Goal: Book appointment/travel/reservation

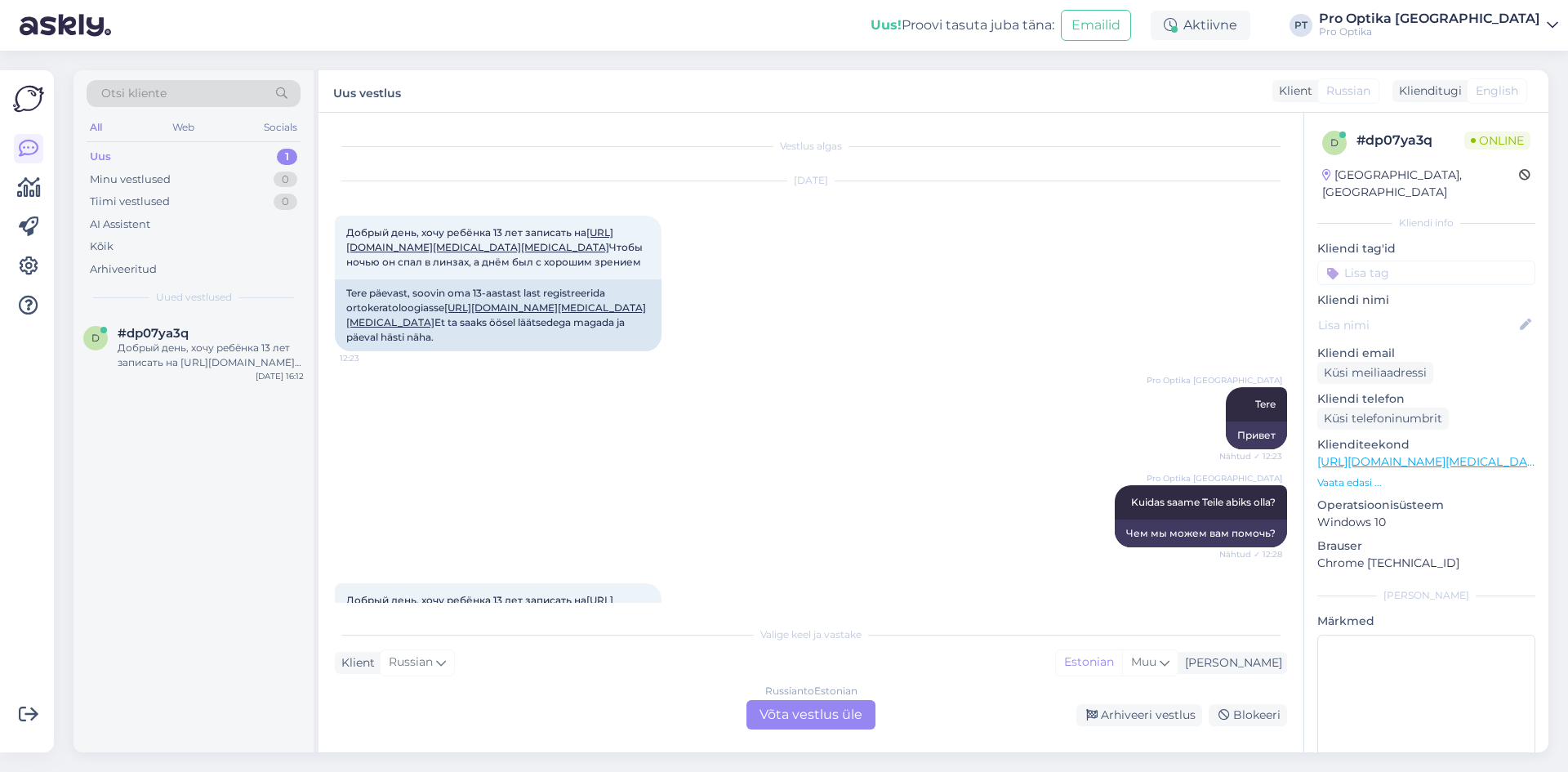
scroll to position [195, 0]
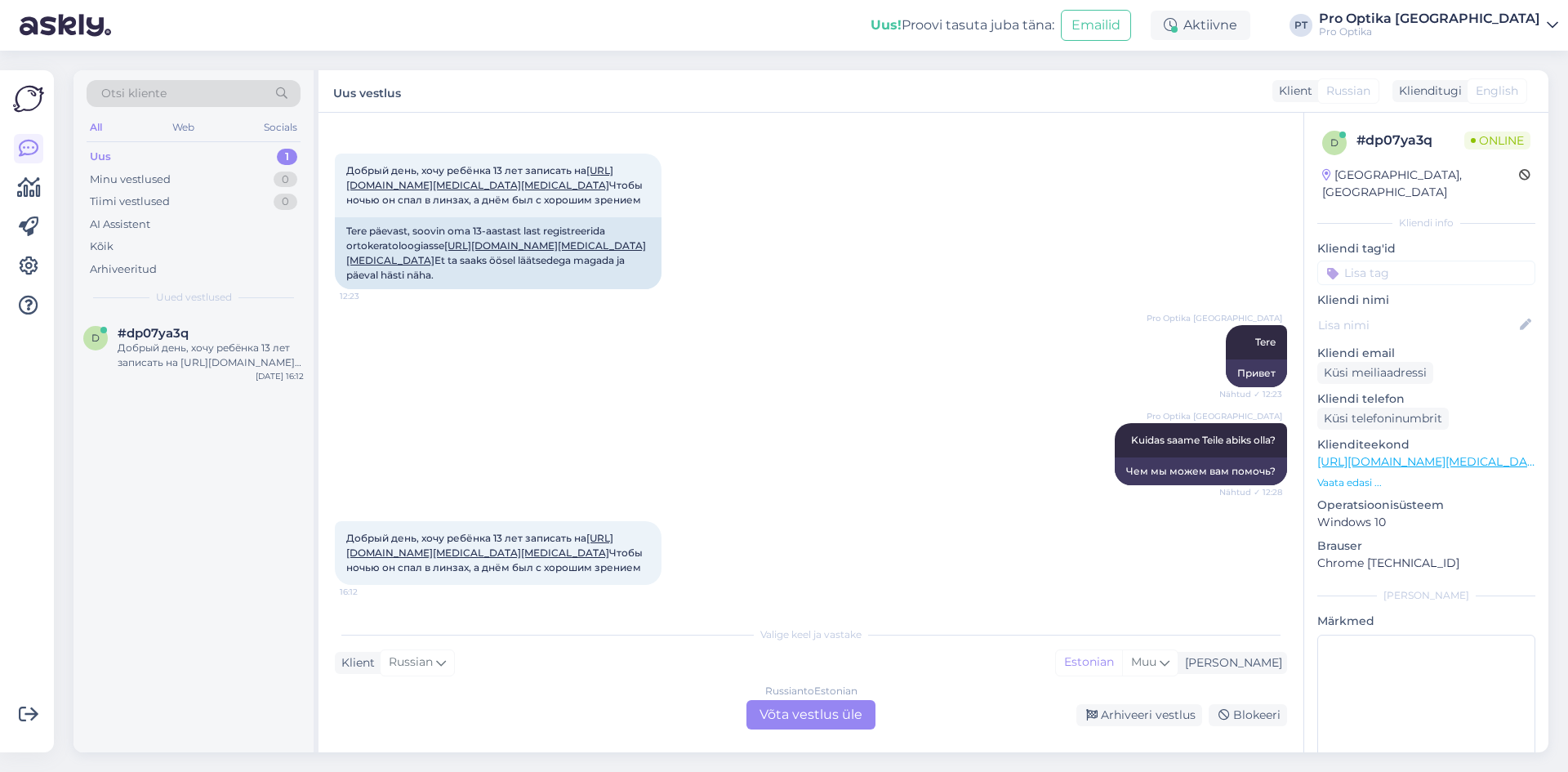
click at [806, 700] on div "Russian to Estonian Võta vestlus üle" at bounding box center [810, 715] width 129 height 30
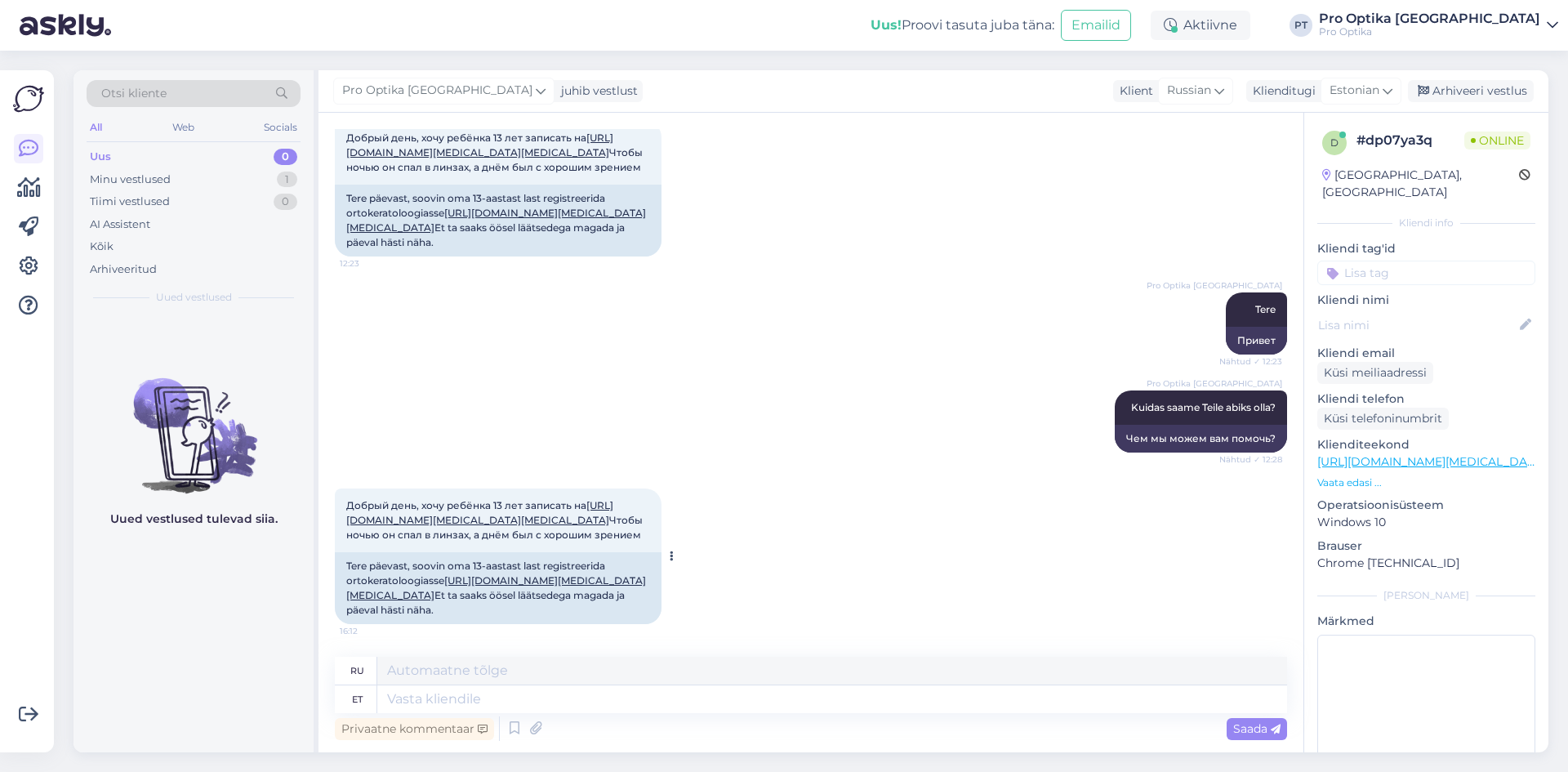
scroll to position [271, 0]
click at [577, 705] on textarea at bounding box center [832, 699] width 909 height 28
type textarea "M"
type textarea "Kas"
type textarea "Является"
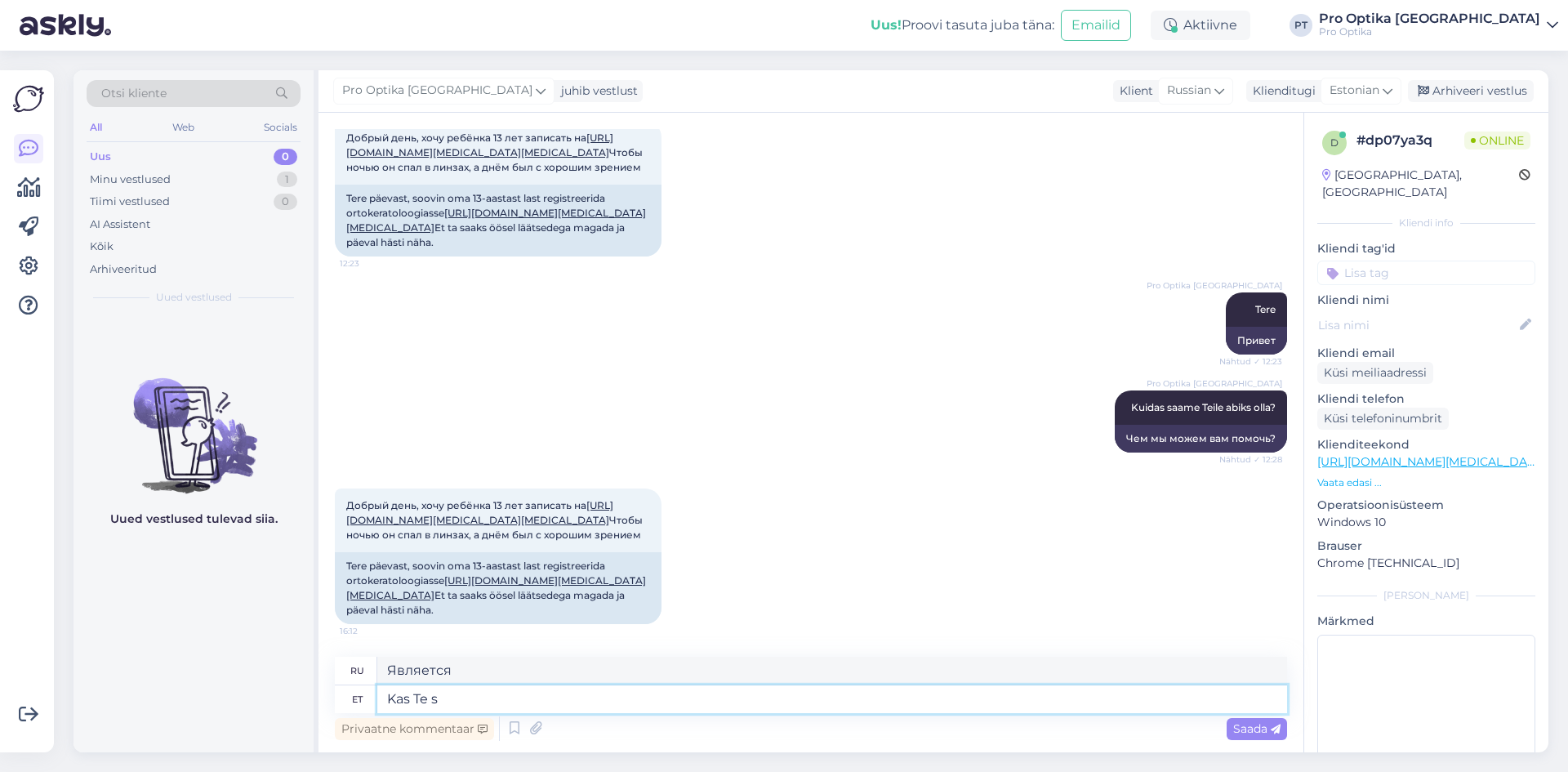
type textarea "Kas Te so"
type textarea "Ты"
type textarea "Kas Te soovite k"
type textarea "Вы хотите"
type textarea "Kas Te soovite kontroll"
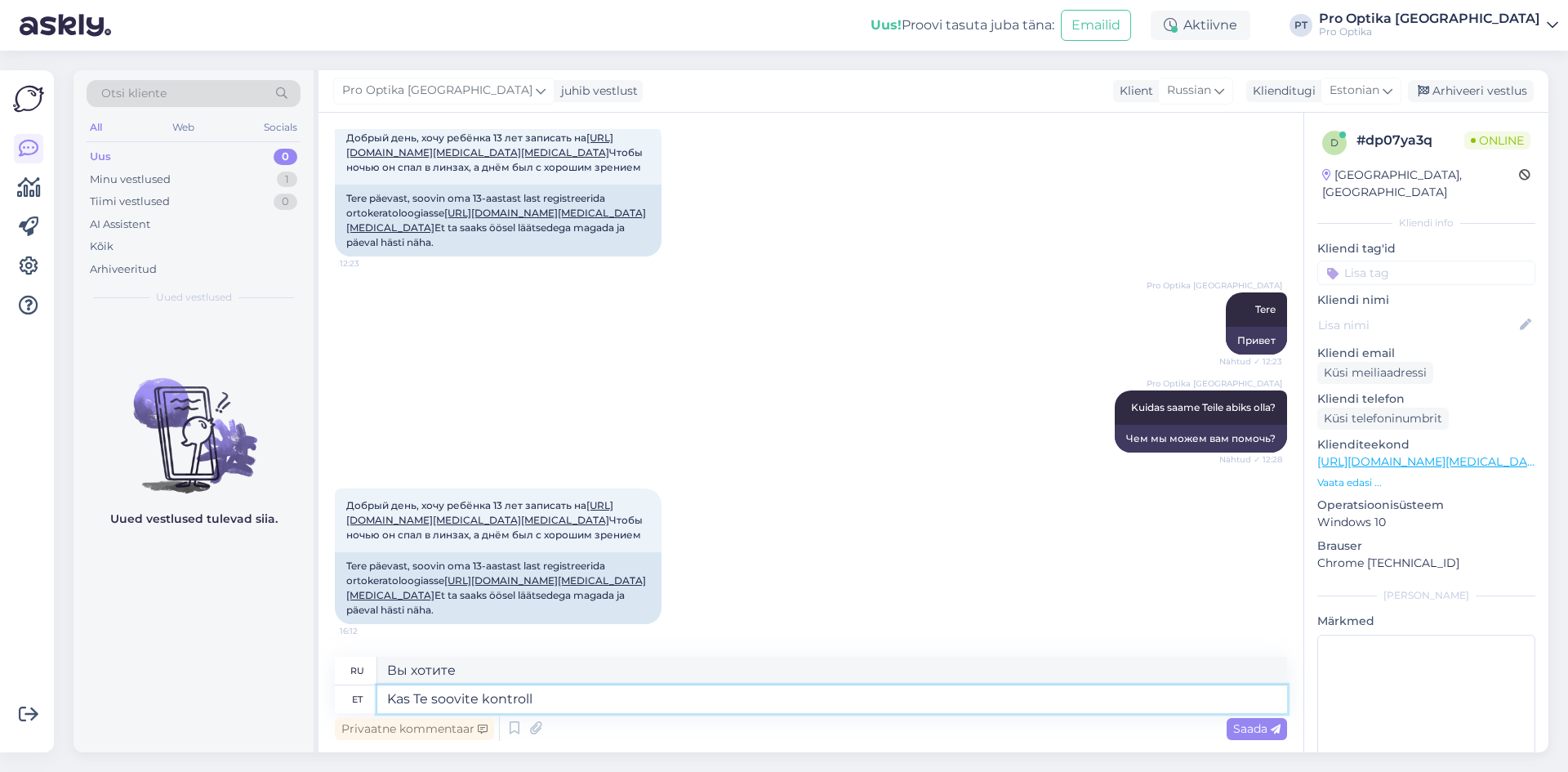
type textarea "Хотите проверить?"
type textarea "Kas Te soovite v"
type textarea "Вы хотите"
type textarea "Kas Te soovite venekeelset te"
type textarea "Вам нужен русский?"
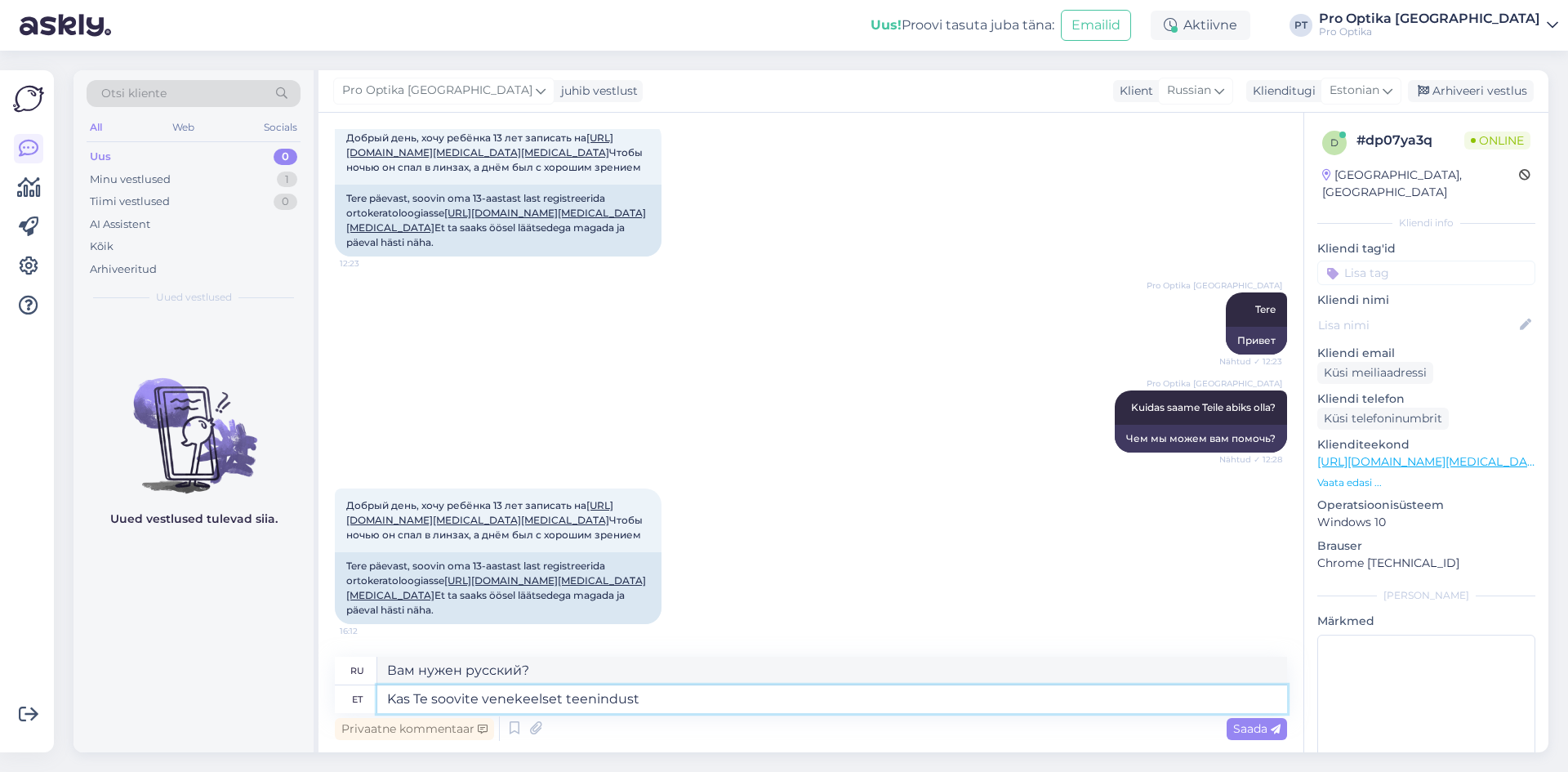
type textarea "Kas Te soovite venekeelset teenindust?"
type textarea "Вам нужен сервис на русском языке?"
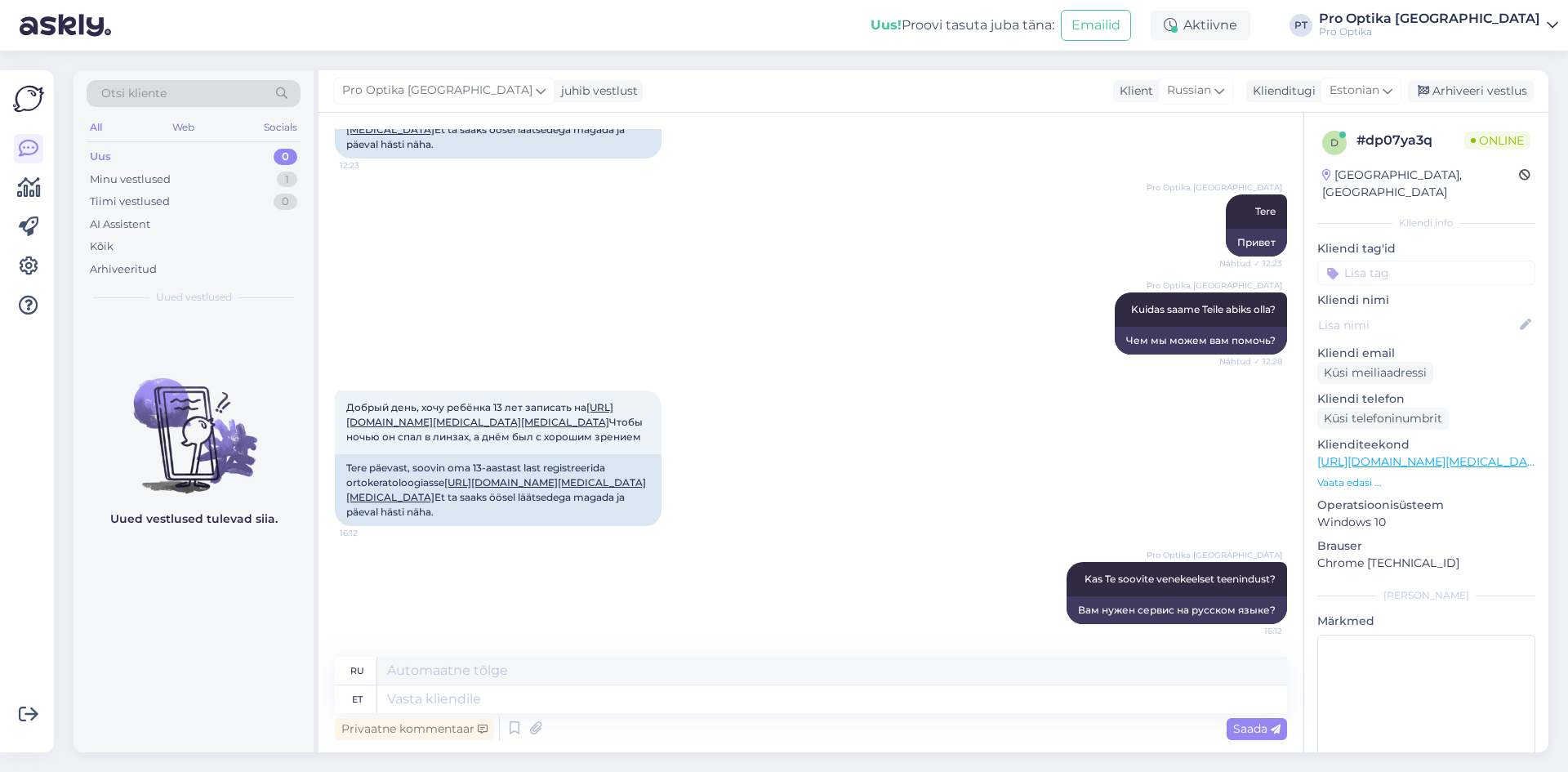
click at [224, 694] on div "Uued vestlused tulevad siia." at bounding box center [194, 533] width 240 height 438
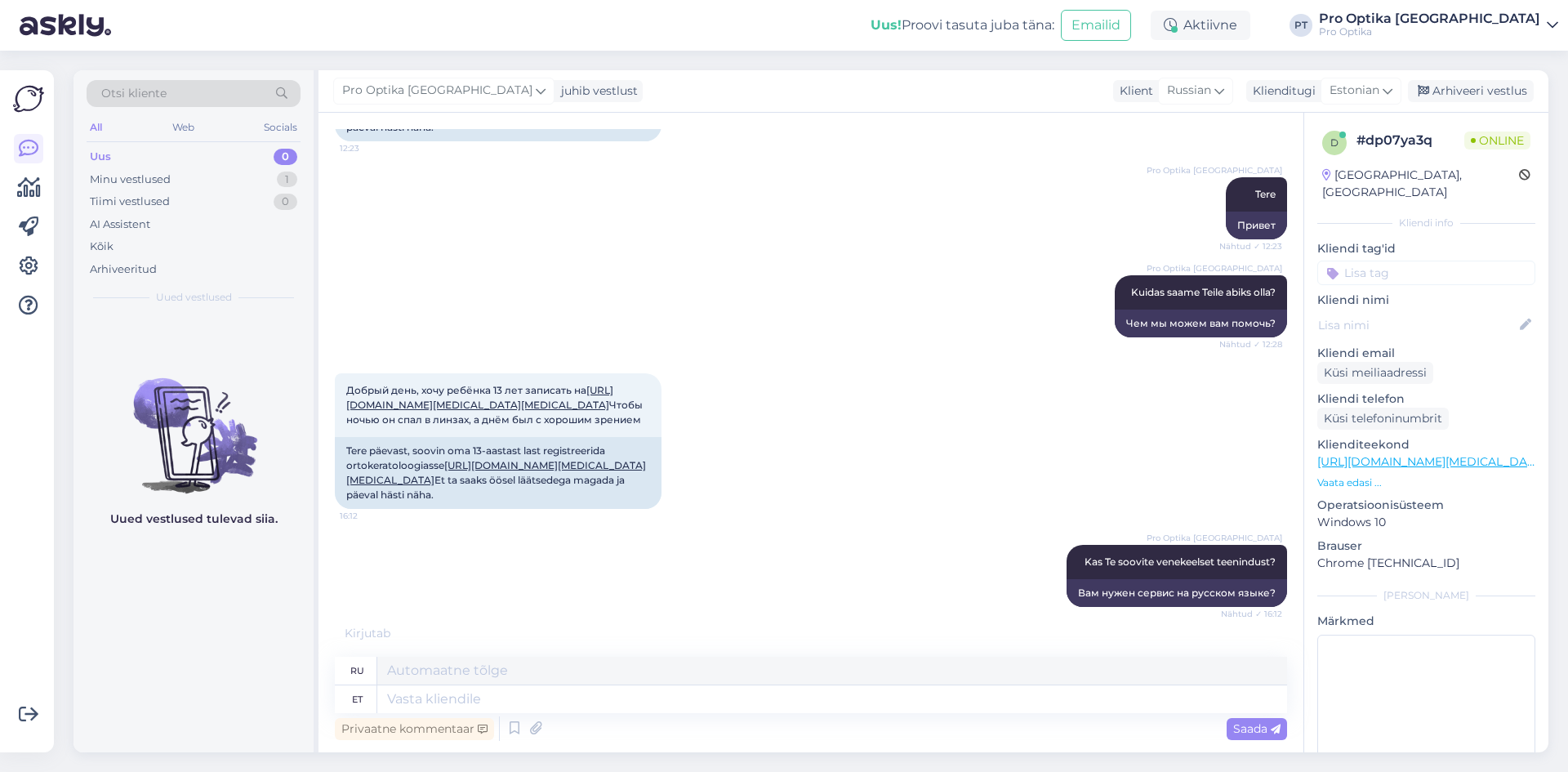
scroll to position [467, 0]
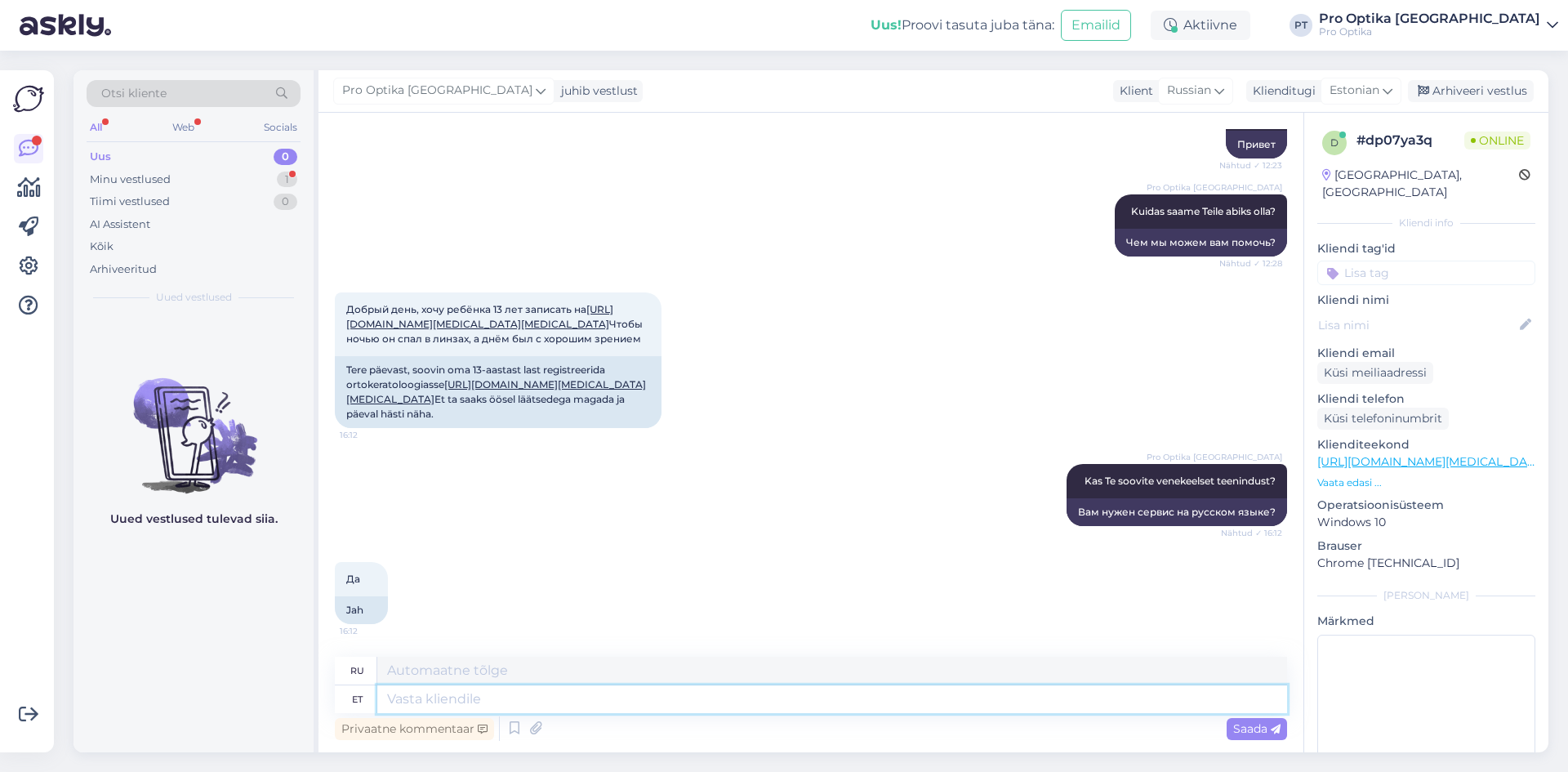
click at [508, 700] on textarea at bounding box center [832, 699] width 909 height 28
type textarea "Mis"
type textarea "Что"
type textarea "Millal T"
type textarea "Когда"
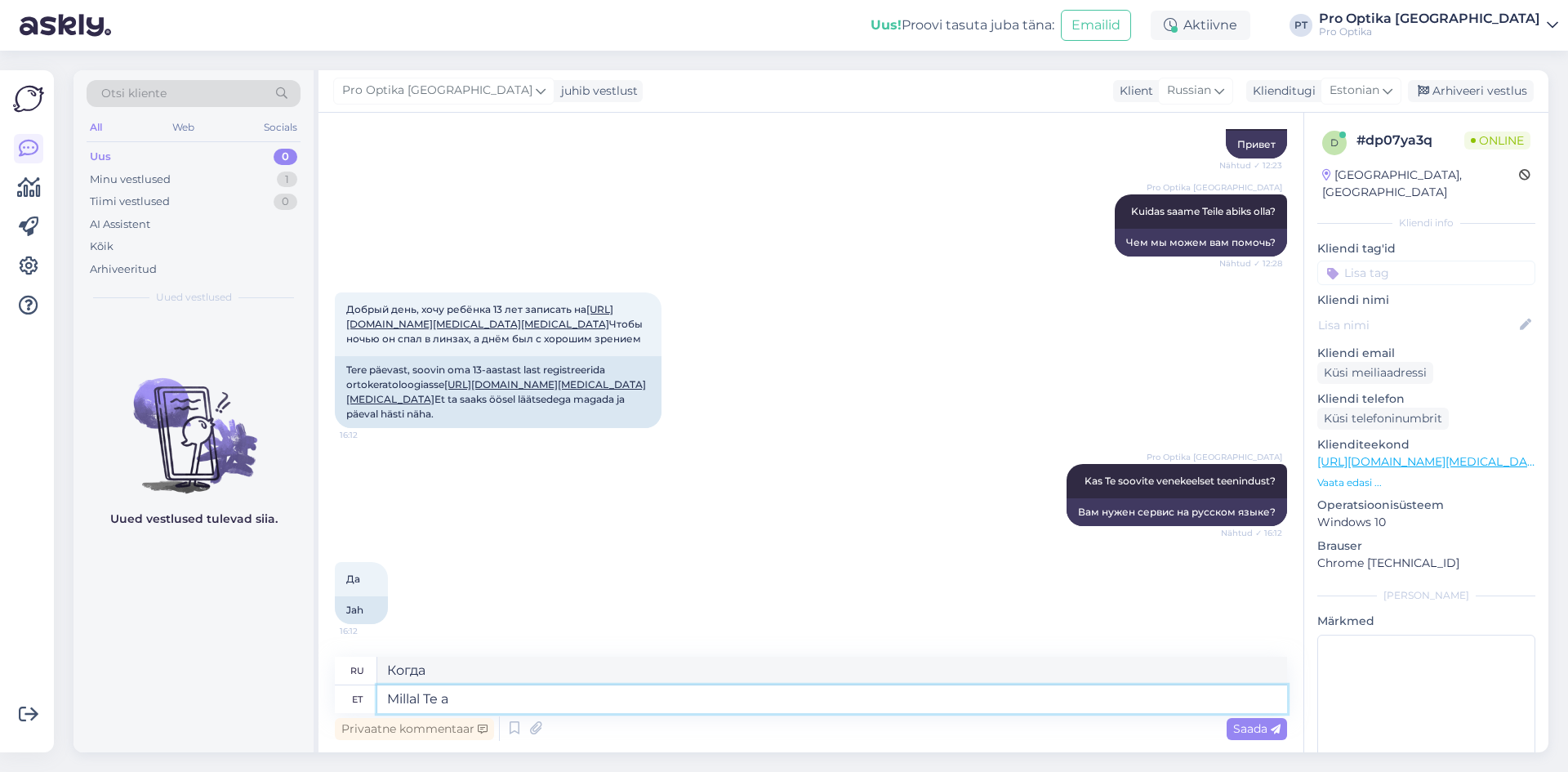
type textarea "Millal Te ae"
type textarea "Когда ты будешь"
type textarea "Millal Te aega so"
type textarea "Когда у вас есть время?"
type textarea "Millal Te aega soovite?"
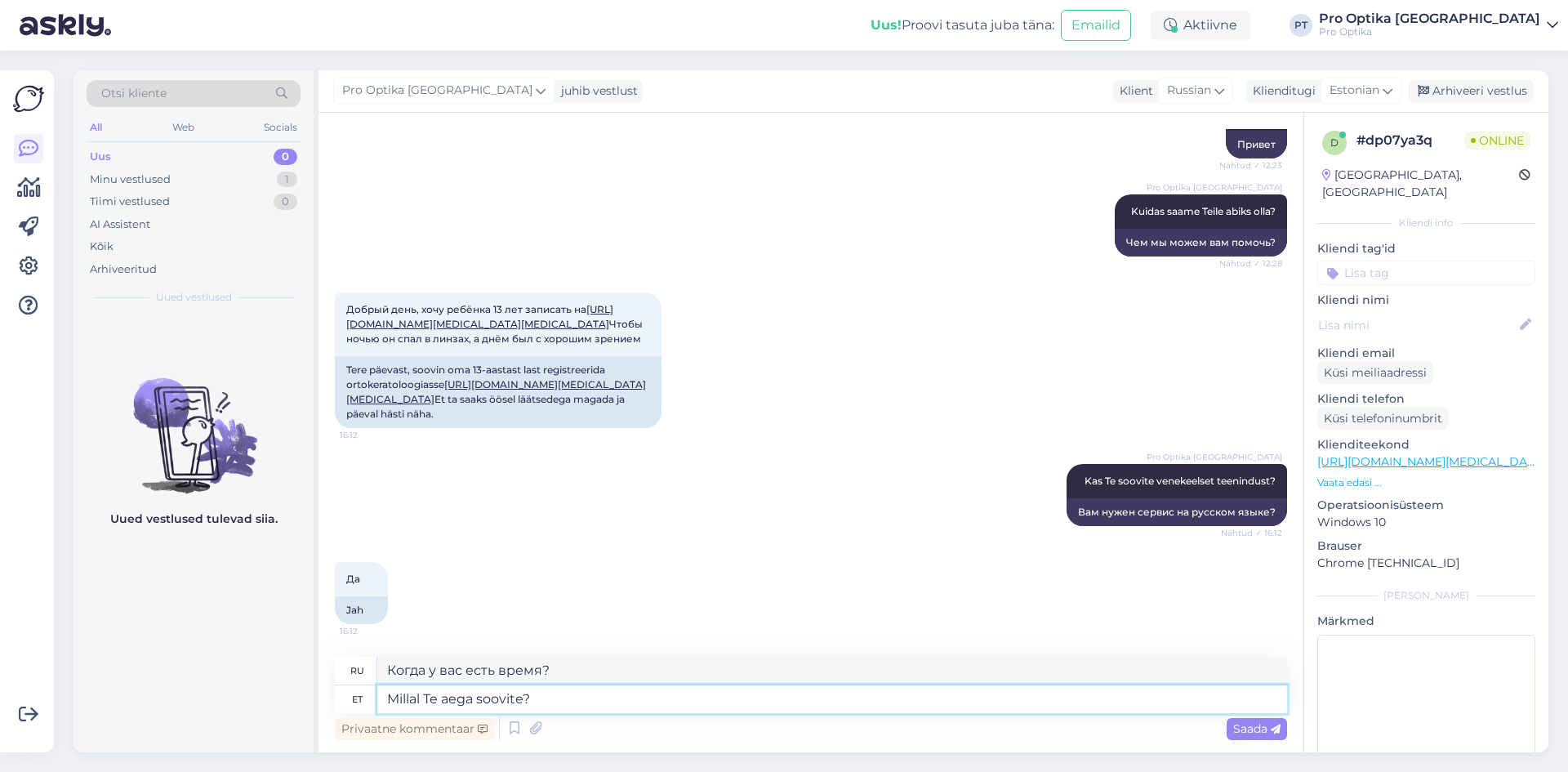
type textarea "Когда вам нужно время?"
type textarea "Millal Te aega soovite? Kas sellel n"
type textarea "Когда вам нужно время? Это на этом"
type textarea "Millal Te aega soovite? Kas sellel nädalal võ"
type textarea "Когда вам нужно время? На этой неделе?"
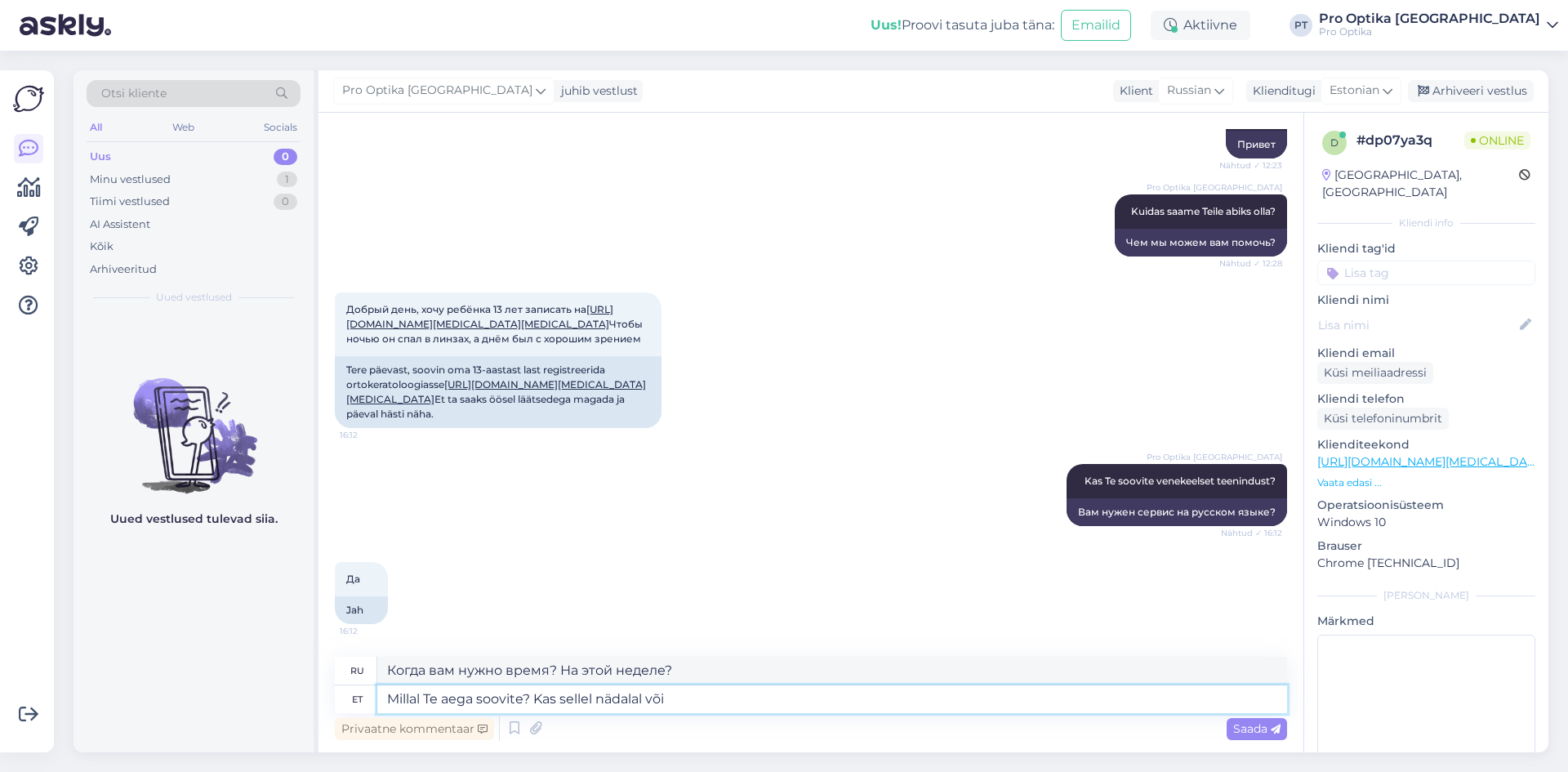
type textarea "Millal Te aega soovite? Kas sellel nädalal või j"
type textarea "Когда вам нужно время? На этой неделе или"
type textarea "Millal Te aega soovite? Kas sellel nädalal või järgmisel?"
type textarea "Когда вам нужно время? На этой неделе или на следующей?"
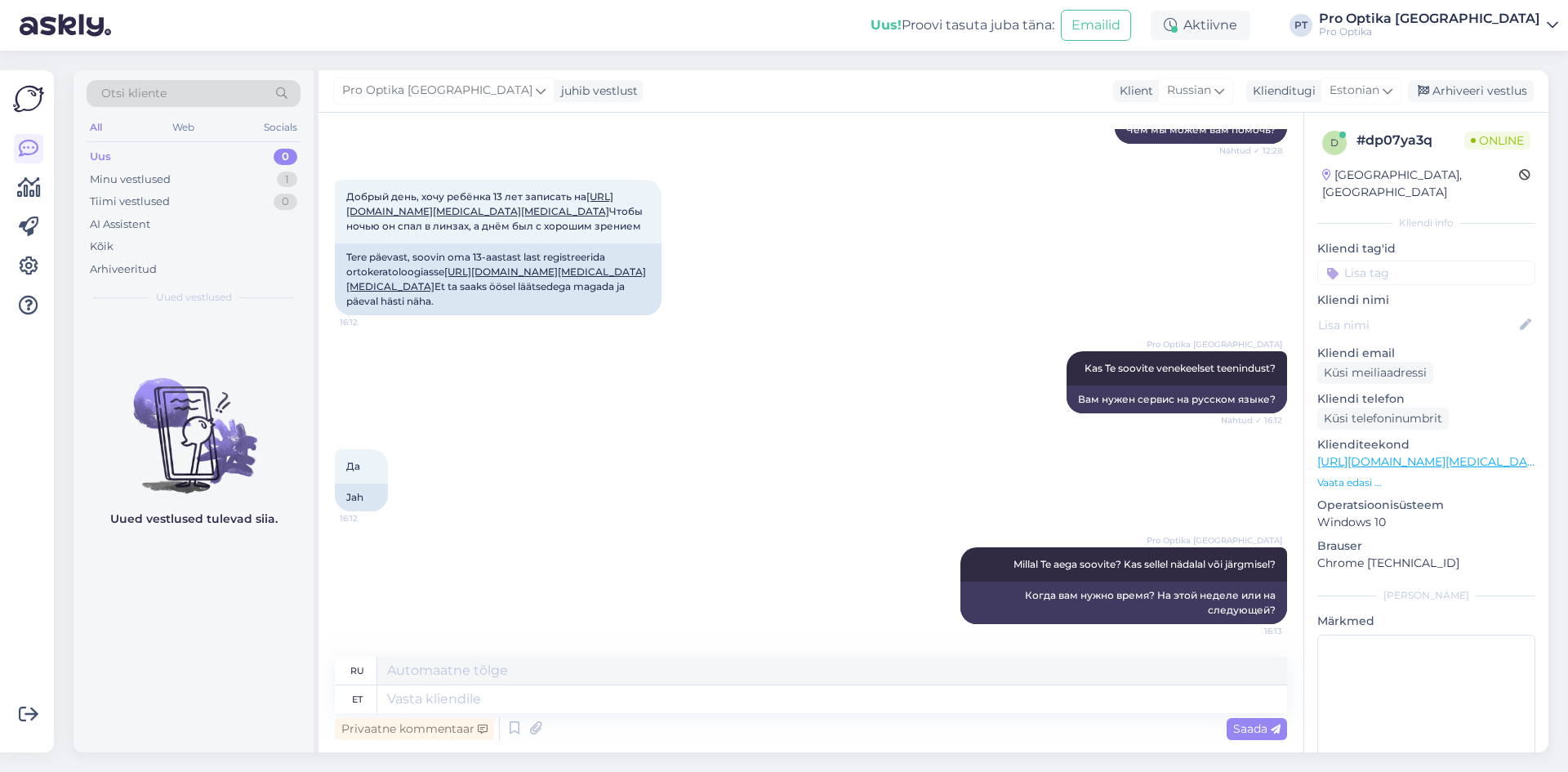
click at [0, 442] on div "Võimalused Veendu, et Askly loob sulle väärtust. Sulge Ühenda FB ja IG sõnumid …" at bounding box center [27, 411] width 54 height 683
click at [219, 538] on figcaption "Uued vestlused tulevad siia." at bounding box center [194, 525] width 167 height 30
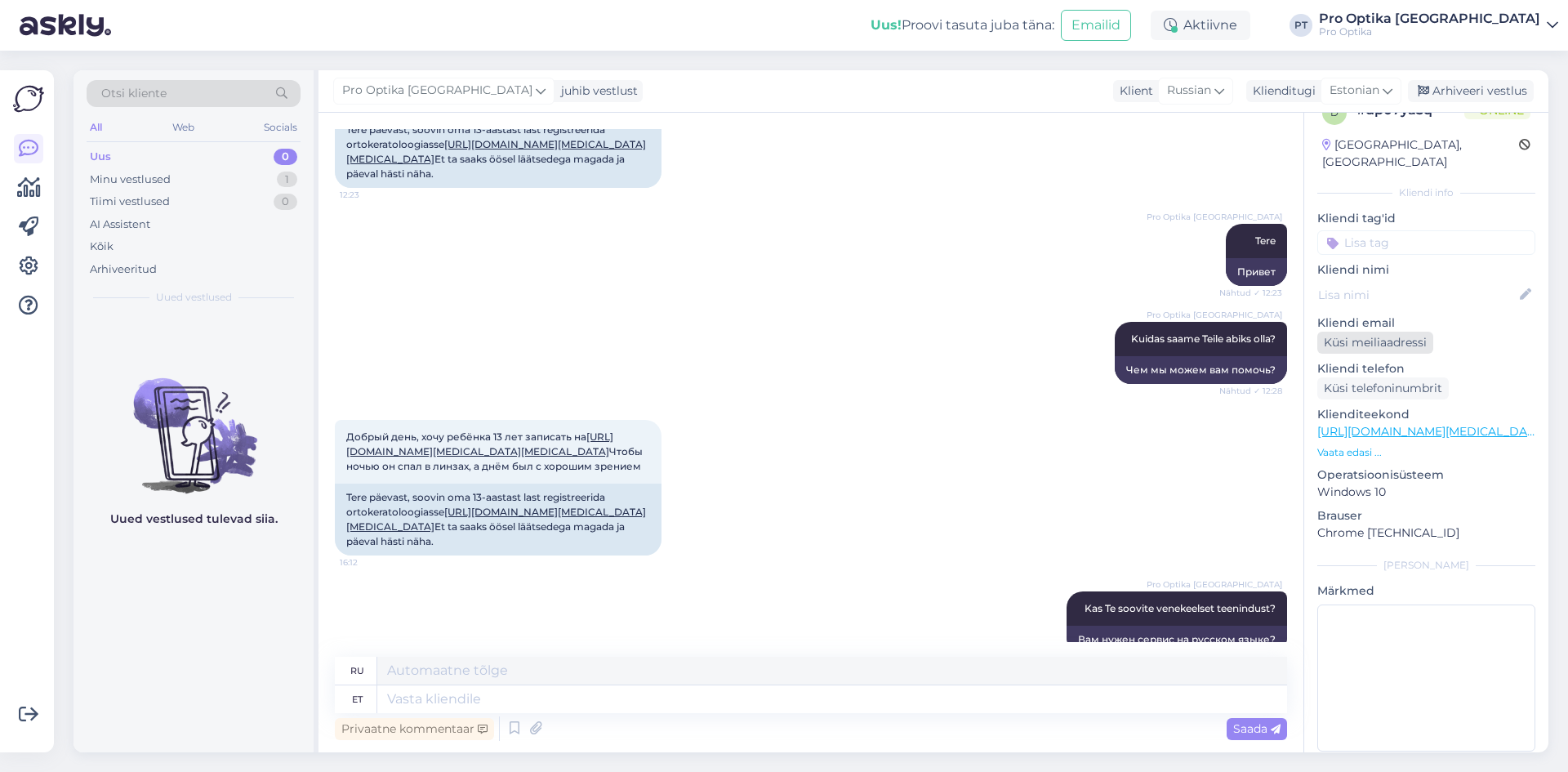
scroll to position [36, 0]
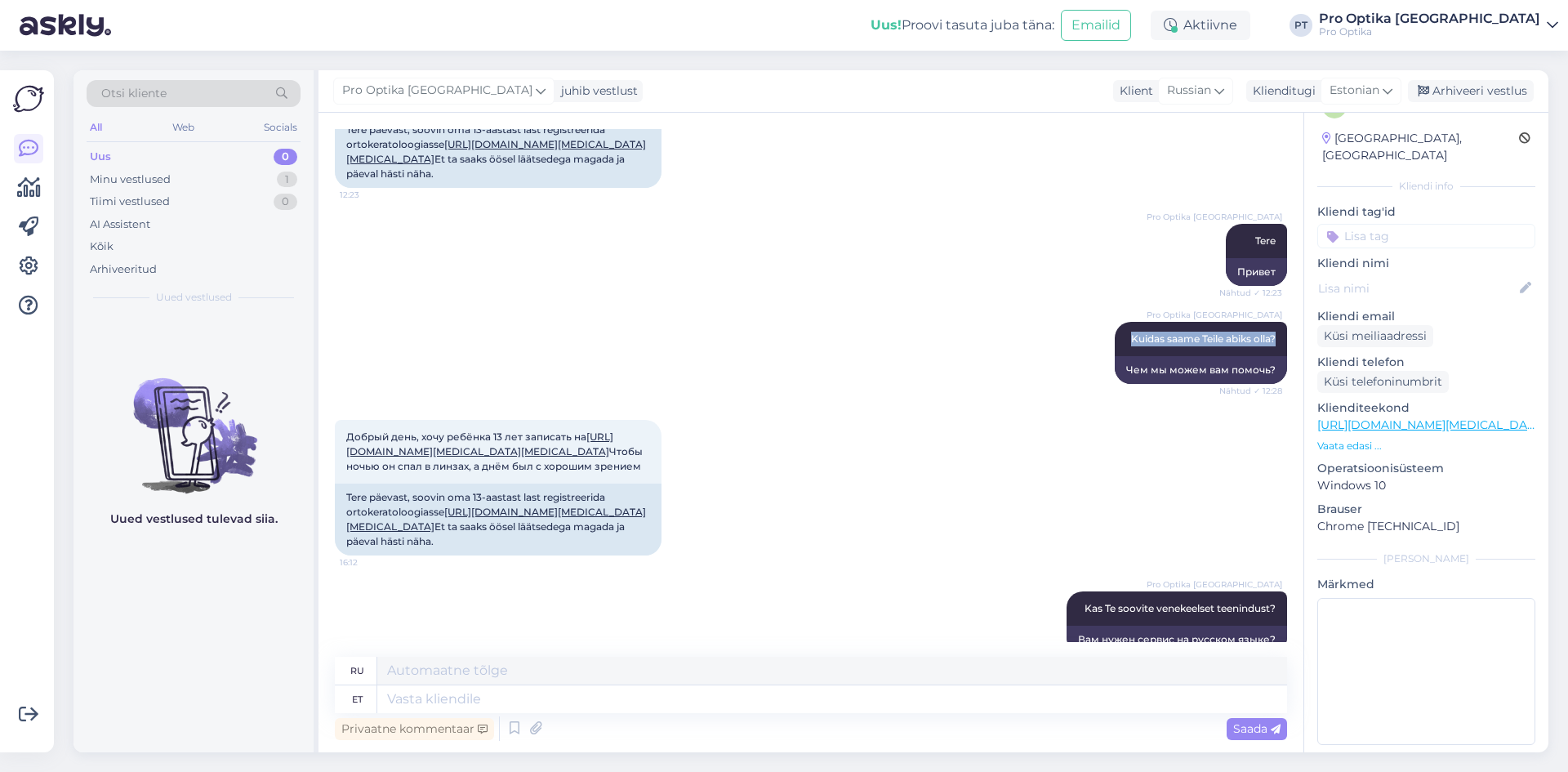
drag, startPoint x: 1288, startPoint y: 335, endPoint x: 1289, endPoint y: 382, distance: 47.0
click at [1289, 382] on div "Vestlus algas [DATE] Добрый день, хочу ребёнка 13 лет записать на [URL][DOMAIN_…" at bounding box center [818, 386] width 966 height 513
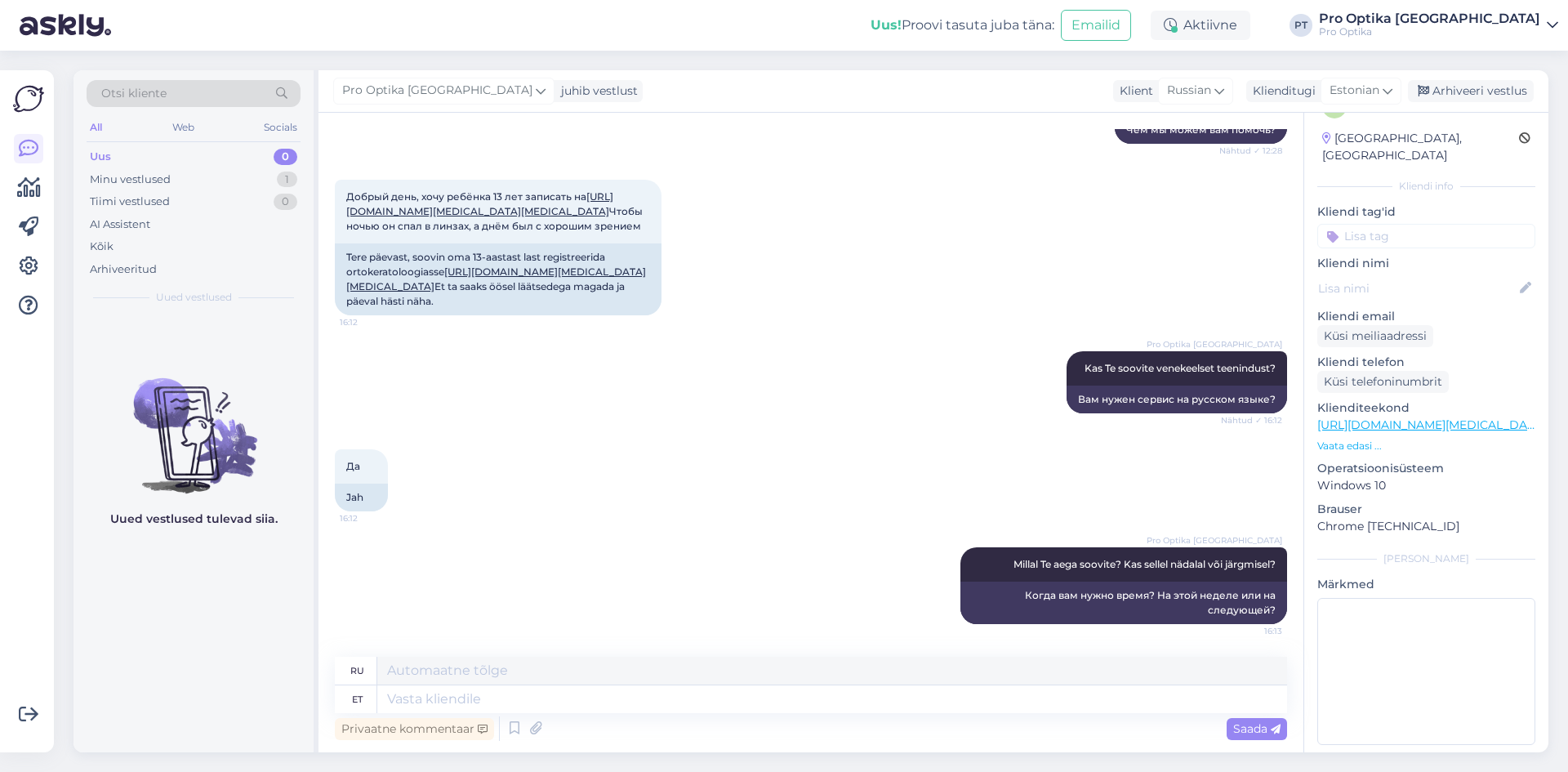
click at [915, 655] on div "Vestlus algas [DATE] Добрый день, хочу ребёнка 13 лет записать на [URL][DOMAIN_…" at bounding box center [811, 433] width 985 height 639
click at [984, 693] on textarea at bounding box center [832, 699] width 909 height 28
drag, startPoint x: 150, startPoint y: 663, endPoint x: 161, endPoint y: 653, distance: 14.9
click at [152, 661] on div "Uued vestlused tulevad siia." at bounding box center [194, 533] width 240 height 438
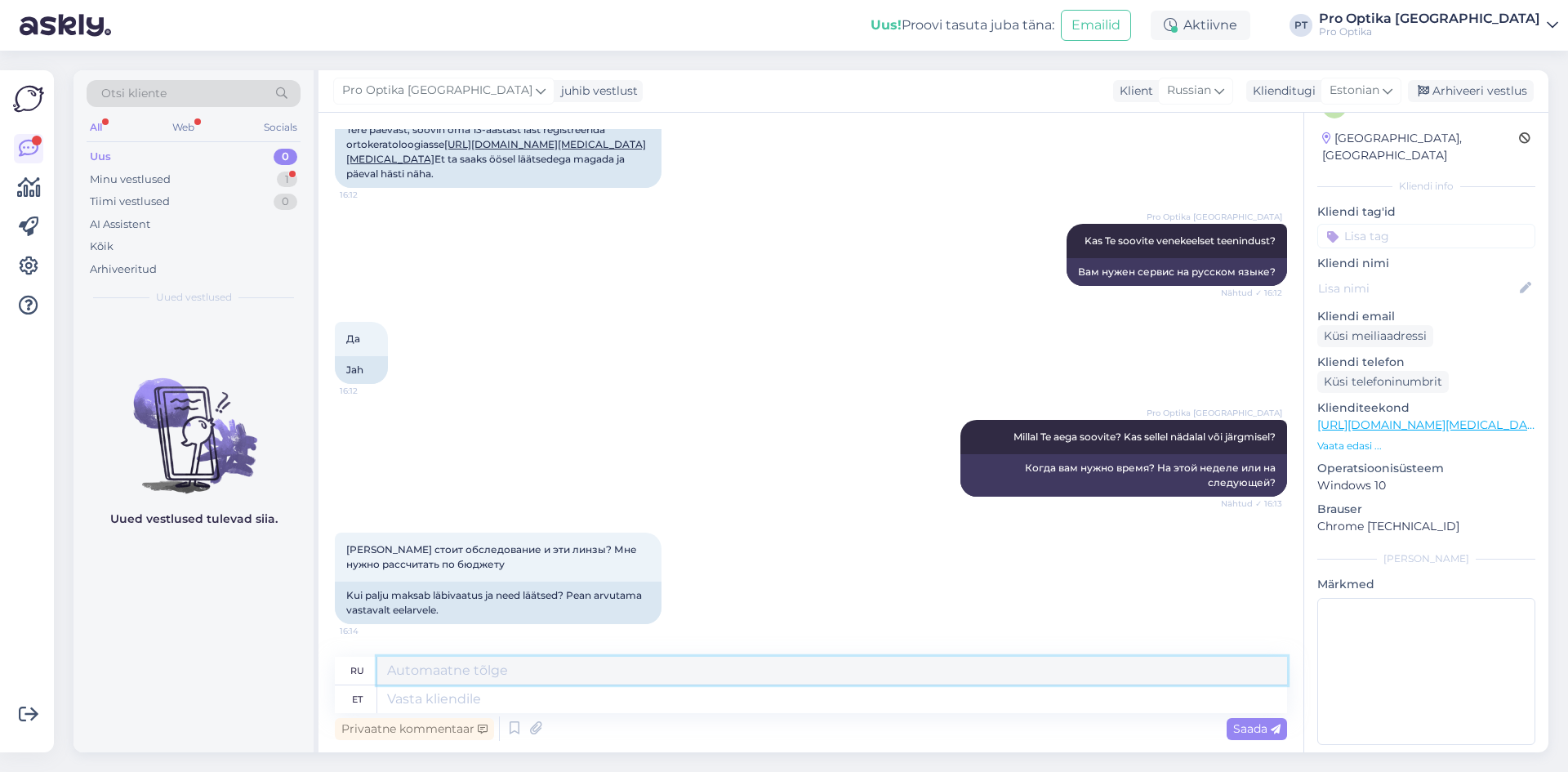
click at [525, 683] on textarea at bounding box center [832, 671] width 909 height 28
drag, startPoint x: 523, startPoint y: 697, endPoint x: 502, endPoint y: 684, distance: 24.7
click at [509, 689] on textarea at bounding box center [832, 699] width 909 height 28
type textarea "E"
type textarea "Läätsepaar"
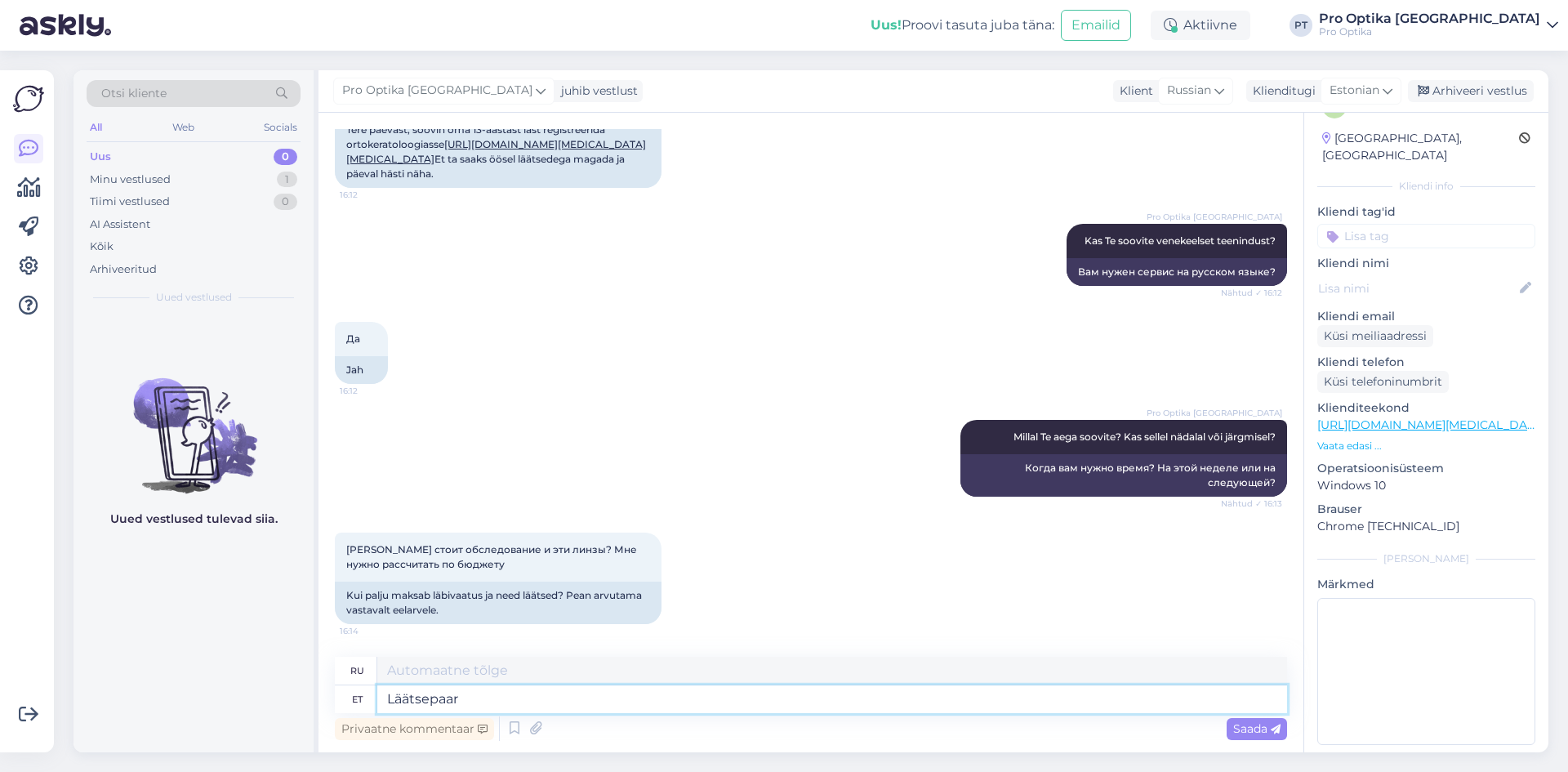
type textarea "[PERSON_NAME]"
type textarea "Läätsepaar aastaks aja"
type textarea "[PERSON_NAME] на год"
type textarea "Läätsepaar aastaks ajaks on"
type textarea "[PERSON_NAME] на год – это"
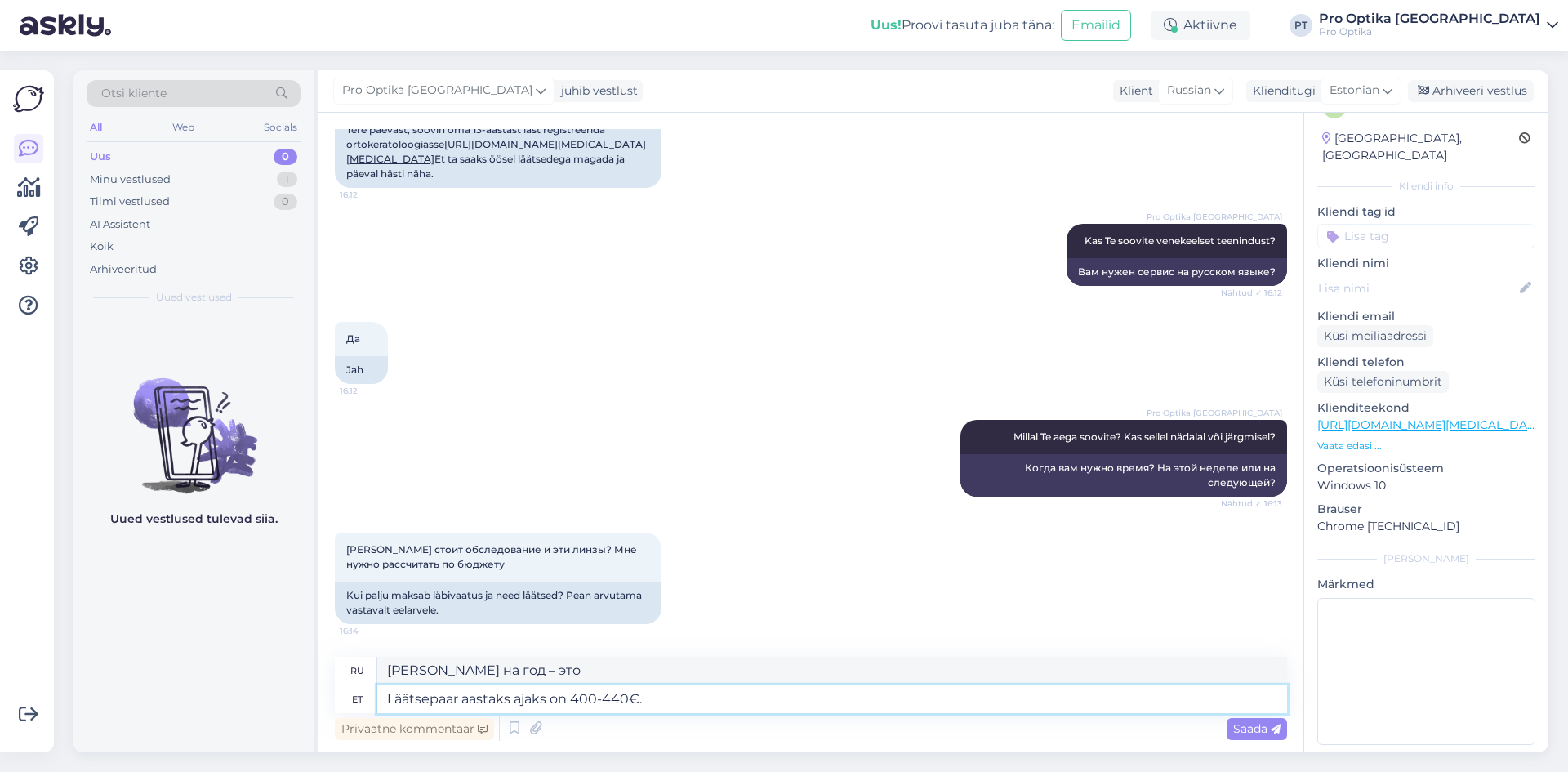
type textarea "Läätsepaar aastaks ajaks on 400-440€. L"
type textarea "[PERSON_NAME] на год стоит 400-440€."
type textarea "Läätsepaar aastaks ajaks on 400-440€. Lisandub visiitide"
type textarea "[PERSON_NAME] на год стоит 400–440 евро. Требуются дополнительные визиты."
type textarea "Läätsepaar aastaks ajaks on 400-440€. Lisandub mj"
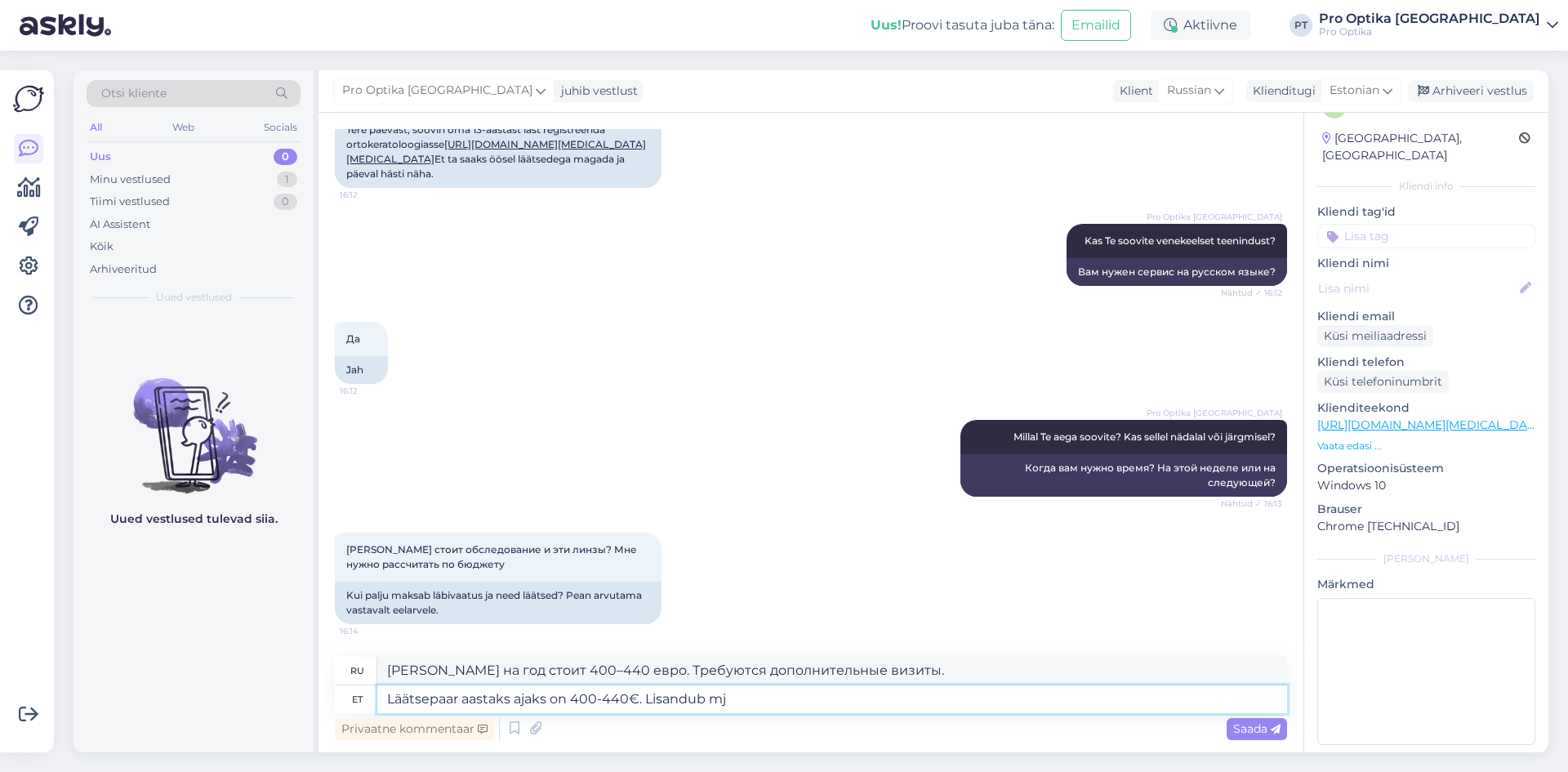
type textarea "[PERSON_NAME] на год стоит 400-440€."
type textarea "Läätsepaar aastaks ajaks on 400-440€. Lisandub järelvisiitide"
type textarea "Стоимость пары линз на год составляет 400–440 евро. В стоимость включены дополн…"
type textarea "Läätsepaar aastaks ajaks on 400-440€. Lisandub järelvisiitide maksumus mi"
type textarea "[PERSON_NAME] на год стоит 400–440 евро. К цене добавляется стоимость последующ…"
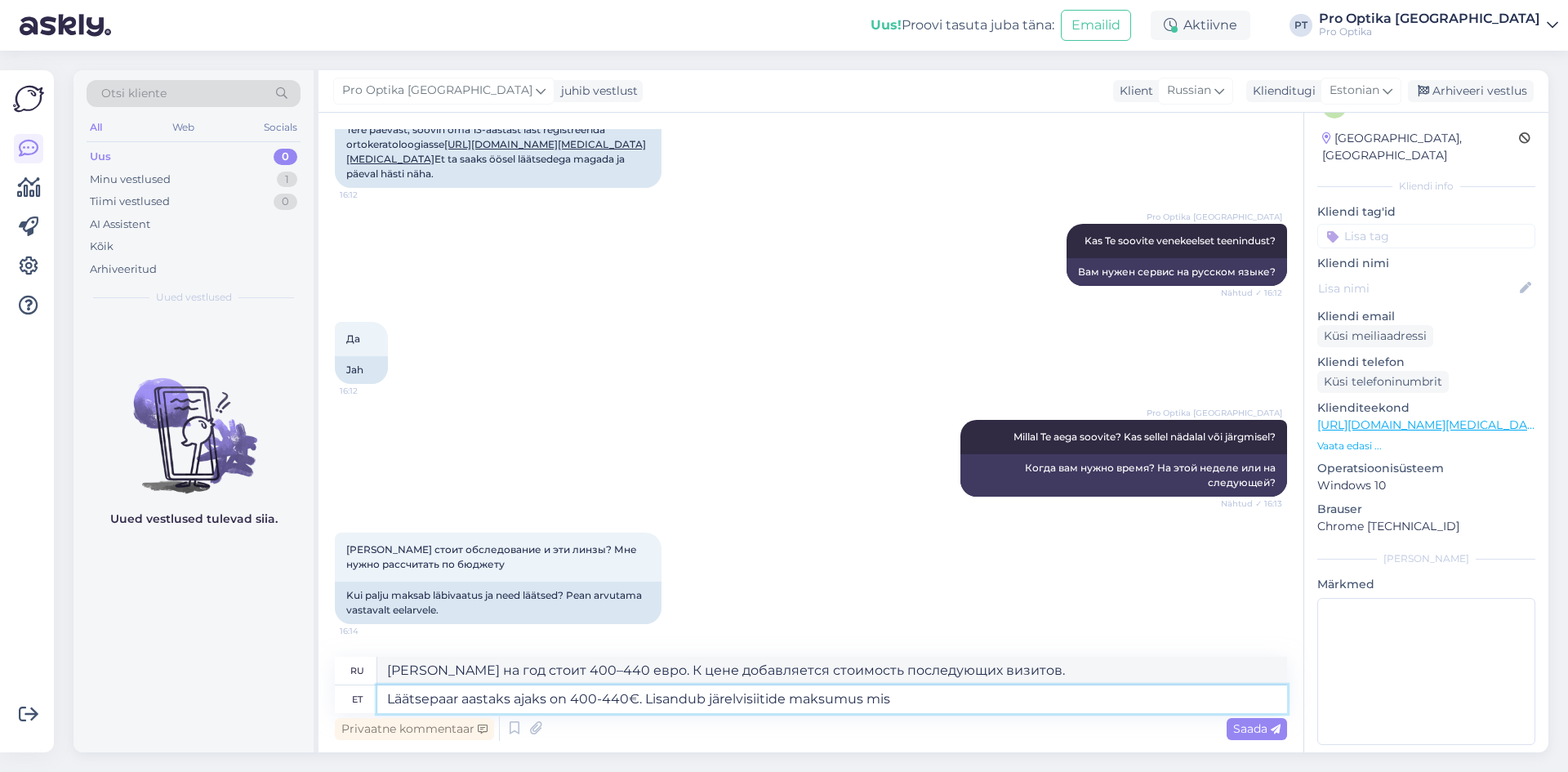
type textarea "Läätsepaar aastaks ajaks on 400-440€. Lisandub järelvisiitide maksumus mis"
type textarea "[PERSON_NAME] на год стоит 400–440 евро. Кроме того, нужно учитывать стоимость …"
type textarea "Läätsepaar aastaks ajaks on 400-440€. Lisandub järelvisiitide maksumus mis on a"
type textarea "[PERSON_NAME] на год стоит 400–440 евро. Дополнительные расходы на повторные ви…"
type textarea "Läätsepaar aastaks ajaks on 400-440€. Lisandub järelvisiitide maksumus mis on a…"
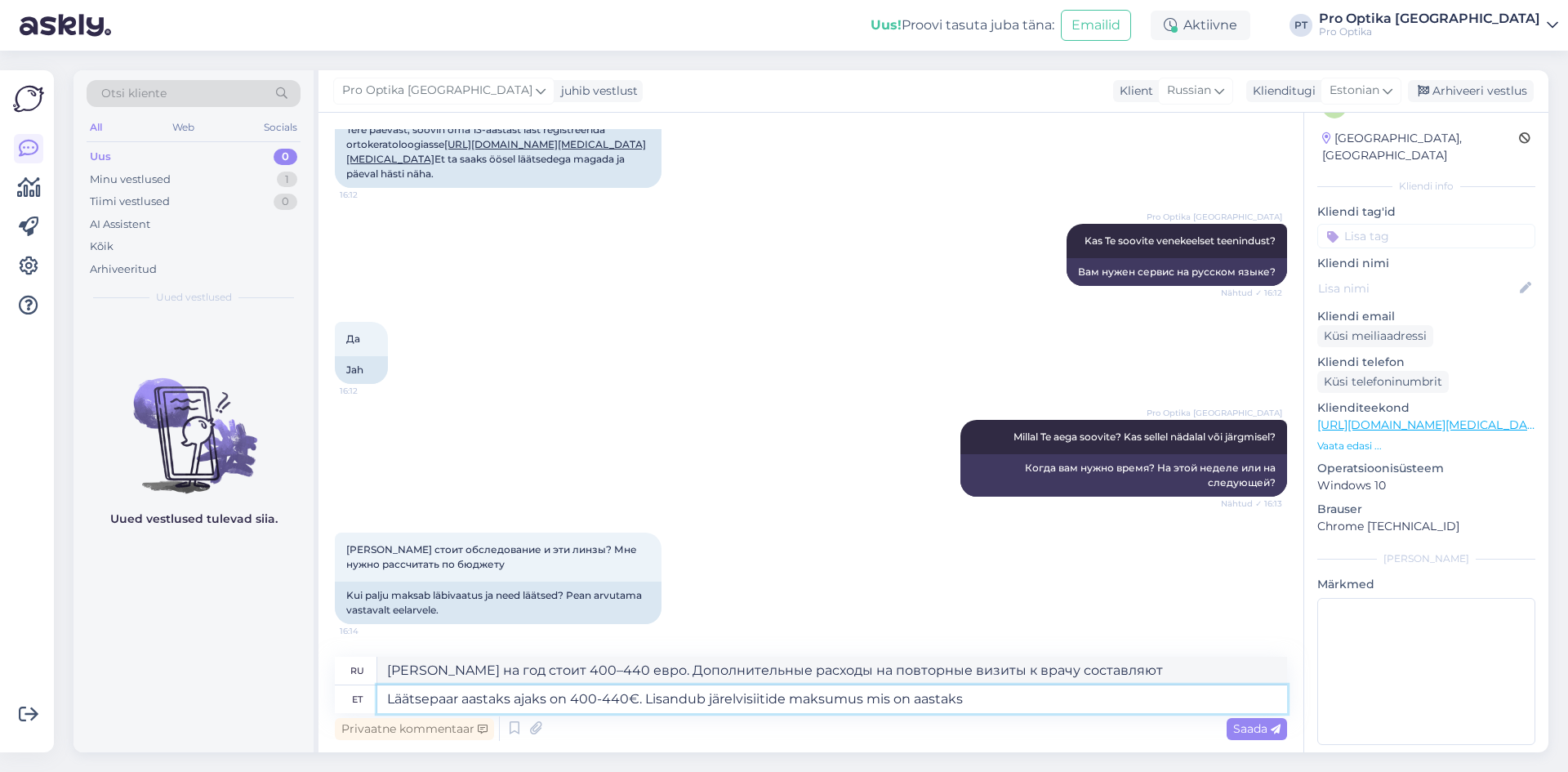
type textarea "[PERSON_NAME] на год стоит 400–440 евро. К этой стоимости добавляется стоимость…"
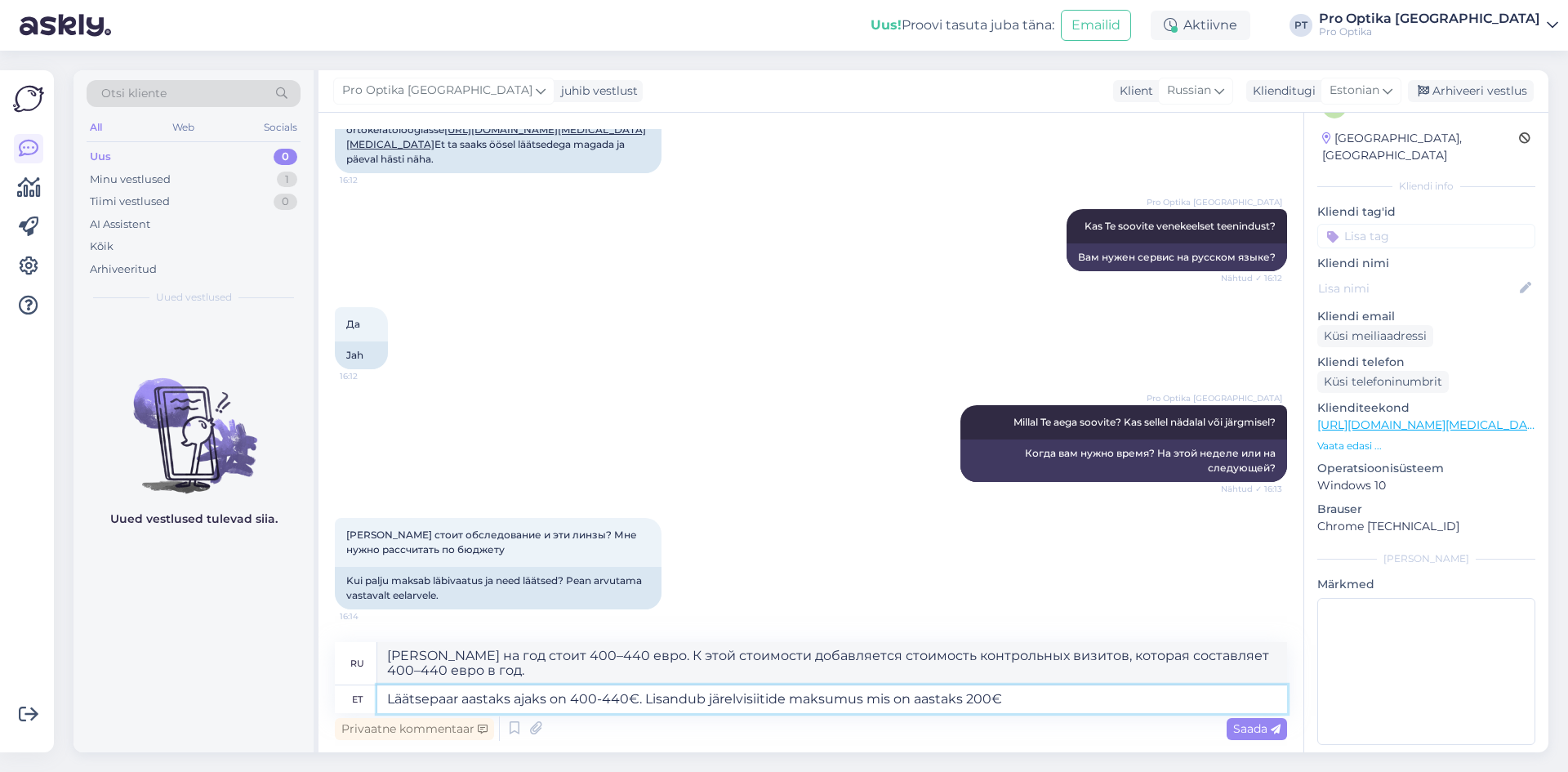
type textarea "Läätsepaar aastaks ajaks on 400-440€. Lisandub järelvisiitide maksumus mis on a…"
type textarea "Стоимость пары линз в год составляет 400–440 евро. Дополнительные расходы на по…"
type textarea "Läätsepaar aastaks ajaks on 400-440€. Lisandub järelvisiitide maksumus mis on a…"
type textarea "[PERSON_NAME] на год стоит 400–440 евро. К этой стоимости добавляется стоимость…"
type textarea "Läätsepaar aastaks ajaks on 400-440€. Lisandub järelvisiitide maksumus mis on a…"
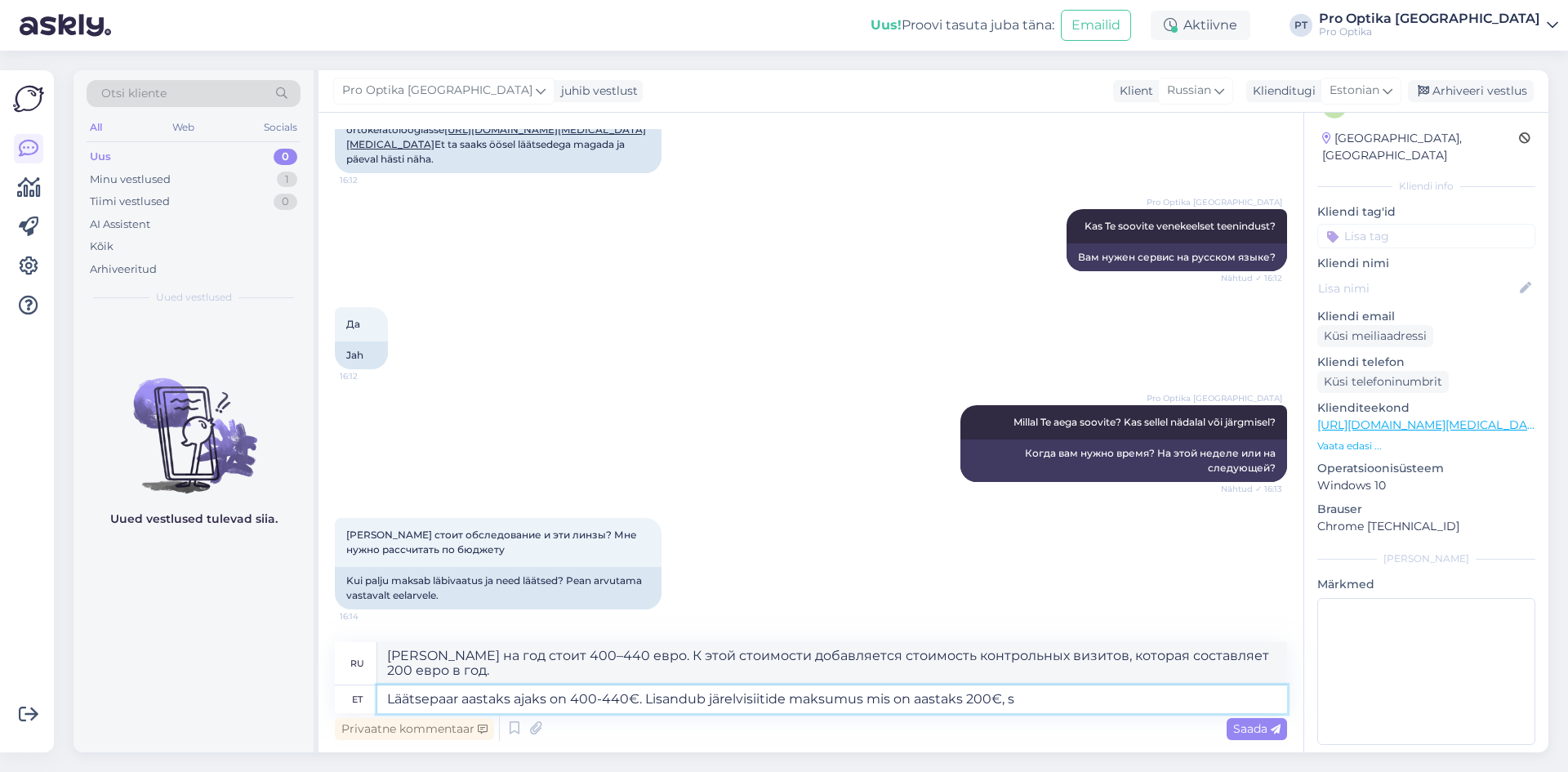
type textarea "[PERSON_NAME] на год стоит 400–440 евро. Дополнительные расходы на повторные ви…"
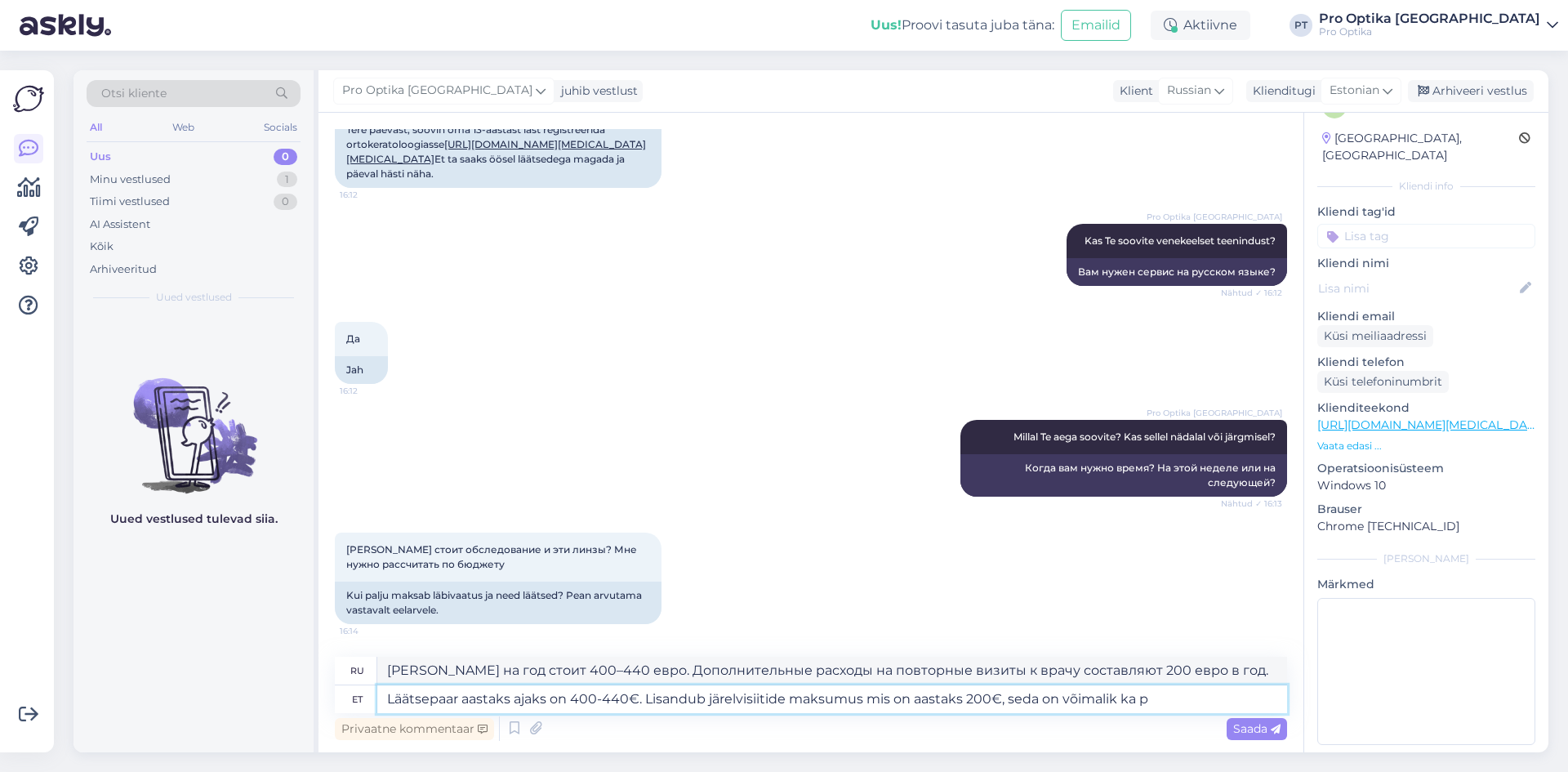
type textarea "Läätsepaar aastaks ajaks on 400-440€. Lisandub järelvisiitide maksumus mis on a…"
type textarea "[PERSON_NAME] на год стоит 400–440 евро. Возможны дополнительные расходы на пов…"
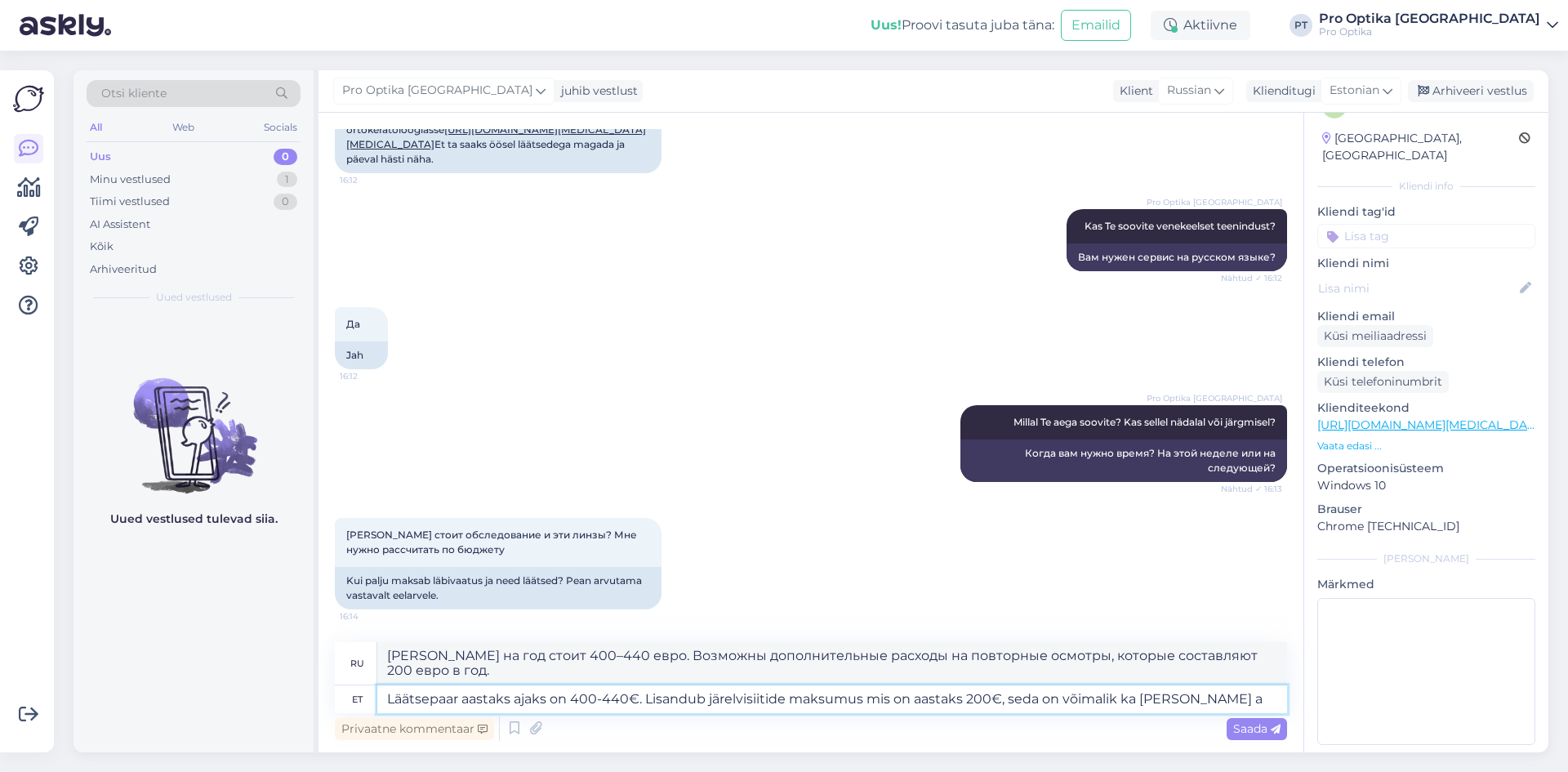
type textarea "Läätsepaar aastaks ajaks on 400-440€. Lisandub järelvisiitide maksumus mis on a…"
type textarea "[PERSON_NAME] на год стоит 400–440 евро. Дополнительную стоимость составляют по…"
type textarea "Läätsepaar aastaks ajaks on 400-440€. Lisandub järelvisiitide maksumus mis on a…"
type textarea "[PERSON_NAME] на год стоит 400–440 евро. Дополнительно оплачиваются контрольные…"
type textarea "Läätsepaar aastaks ajaks on 400-440€. Lisandub järelvisiitide maksumus mis on a…"
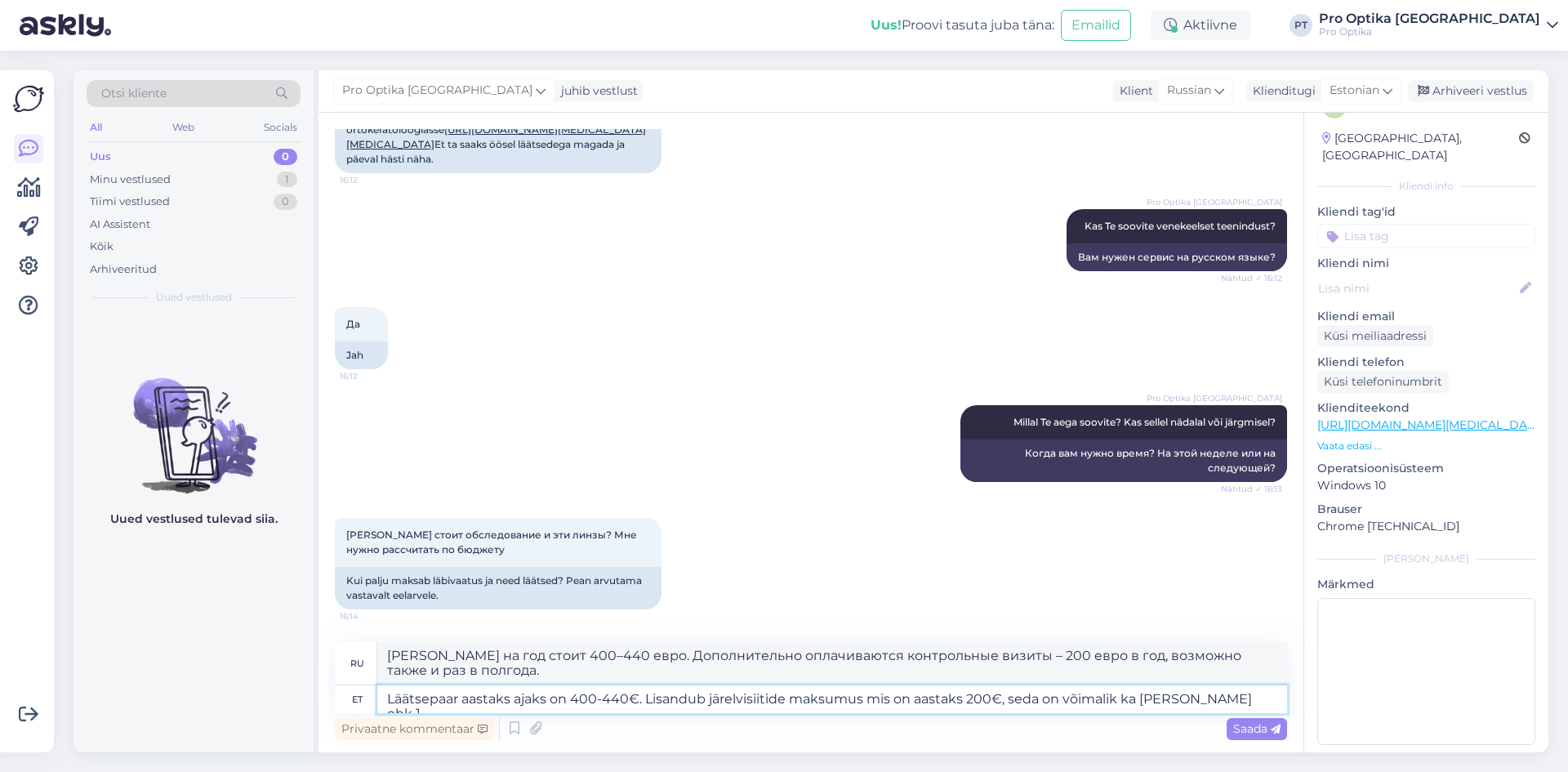
type textarea "[PERSON_NAME] на год стоит 400–440 евро. Дополнительно оплачиваются контрольные…"
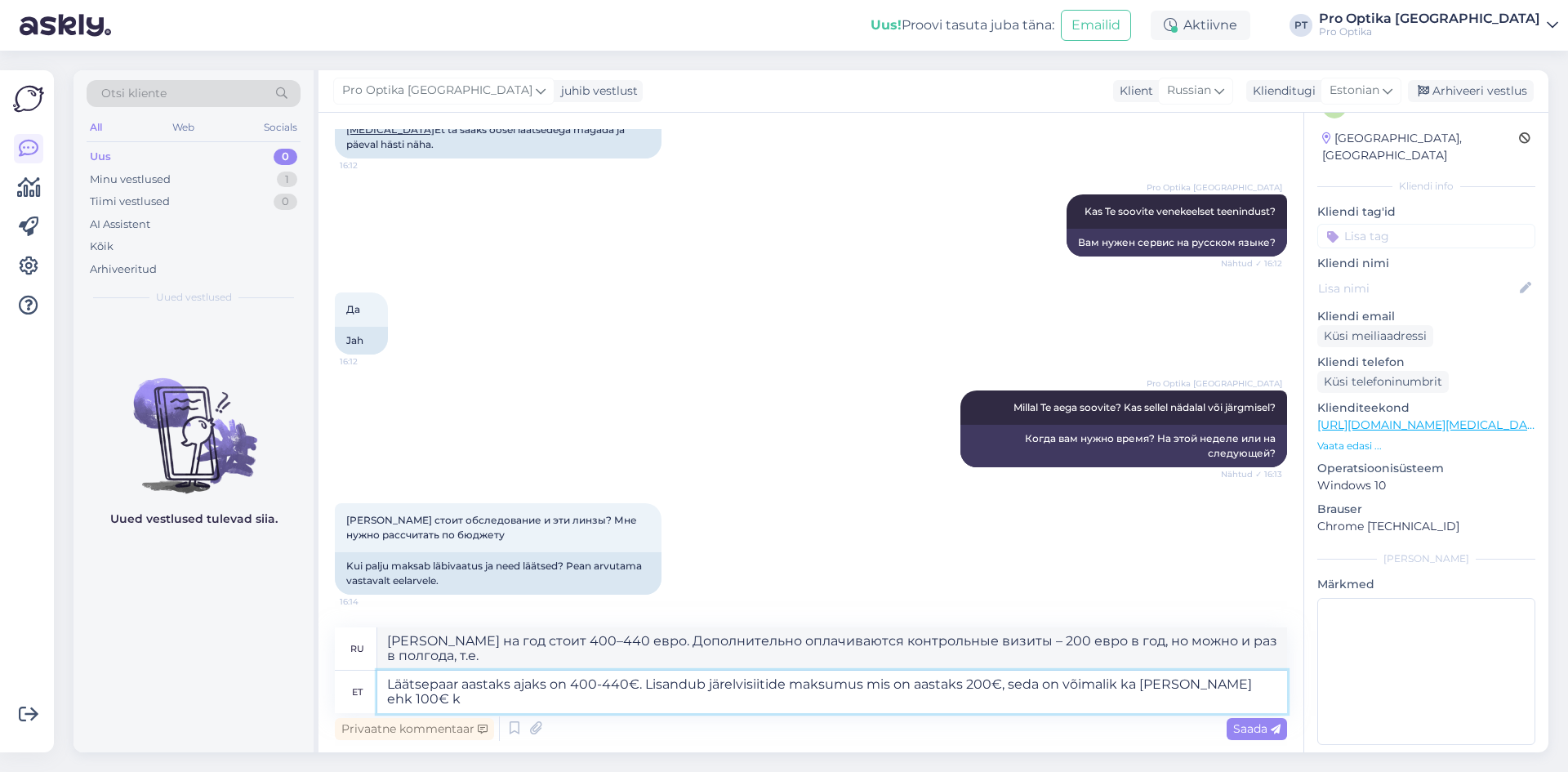
type textarea "Läätsepaar aastaks ajaks on 400-440€. Lisandub järelvisiitide maksumus mis on a…"
type textarea "[PERSON_NAME] на год стоит 400–440 евро. Дополнительные расходы на повторные ос…"
type textarea "Läätsepaar aastaks ajaks on 400-440€. Lisandub järelvisiitide maksumus mis on a…"
type textarea "[PERSON_NAME] на год стоит 400–440 евро. Дополнительно оплачиваются повторные в…"
type textarea "Läätsepaar aastaks ajaks on 400-440€. Lisandub järelvisiitide maksumus mis on a…"
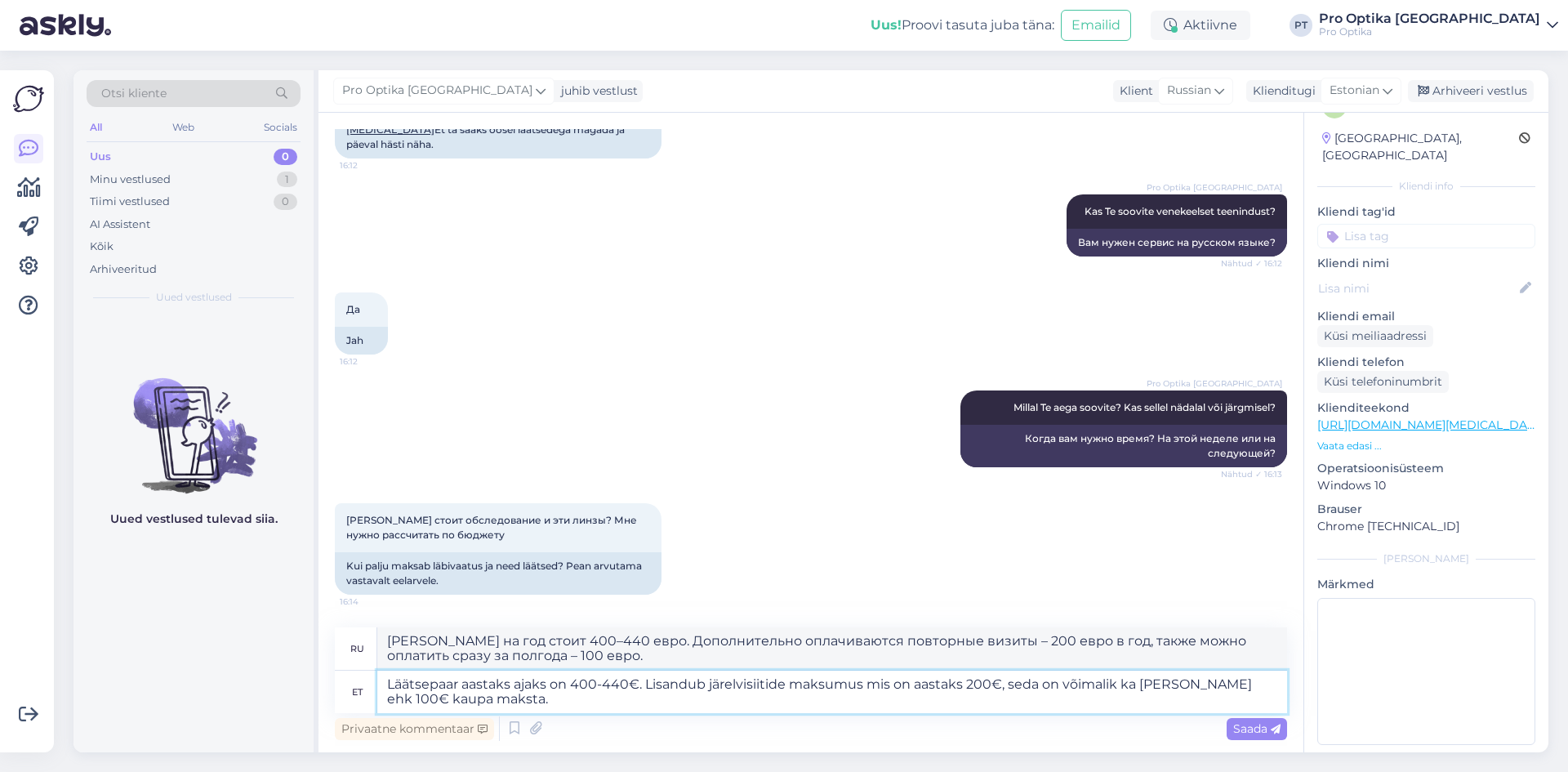
type textarea "[PERSON_NAME] на год стоит 400–440 евро. Дополнительно оплачиваются повторные в…"
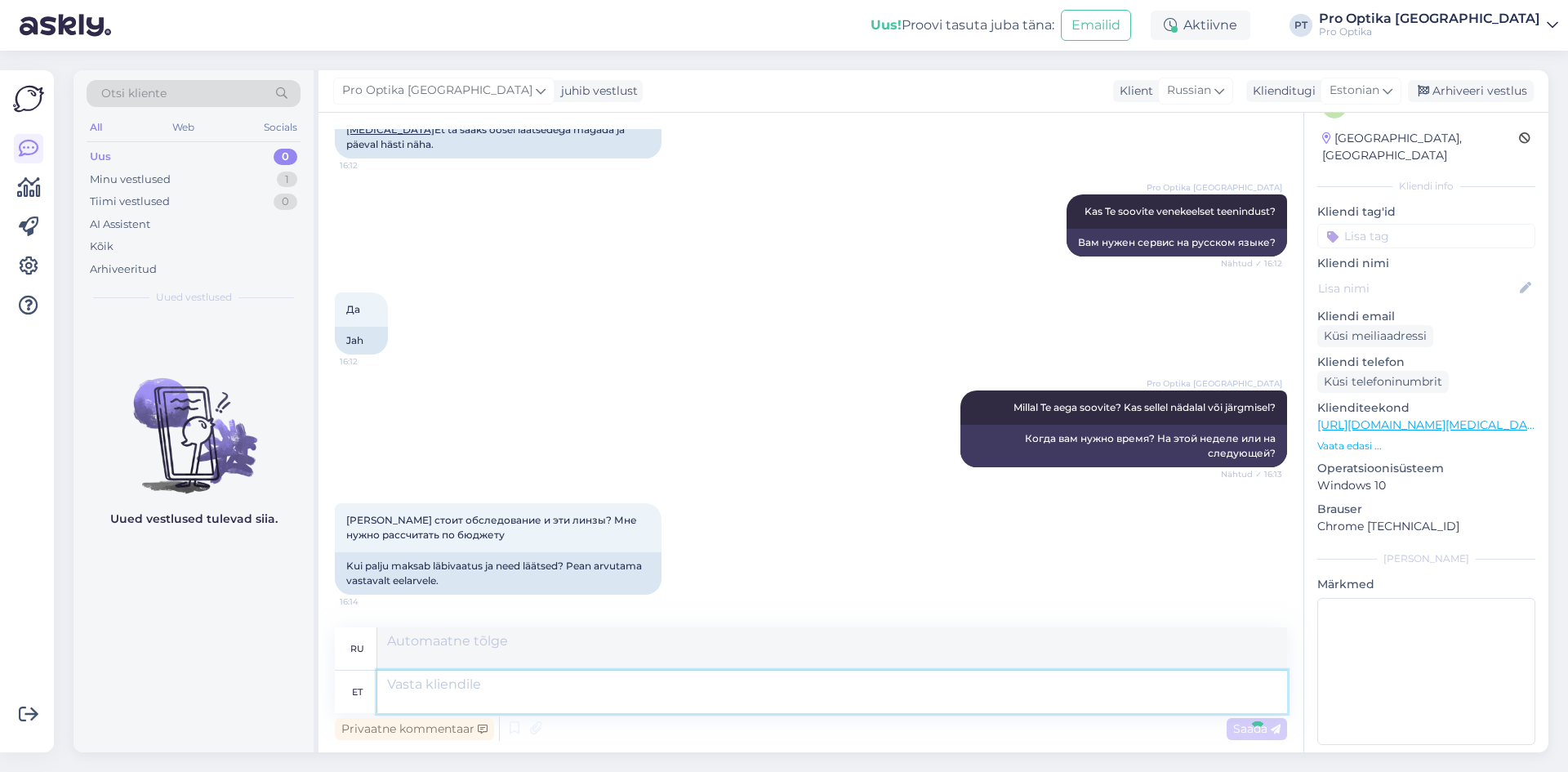
scroll to position [864, 0]
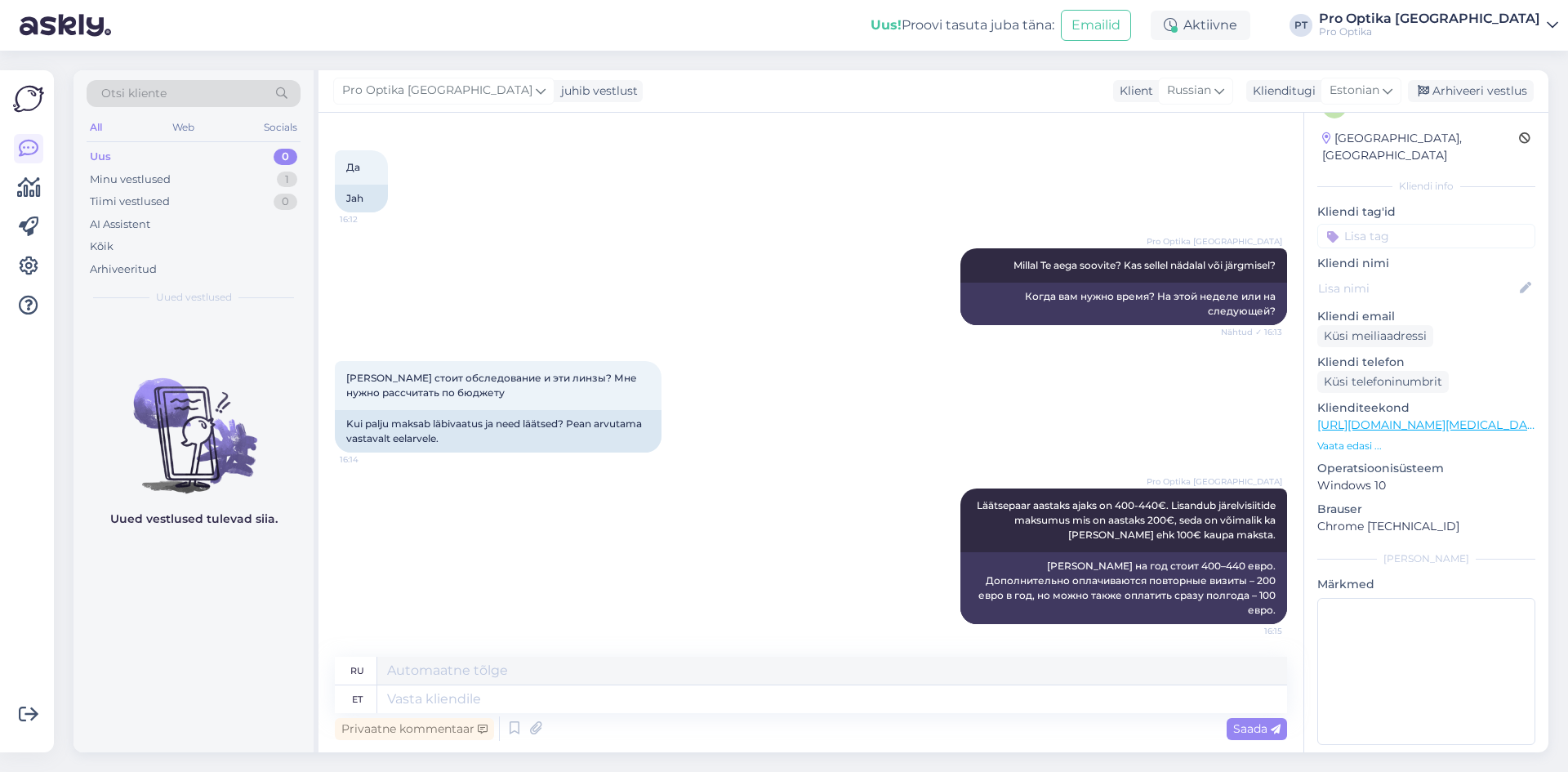
click at [149, 604] on div "Uued vestlused tulevad siia." at bounding box center [194, 533] width 240 height 438
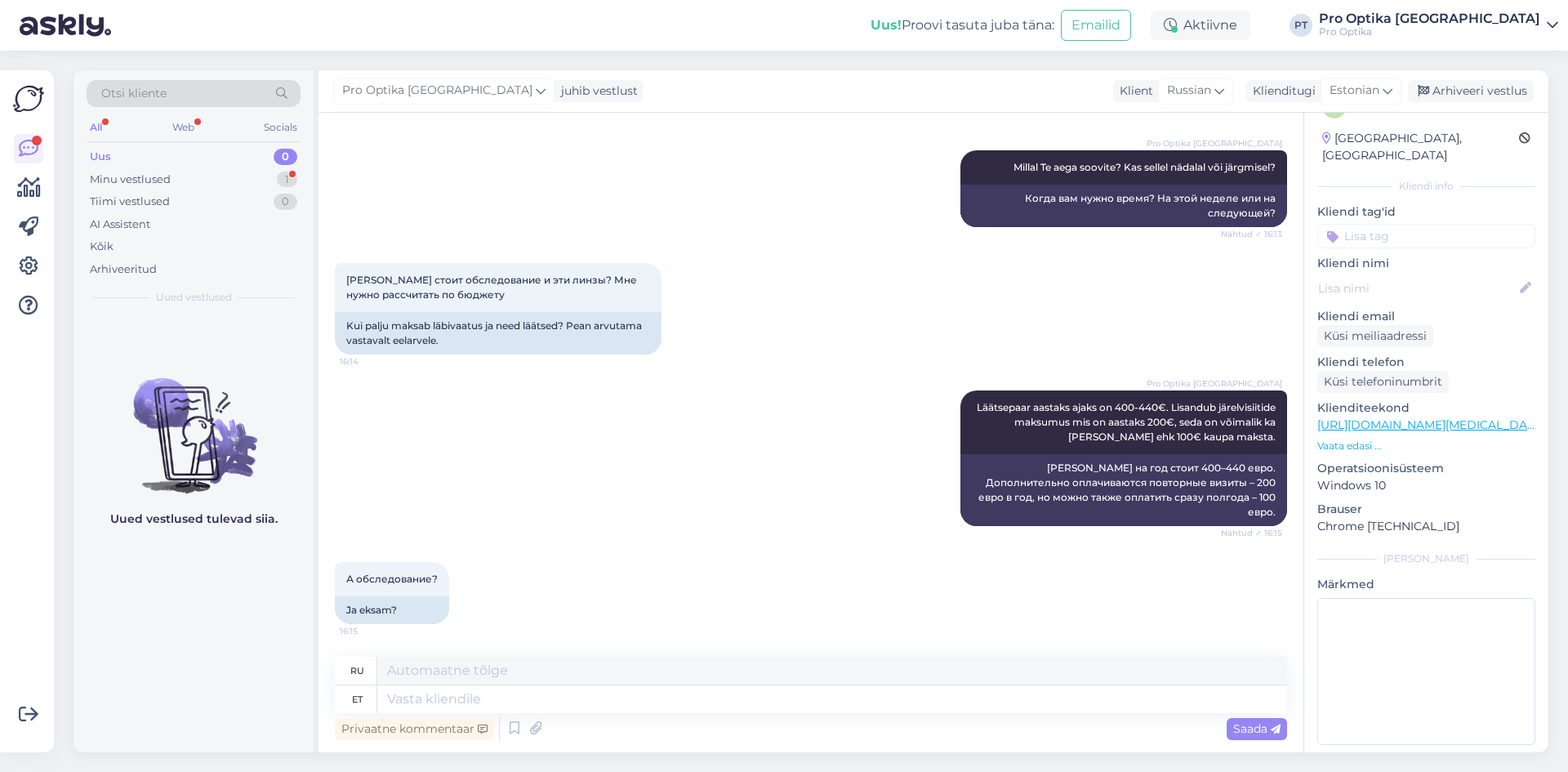
scroll to position [962, 0]
click at [466, 703] on textarea at bounding box center [832, 699] width 909 height 28
type textarea "Ostu kor"
type textarea "Покупка"
type textarea "Ostu korral"
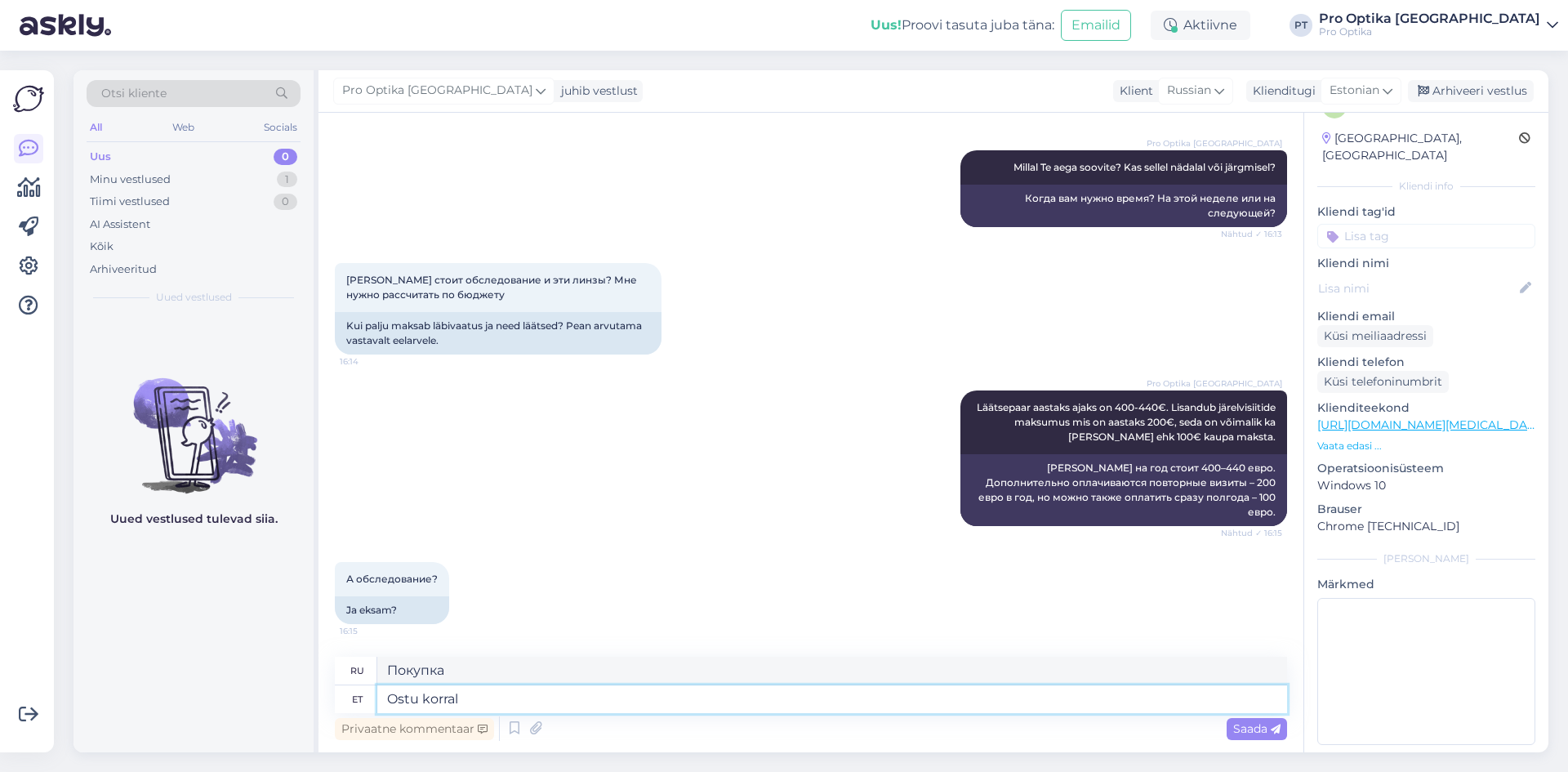
type textarea "При покупке"
type textarea "Ostu korral kuulub see a"
type textarea "Покупка включает в себя"
type textarea "Ostu korral kuulub see aastav"
type textarea "Он включен в стоимость покупки."
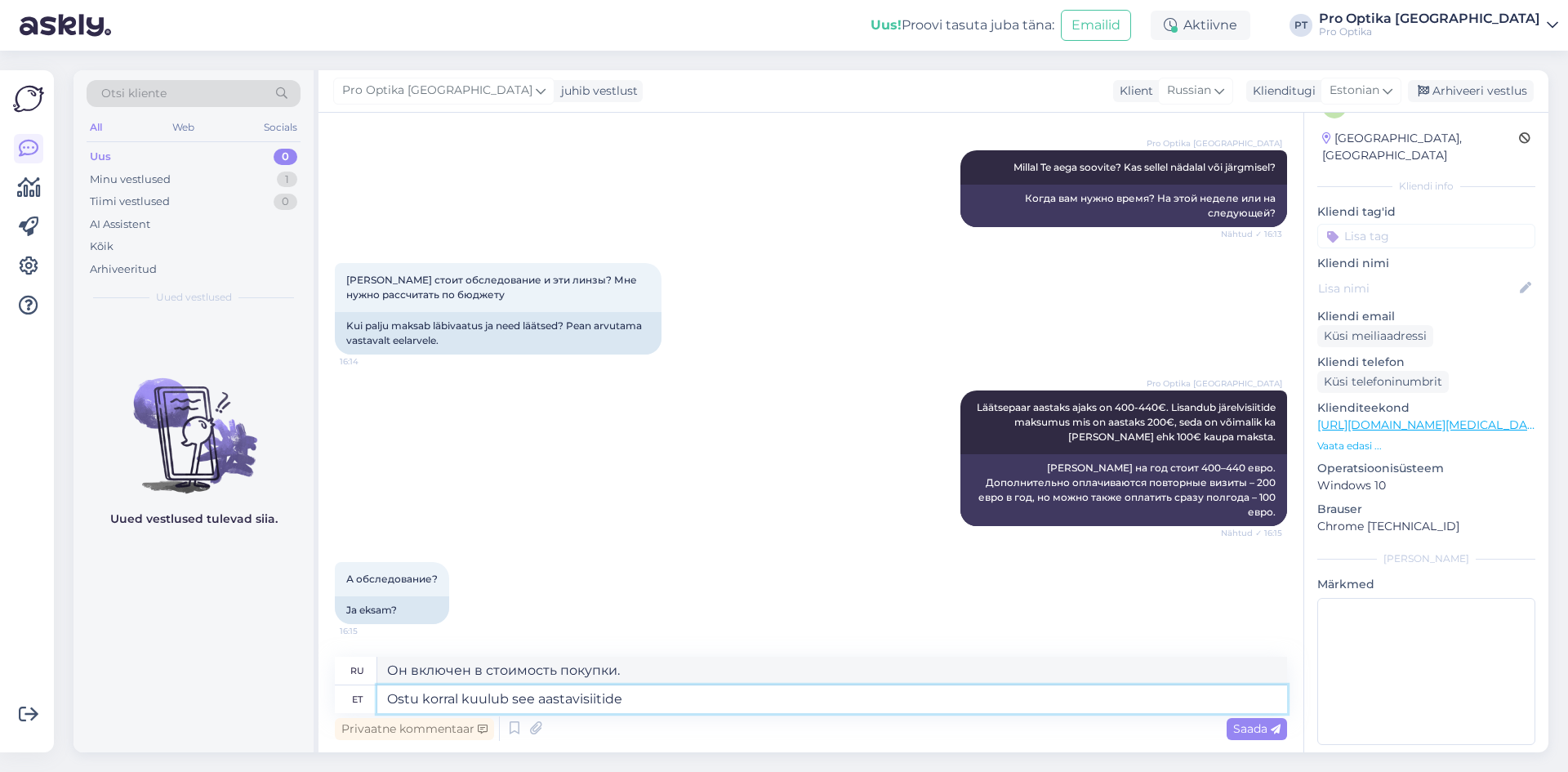
type textarea "Ostu korral kuulub see aastavisiitide h"
type textarea "Если вы его приобретете, он будет включен в ежегодные посещения."
type textarea "Ostu korral kuulub see aastavisiitide [PERSON_NAME] ost"
type textarea "Если вы его приобретете, он будет включен в ежегодные посещения, без"
type textarea "Ostu korral kuulub see aastavisiitide [PERSON_NAME] ostuta"
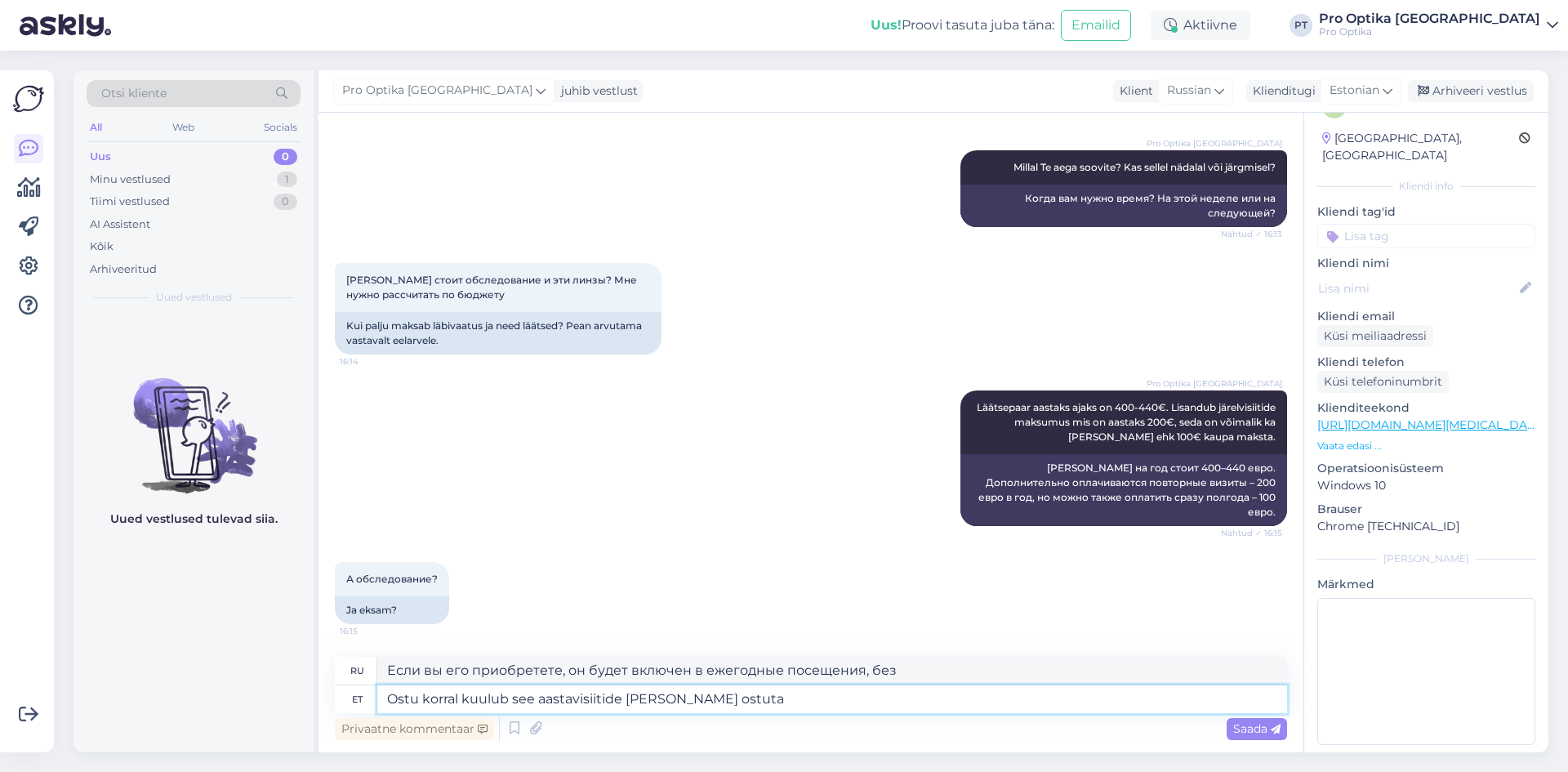
type textarea "Если вы его приобретете, он будет включен в ежегодные посещения, без покупки."
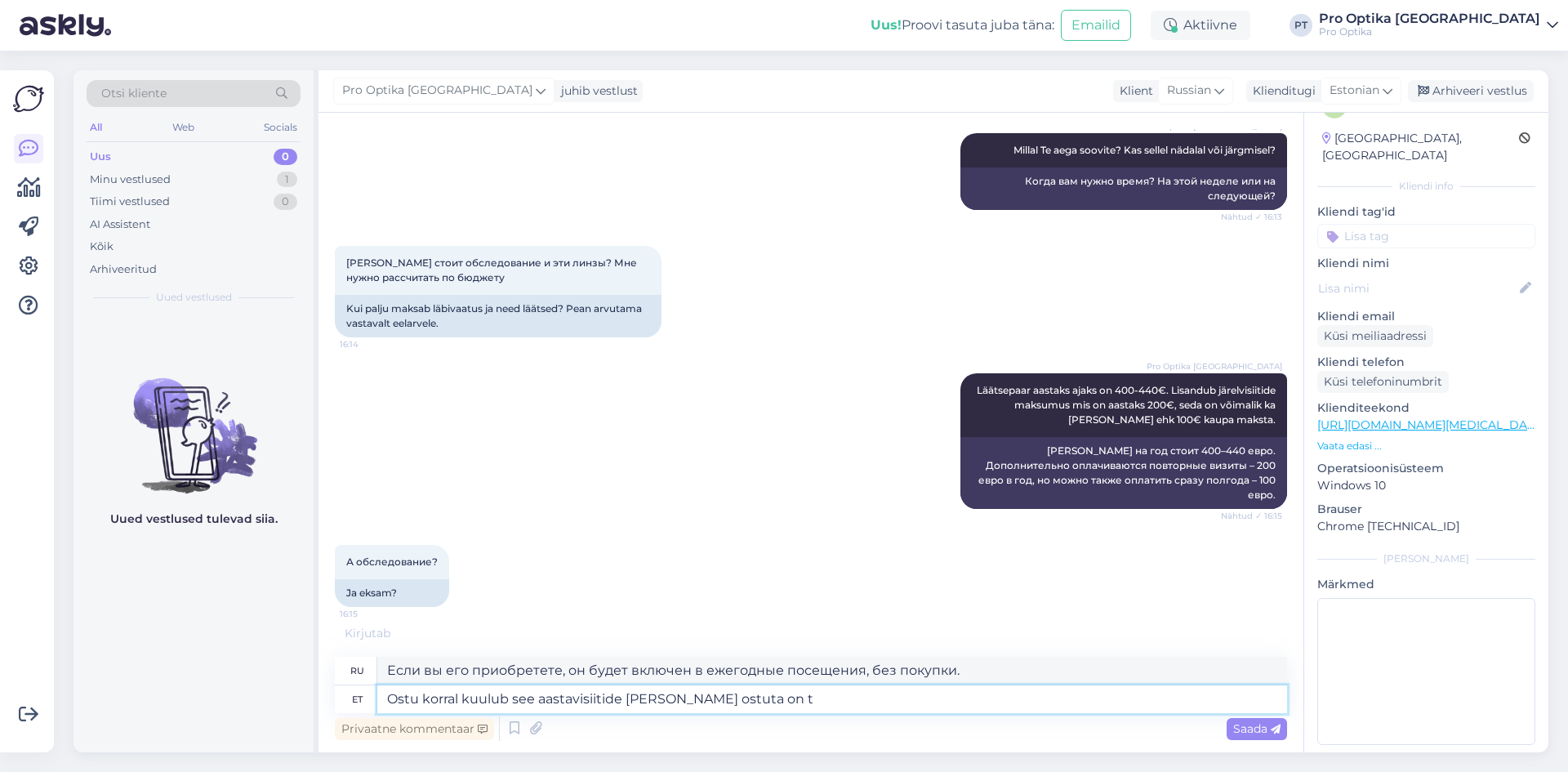
type textarea "Ostu korral kuulub see aastavisiitide [PERSON_NAME] ostuta on ta"
type textarea "Если вы его купите, он включен в ежегодные посещения, без покупки он не входит …"
type textarea "Ostu korral kuulub see aastavisiitide [PERSON_NAME] ostuta on tasu 8"
type textarea "Если покупка включена в стоимость годового посещения, без покупки взимается пла…"
type textarea "Ostu korral kuulub see aastavisiitide [PERSON_NAME] ostuta on tasu 80€."
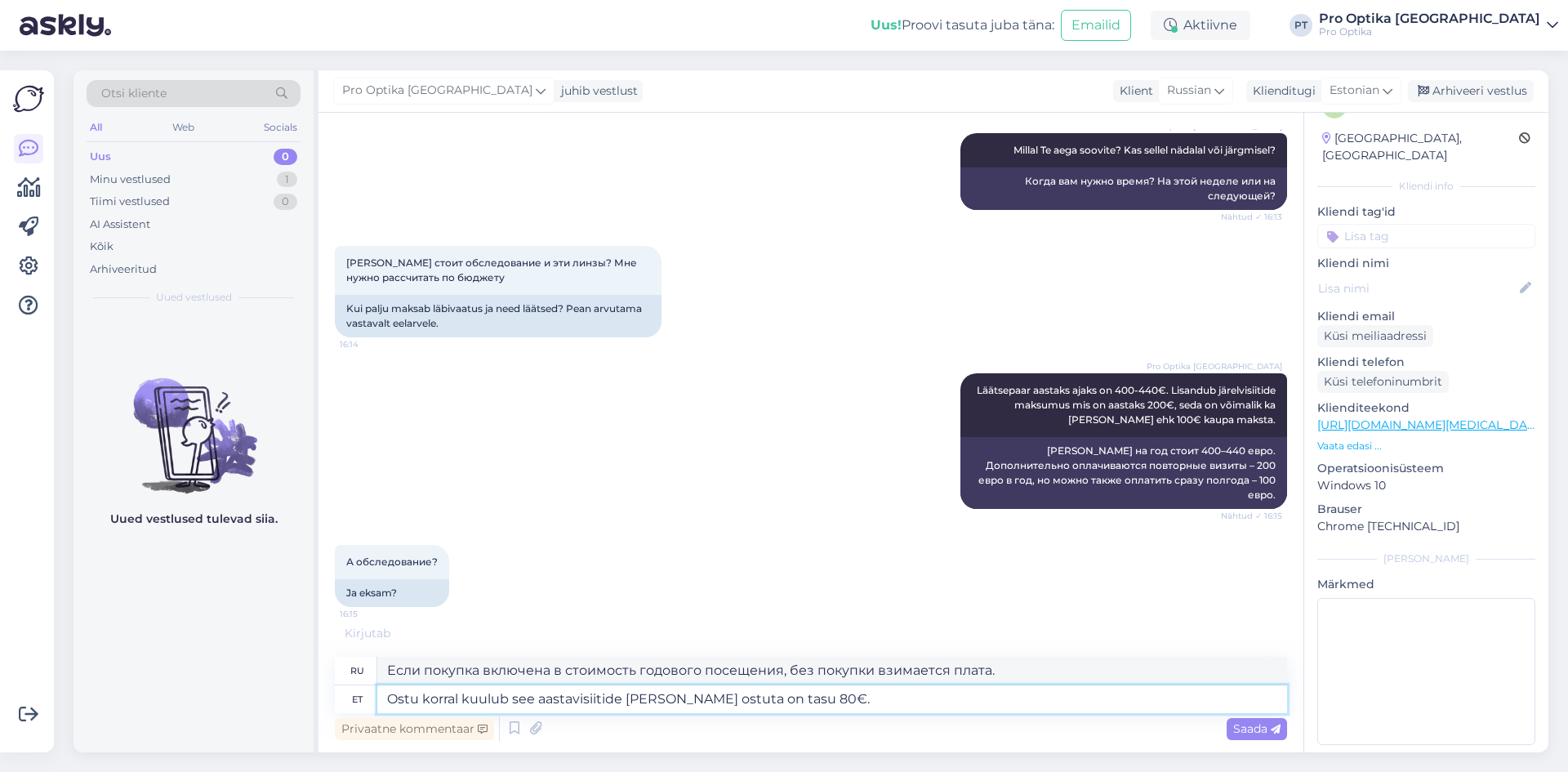
type textarea "При покупке он включен в стоимость годового посещения, без покупки стоимость со…"
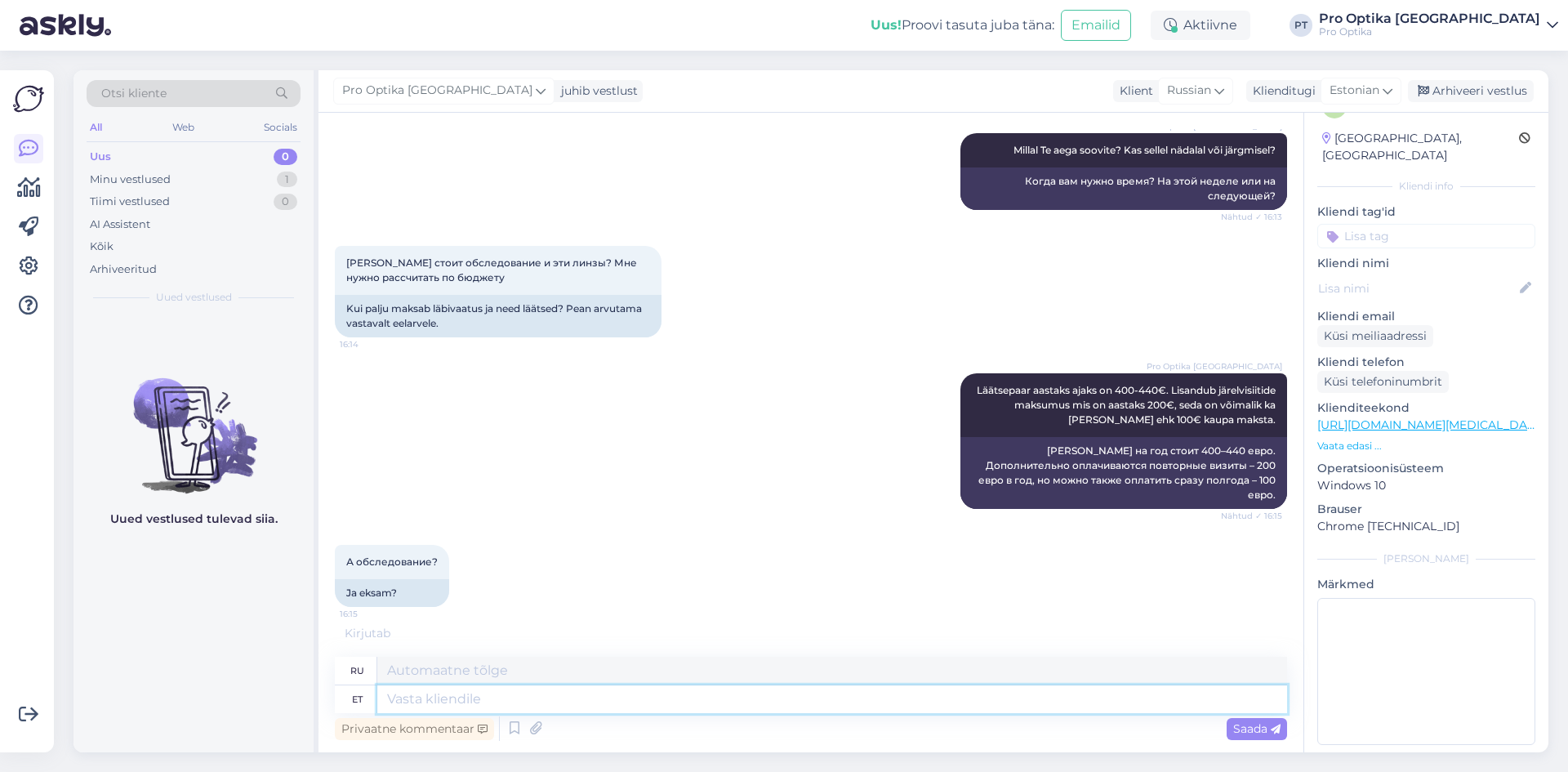
scroll to position [1090, 0]
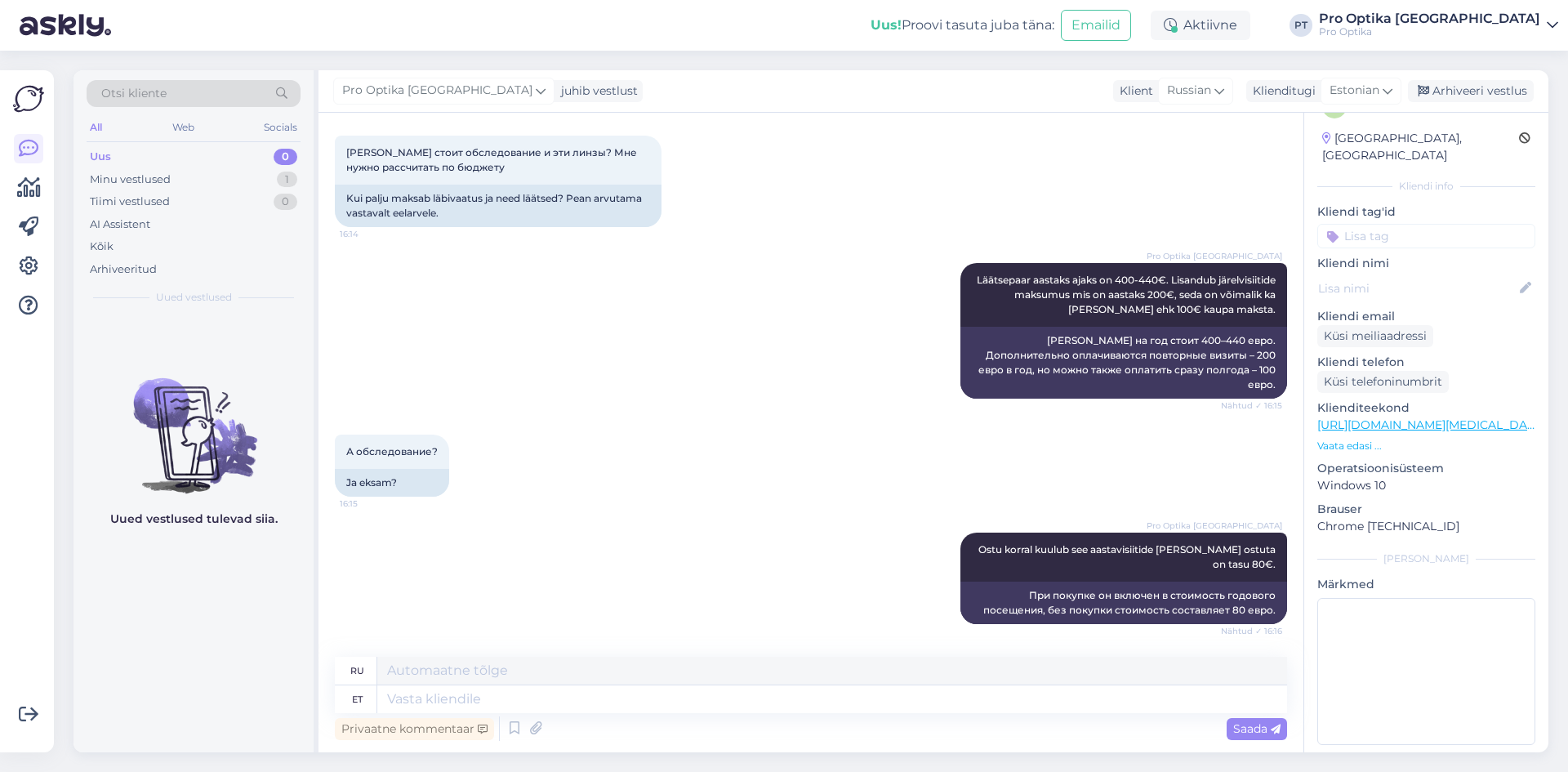
click at [248, 598] on div "Uued vestlused tulevad siia." at bounding box center [194, 533] width 240 height 438
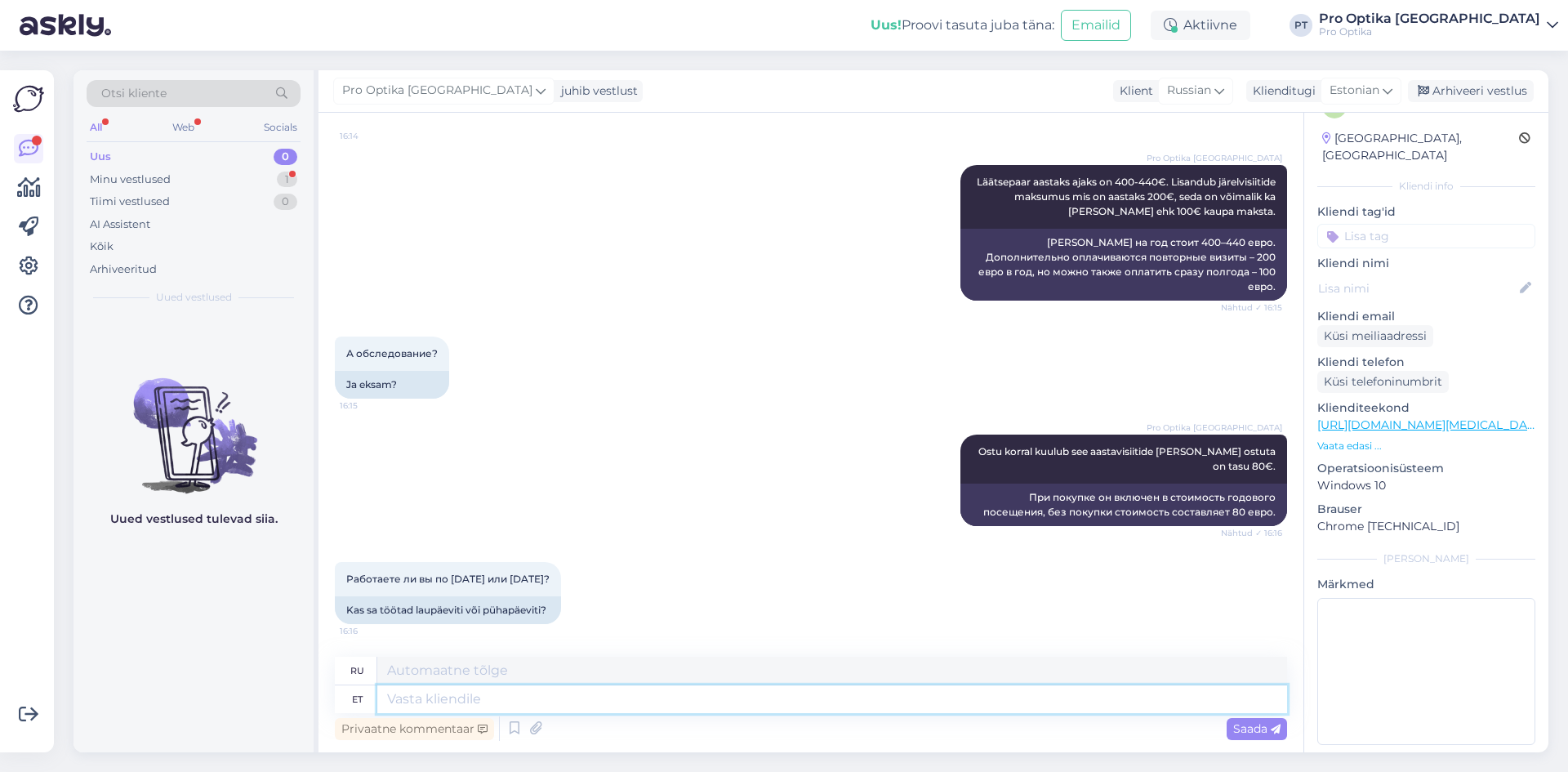
click at [425, 705] on textarea at bounding box center [832, 699] width 909 height 28
type textarea "Vahel o"
type textarea "Иногда"
type textarea "Vahel on"
type textarea "Иногда есть"
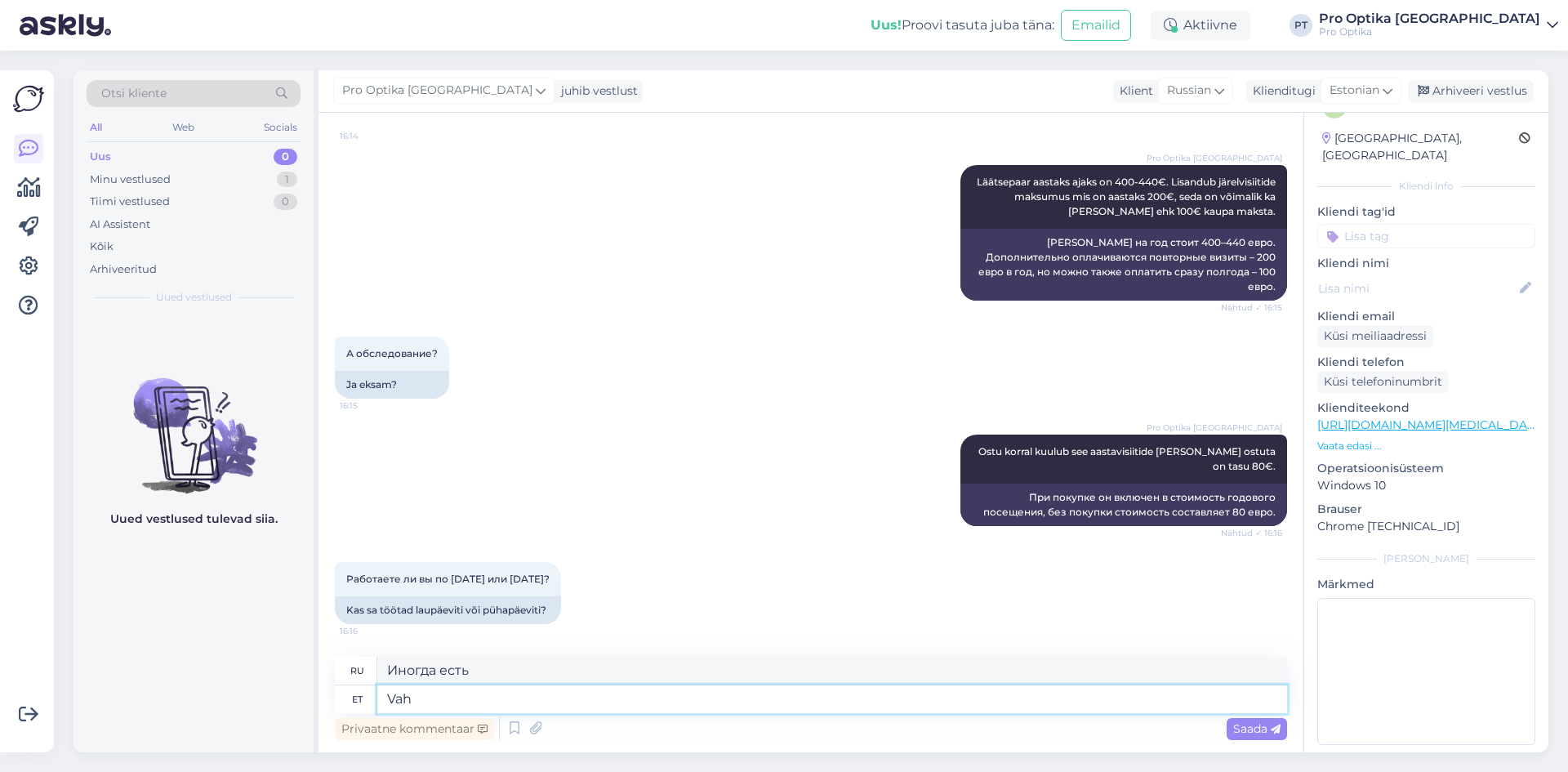
type textarea "Va"
type textarea "Иногда"
type textarea "Vahel on"
type textarea "Иногда есть"
type textarea "Vahel on võimalik ka"
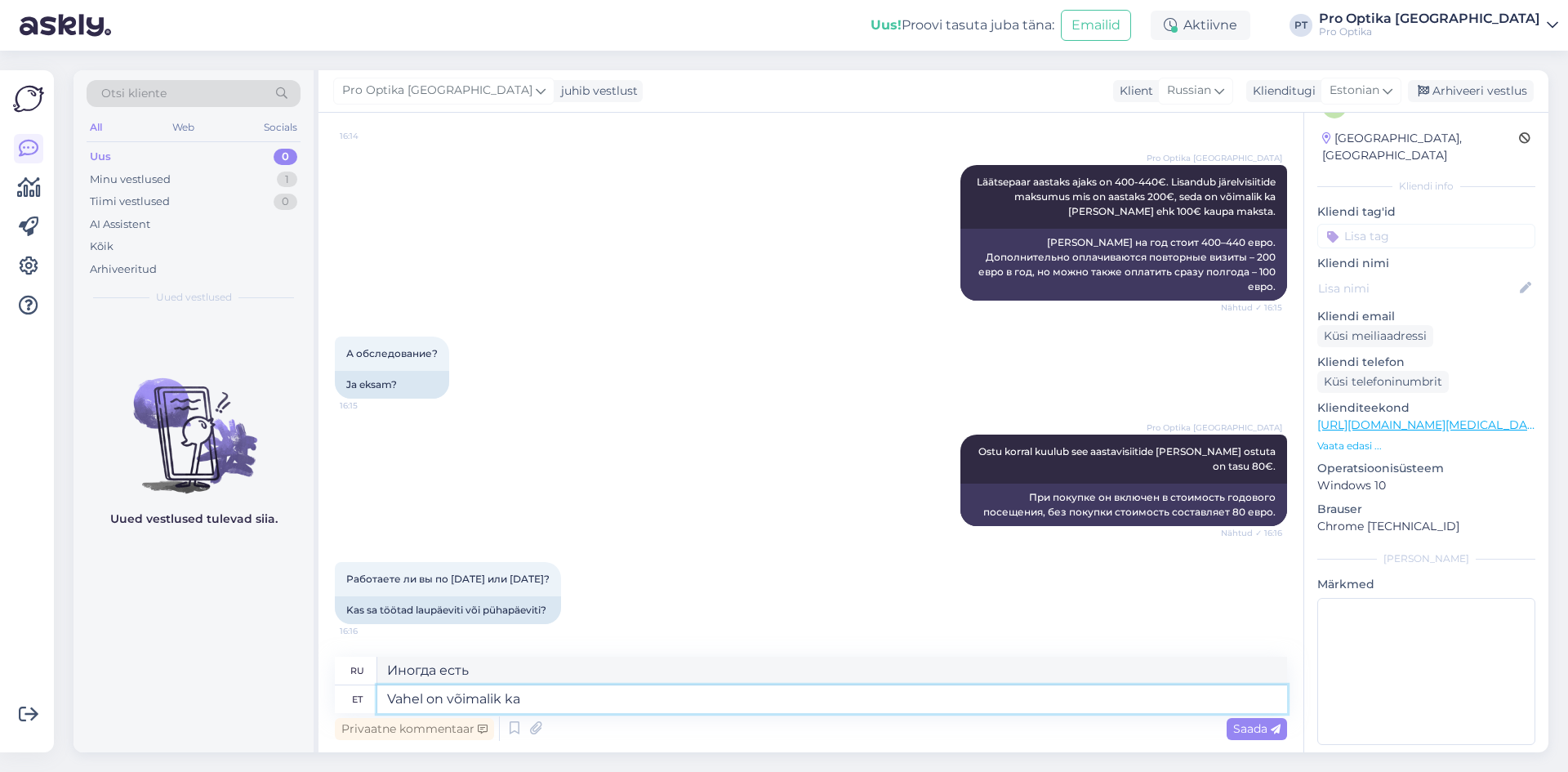
type textarea "Иногда это возможно."
type textarea "Vahel on võimalik ka la"
type textarea "Иногда это также возможно"
type textarea "Vahel on võimalik ka laupäeval visiir"
type textarea "Иногда это возможно и в [DATE]."
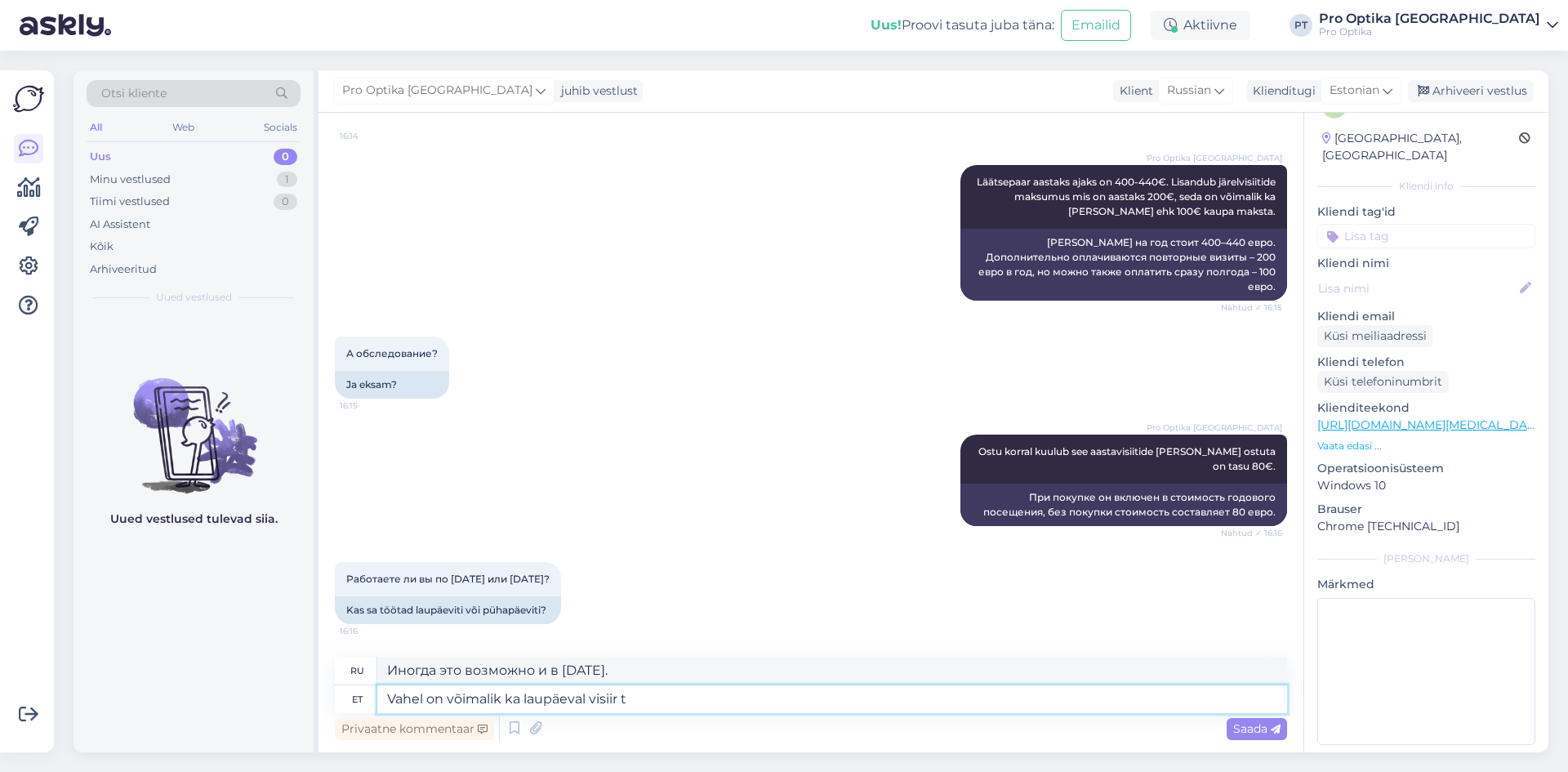
type textarea "Vahel on võimalik ka laupäeval visiir"
type textarea "Иногда в [DATE] также возможен козырек."
type textarea "Vahel on võimalik ka laupäeval visiit te"
type textarea "Иногда посещение возможно и в [DATE]."
type textarea "Vahel on võimalik ka laupäeval visiit teha, p"
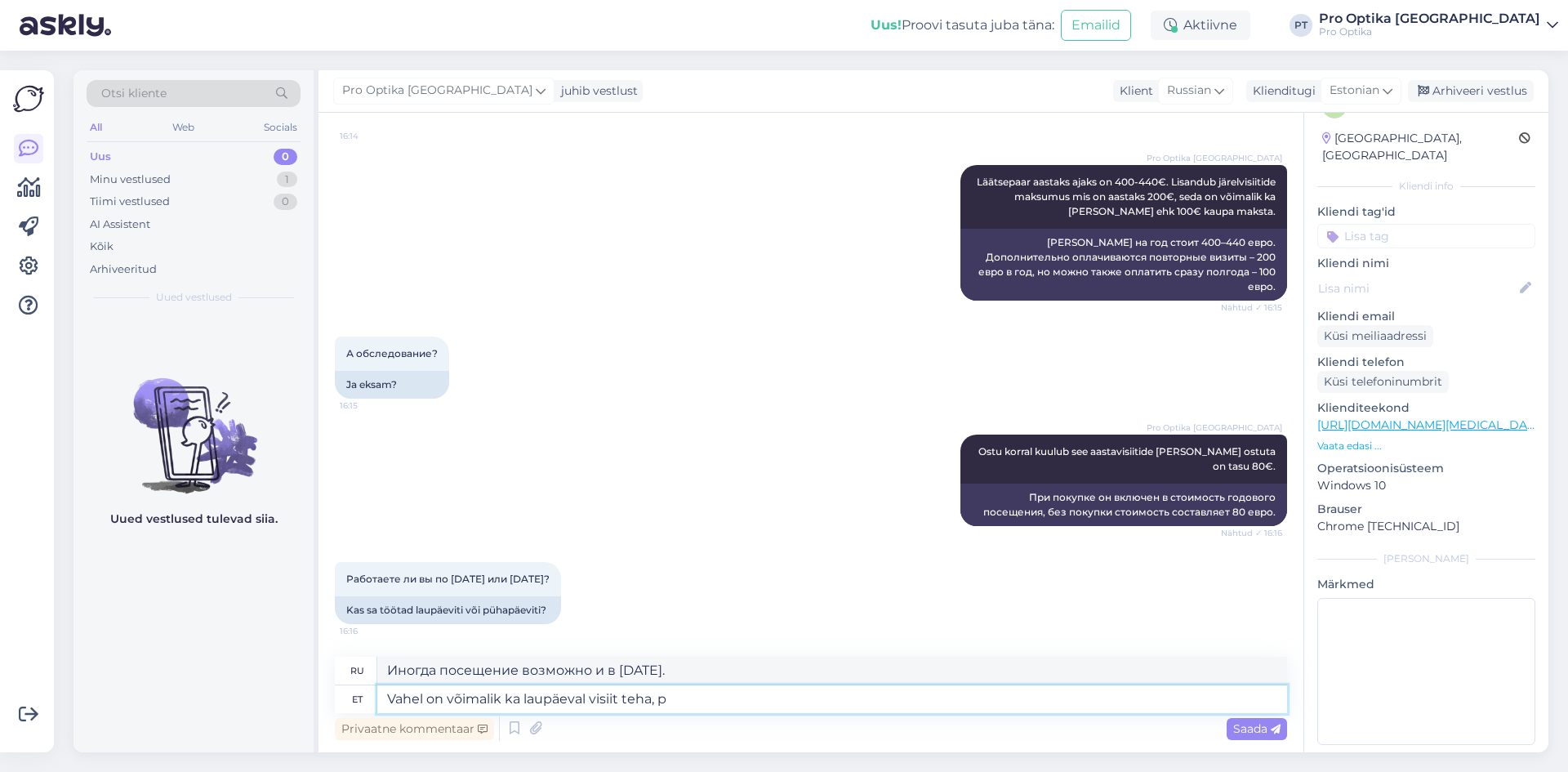
type textarea "Иногда возможно посетить и в [DATE],"
type textarea "Vahel on võimalik ka laupäeval visiit teha, pühapäeviti"
type textarea "Иногда также возможно посещение в [DATE], [DATE]."
type textarea "Vahel on võimalik ka laupäeval visiit teha, pühapäeviti oleme su"
type textarea "Иногда возможно посетить и в [DATE], по [DATE] мы"
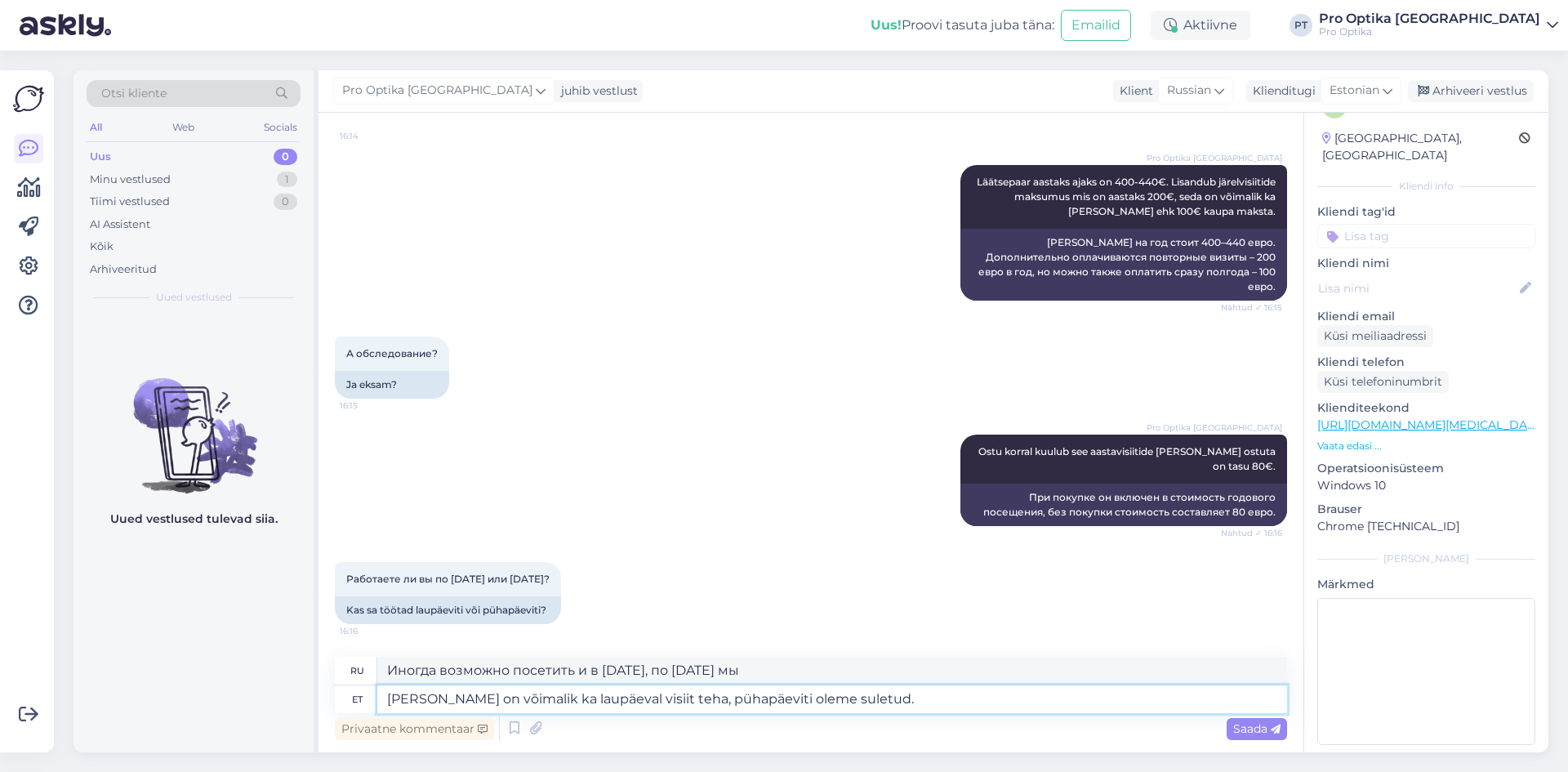
type textarea "[PERSON_NAME] on võimalik ka laupäeval visiit teha, pühapäeviti oleme suletud."
type textarea "Иногда возможно посещение и в [DATE], по [DATE] мы закрыты."
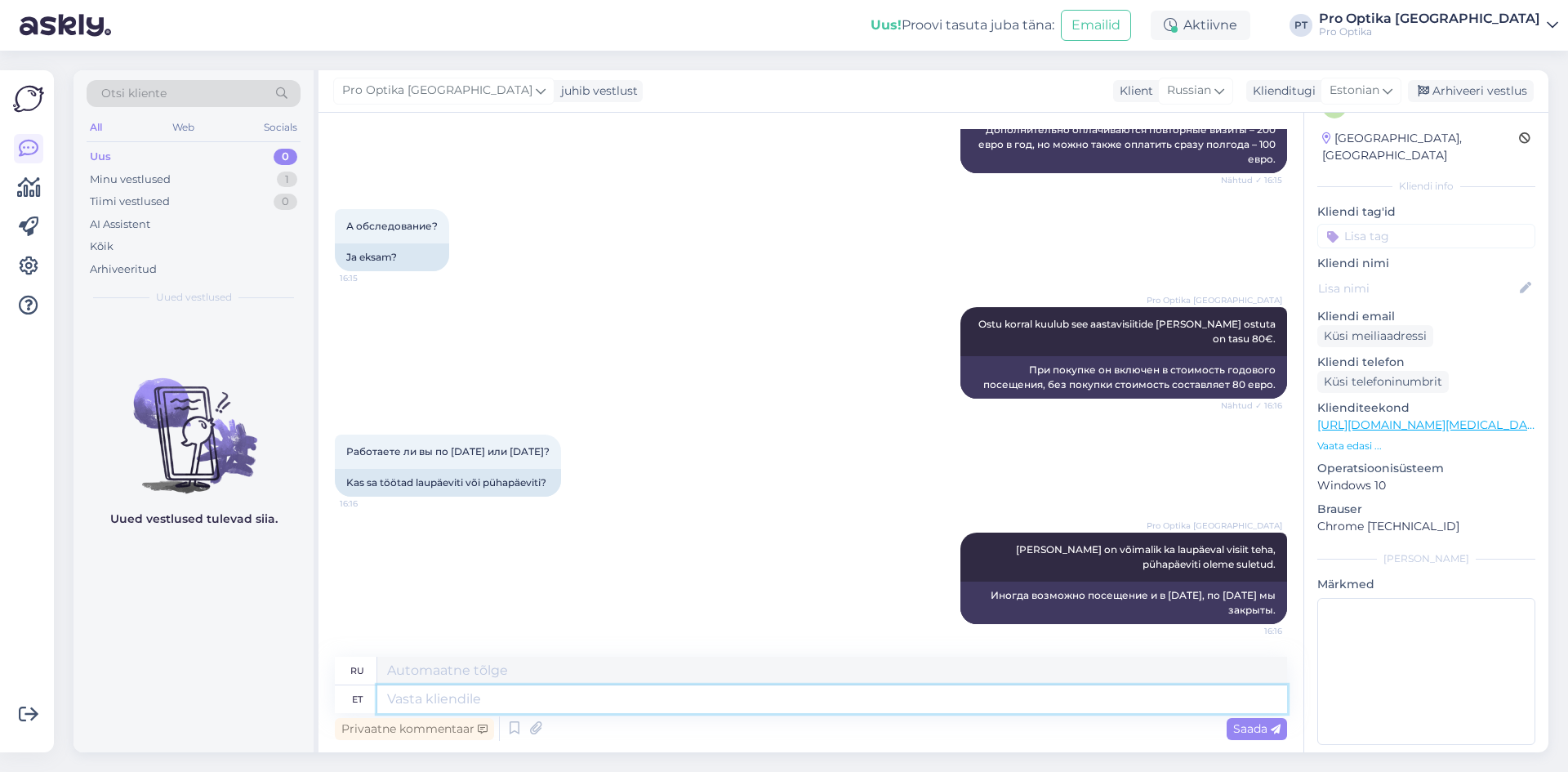
scroll to position [1315, 0]
click at [249, 639] on div "Uued vestlused tulevad siia." at bounding box center [194, 533] width 240 height 438
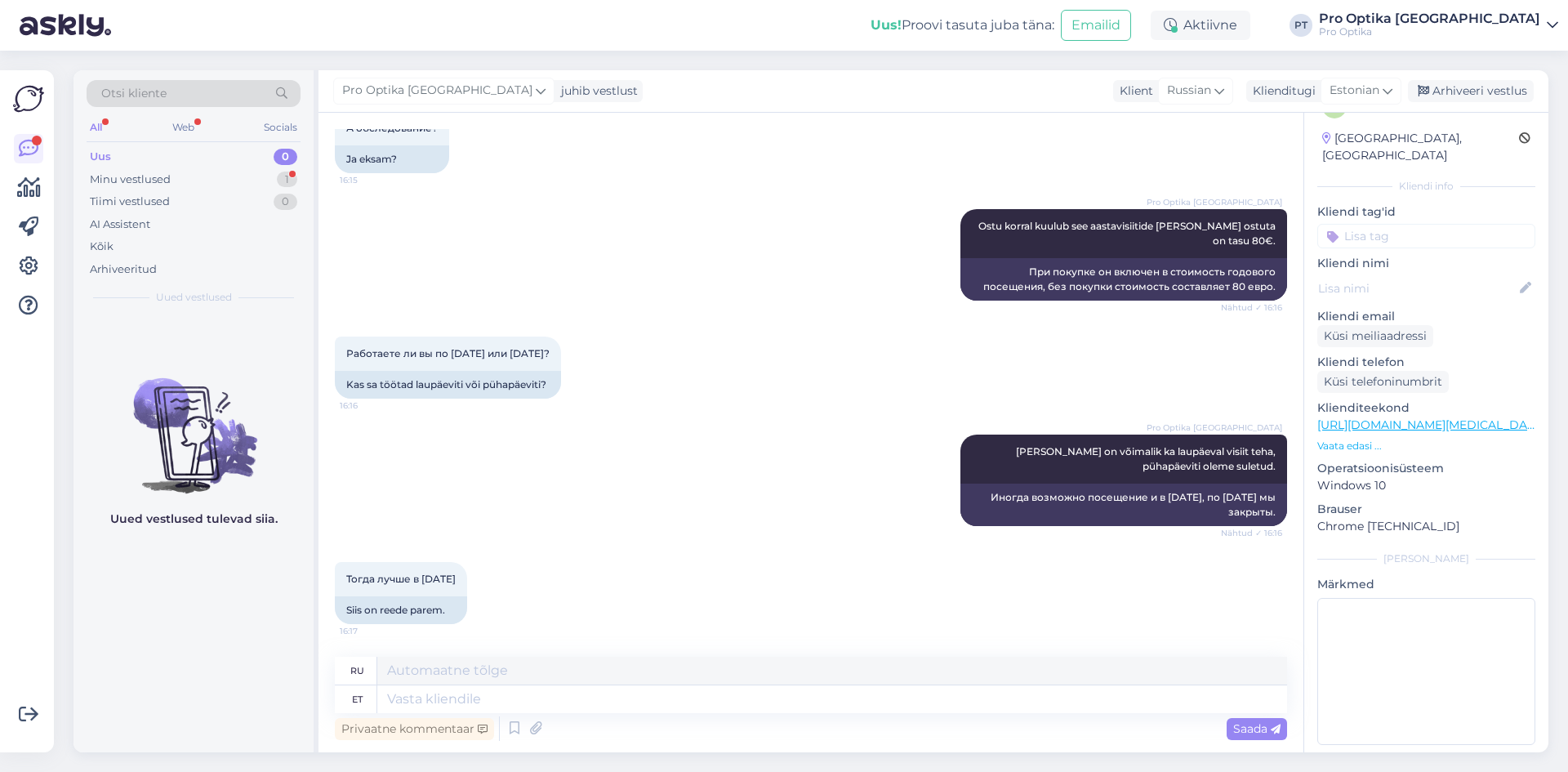
scroll to position [1413, 0]
click at [438, 699] on textarea at bounding box center [832, 699] width 909 height 28
type textarea "See"
type textarea "Этот"
type textarea "See reede, 5"
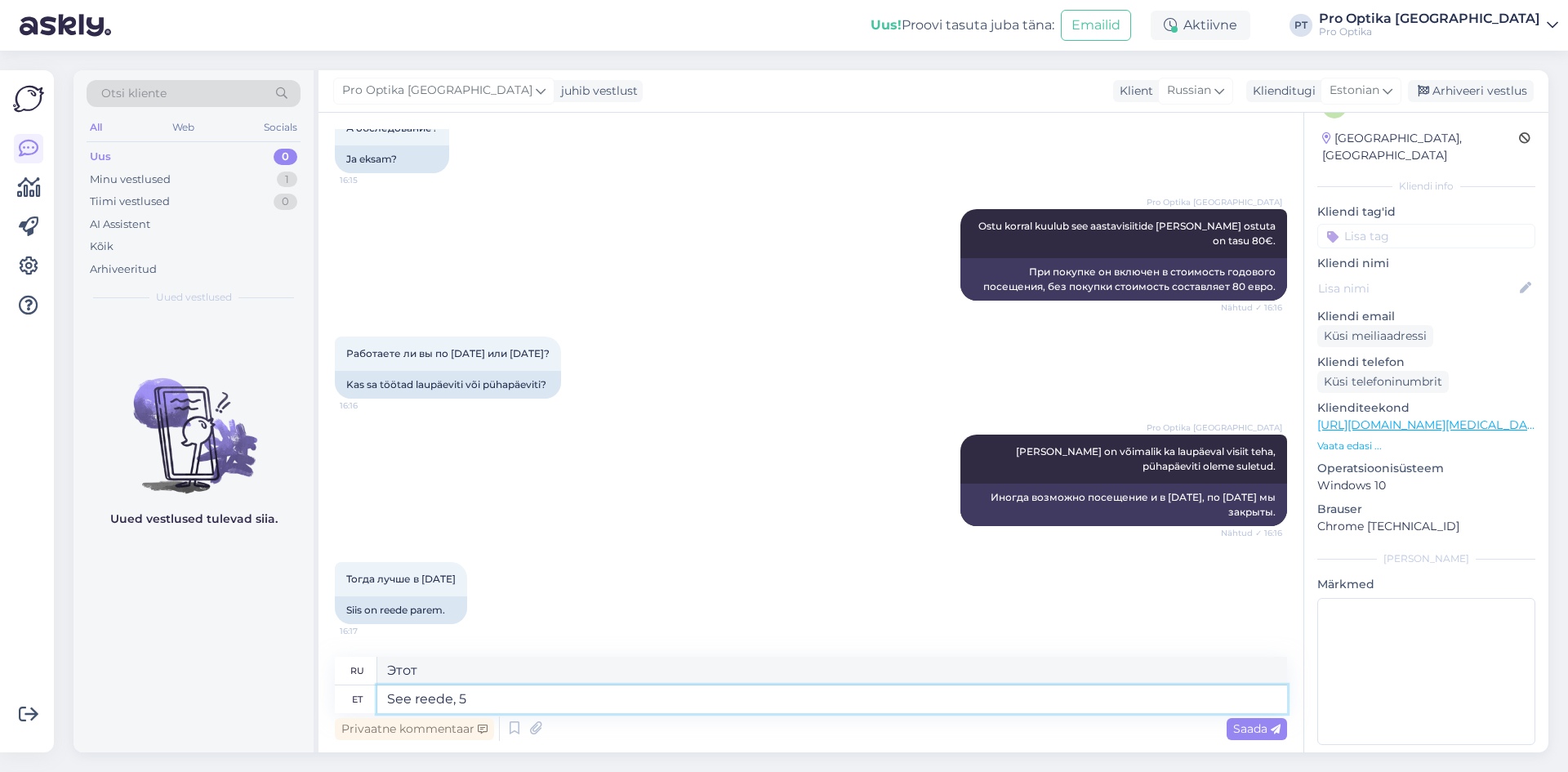
type textarea "В эту [DATE],"
type textarea "See reede, 5.september, o"
type textarea "В эту [DATE], 5.september,"
type textarea "See reede, 5.september, on üks v"
type textarea "Эта [DATE], 5.september, является одним из"
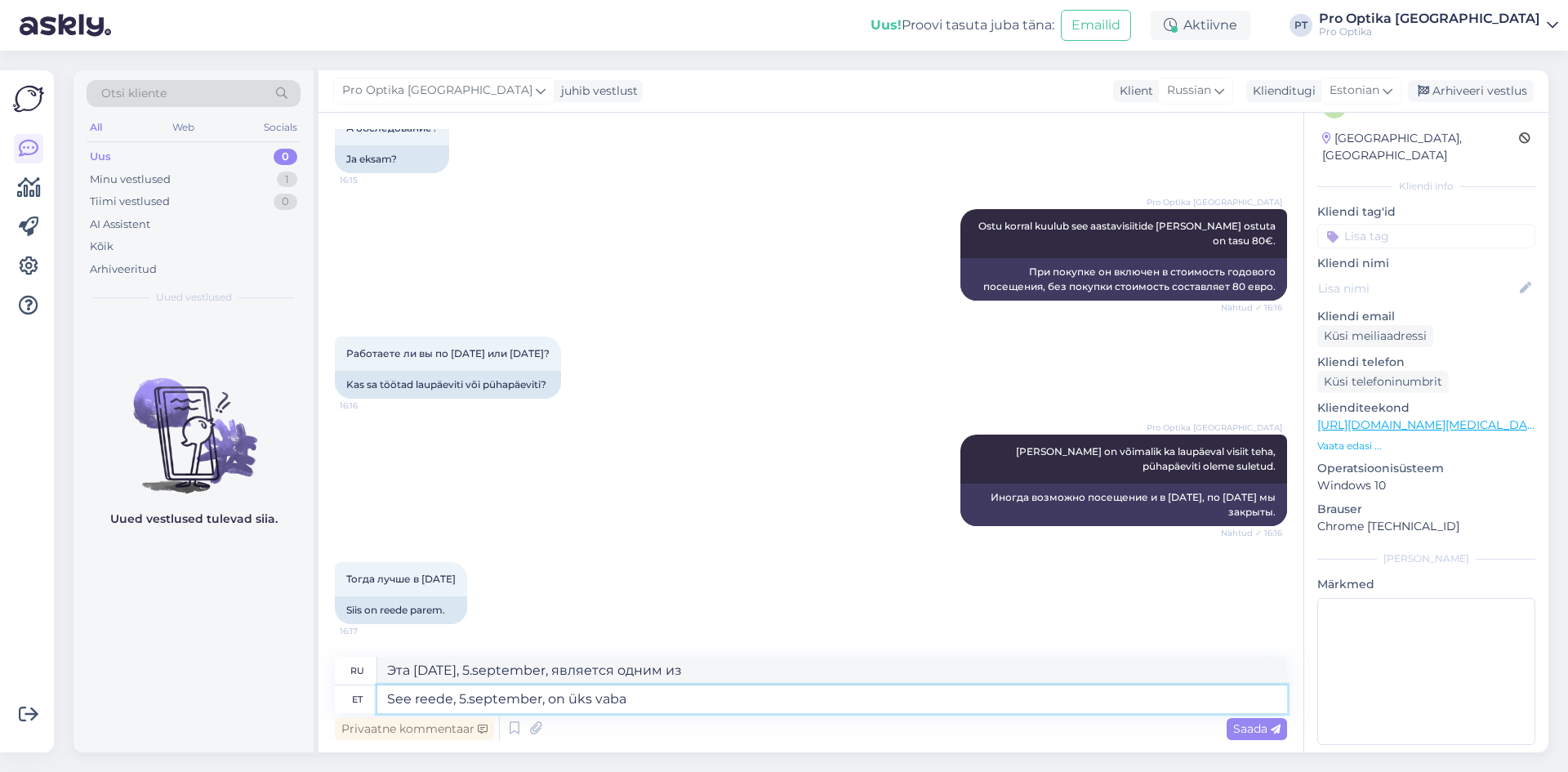
type textarea "See reede, 5.september, on üks vaba a"
type textarea "Эта [DATE], 5.september, — выходной."
type textarea "See reede, 5.september, on üks vaba aeg 12:30"
type textarea "В эту [DATE], 5.september, в 12:30 будет одно свободное время."
click at [571, 696] on textarea "See reede, 5.september, on üks vaba aeg 12:30" at bounding box center [832, 699] width 909 height 28
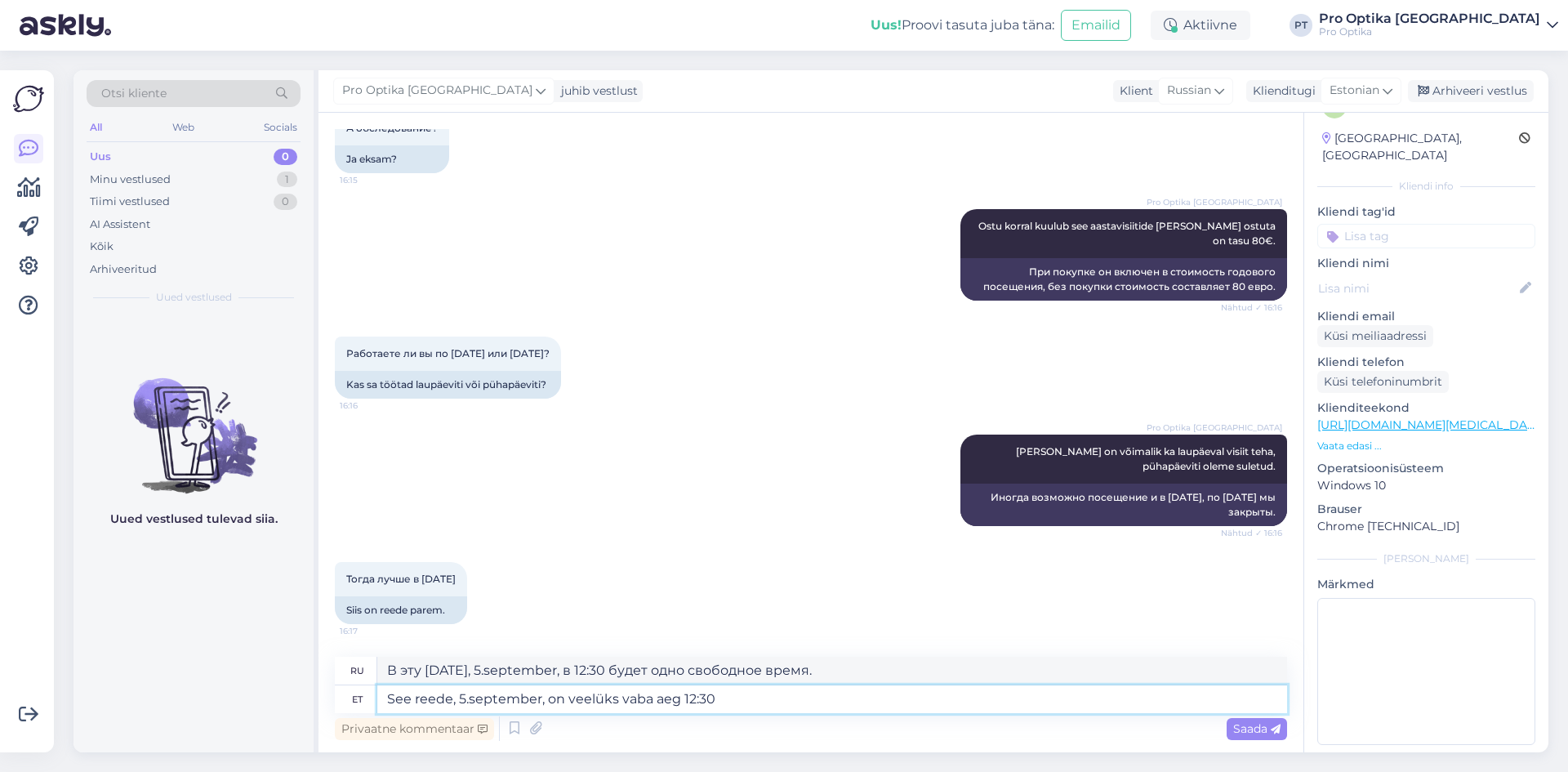
type textarea "See reede, 5.september, on veel üks vaba aeg 12:30"
type textarea "В эту [DATE], 5.september, в 12:30 будет еще одно свободное время."
click at [680, 701] on textarea "See reede, 5.september, on veel üks vaba aeg 12:30" at bounding box center [832, 699] width 909 height 28
click at [804, 703] on textarea "See reede, 5.september, on veel üks vaba aeg kell 12:30" at bounding box center [832, 699] width 909 height 28
type textarea "See reede, 5.september, on veel üks vaba aeg kell 12:30."
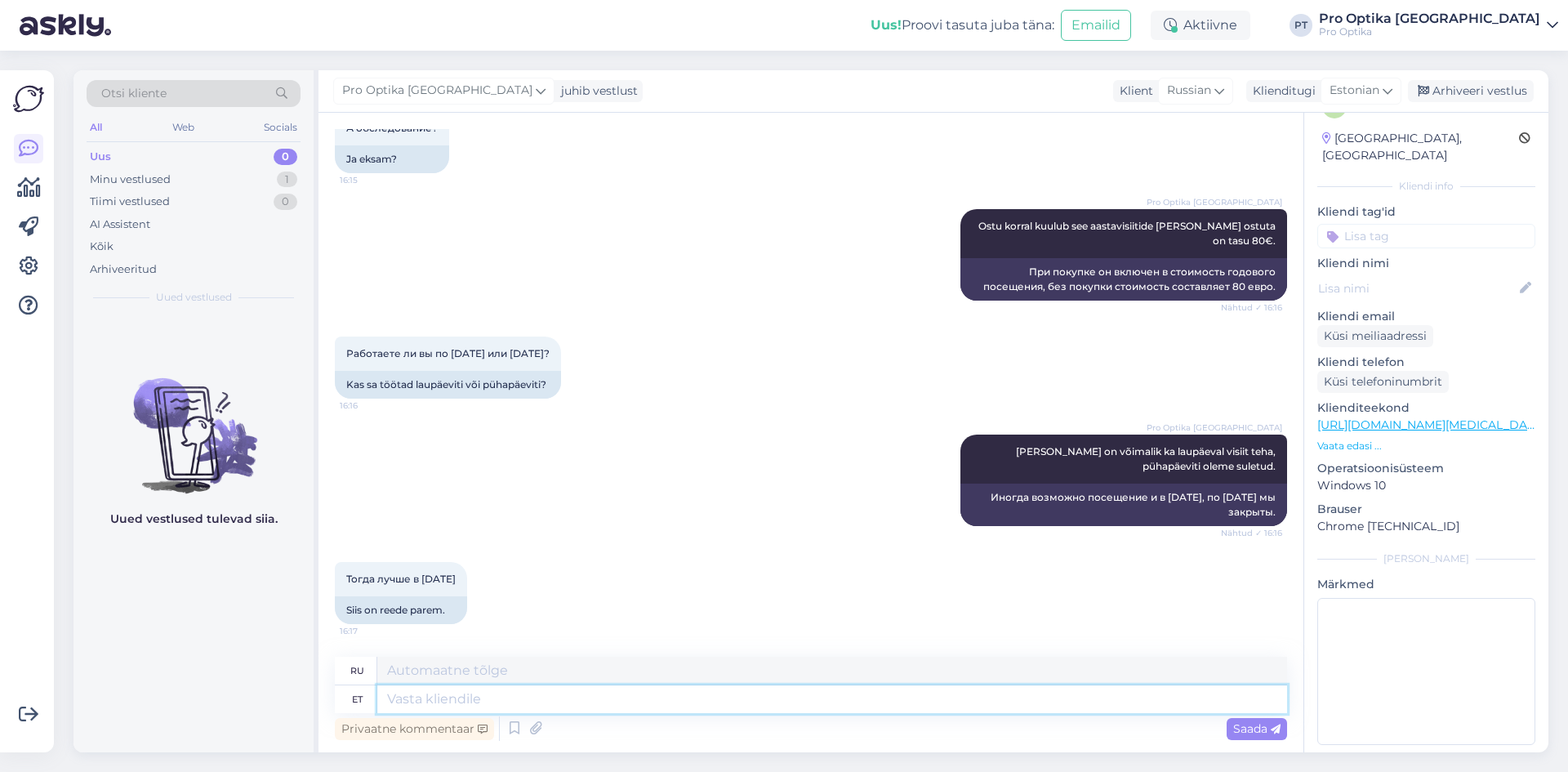
scroll to position [1526, 0]
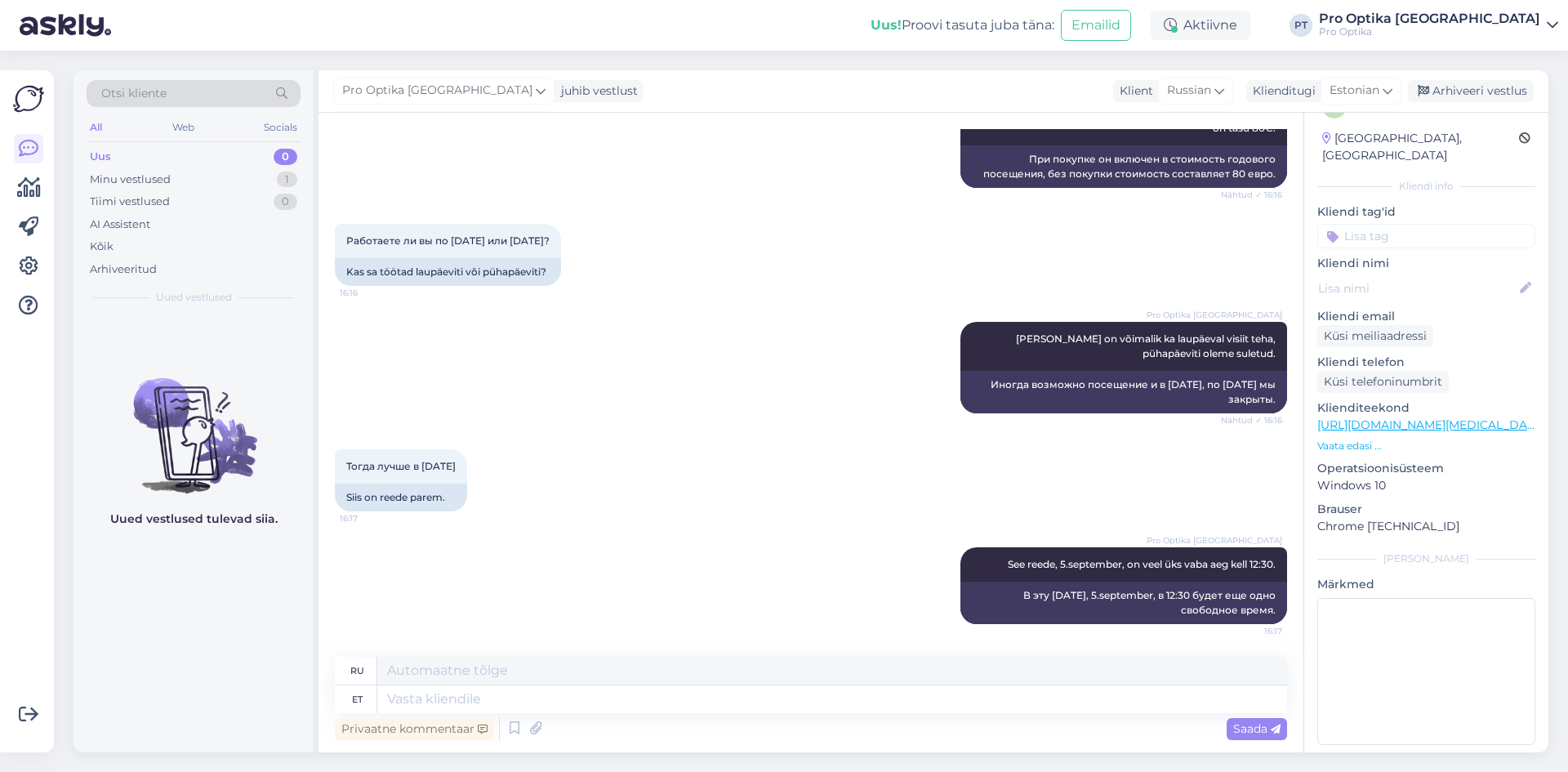
click at [195, 658] on div "Uued vestlused tulevad siia." at bounding box center [194, 533] width 240 height 438
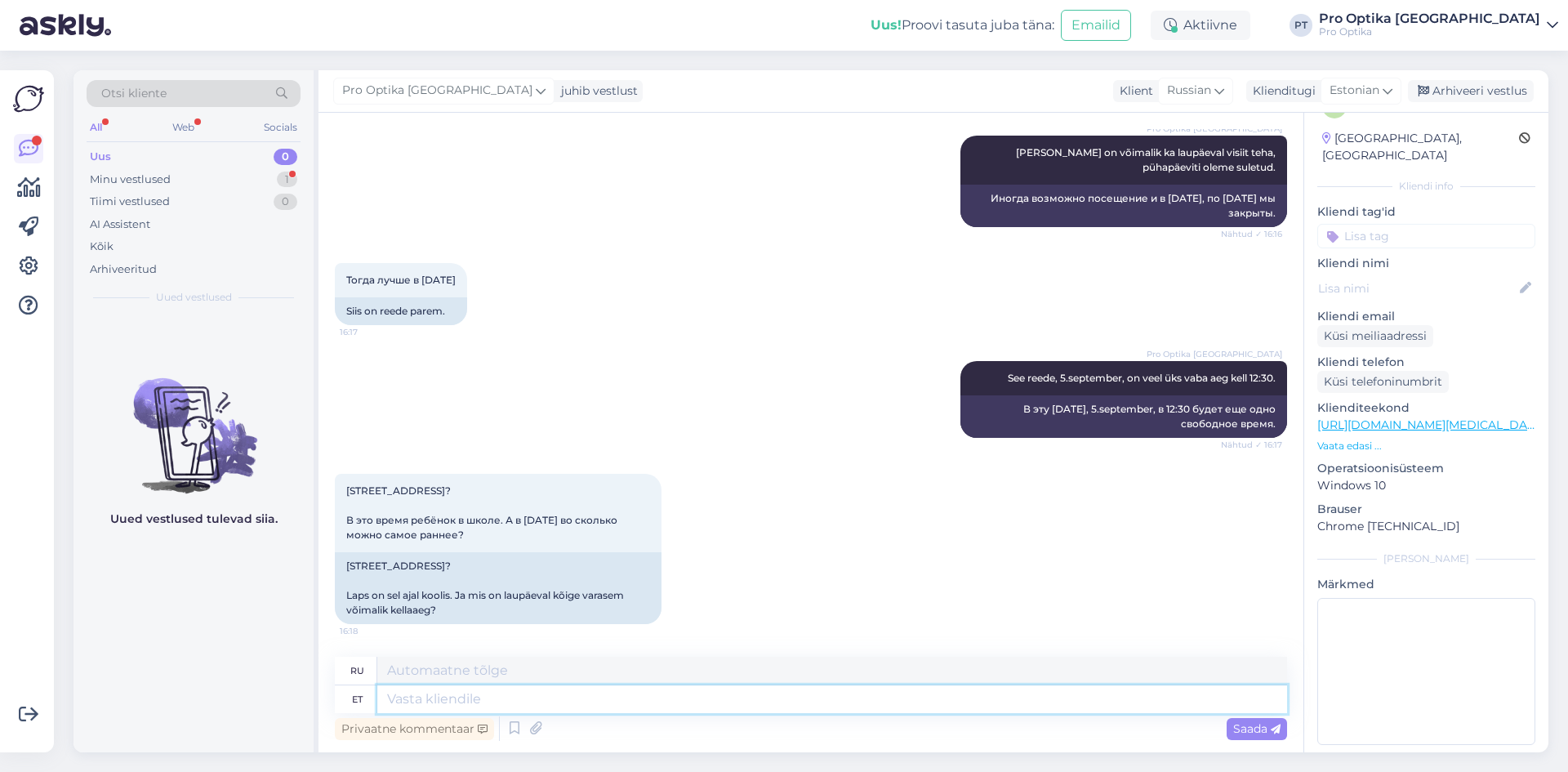
click at [533, 703] on textarea at bounding box center [832, 699] width 909 height 28
type textarea "E"
type textarea "L"
type textarea "Esimene l"
type textarea "Первый"
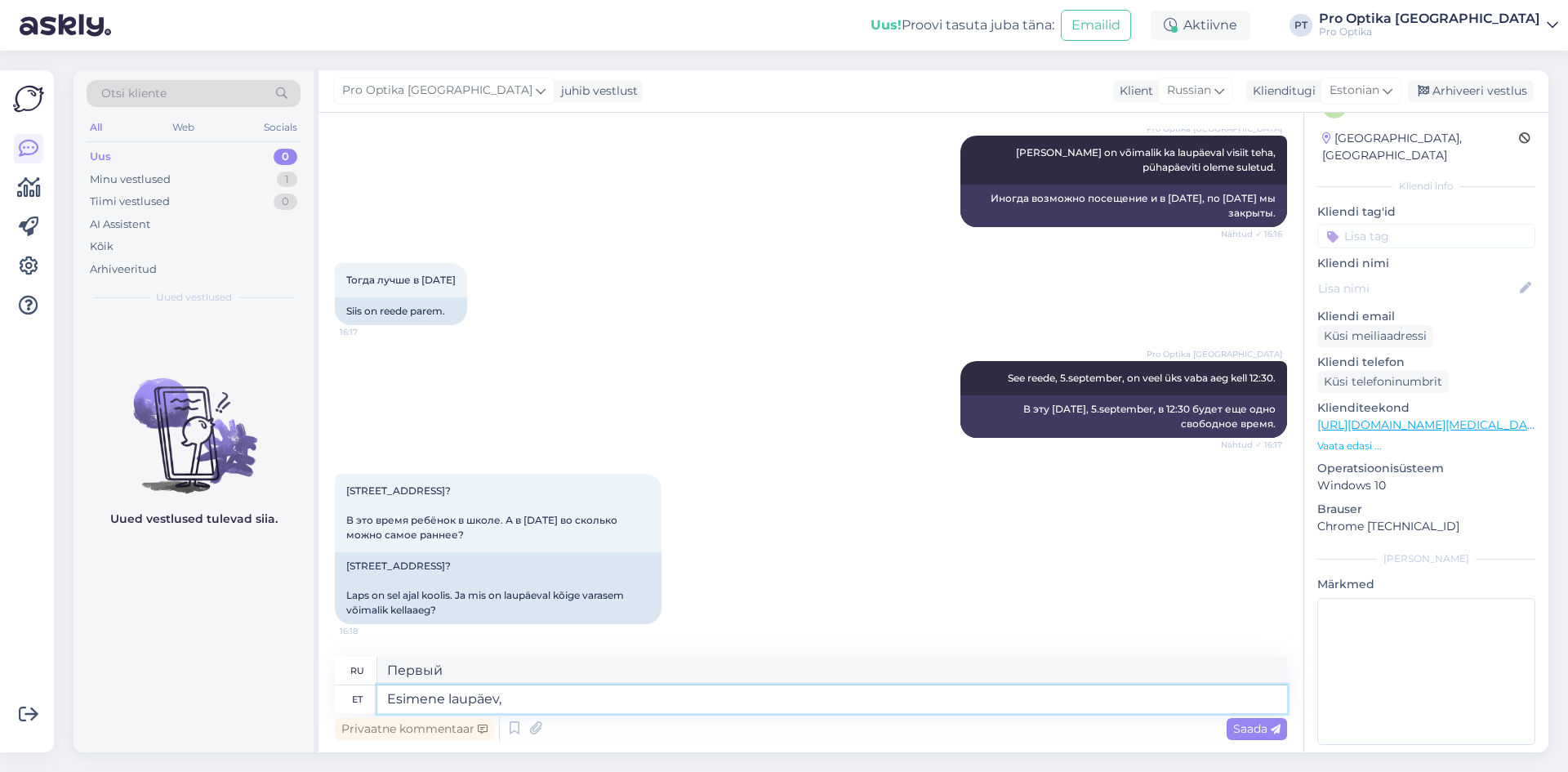
type textarea "Esimene laupäev,"
type textarea "Первая [DATE],"
type textarea "Esimene laupäev, millal"
type textarea "Первая [DATE], когда"
type textarea "Esimene laupäev, millal venekeelset vi"
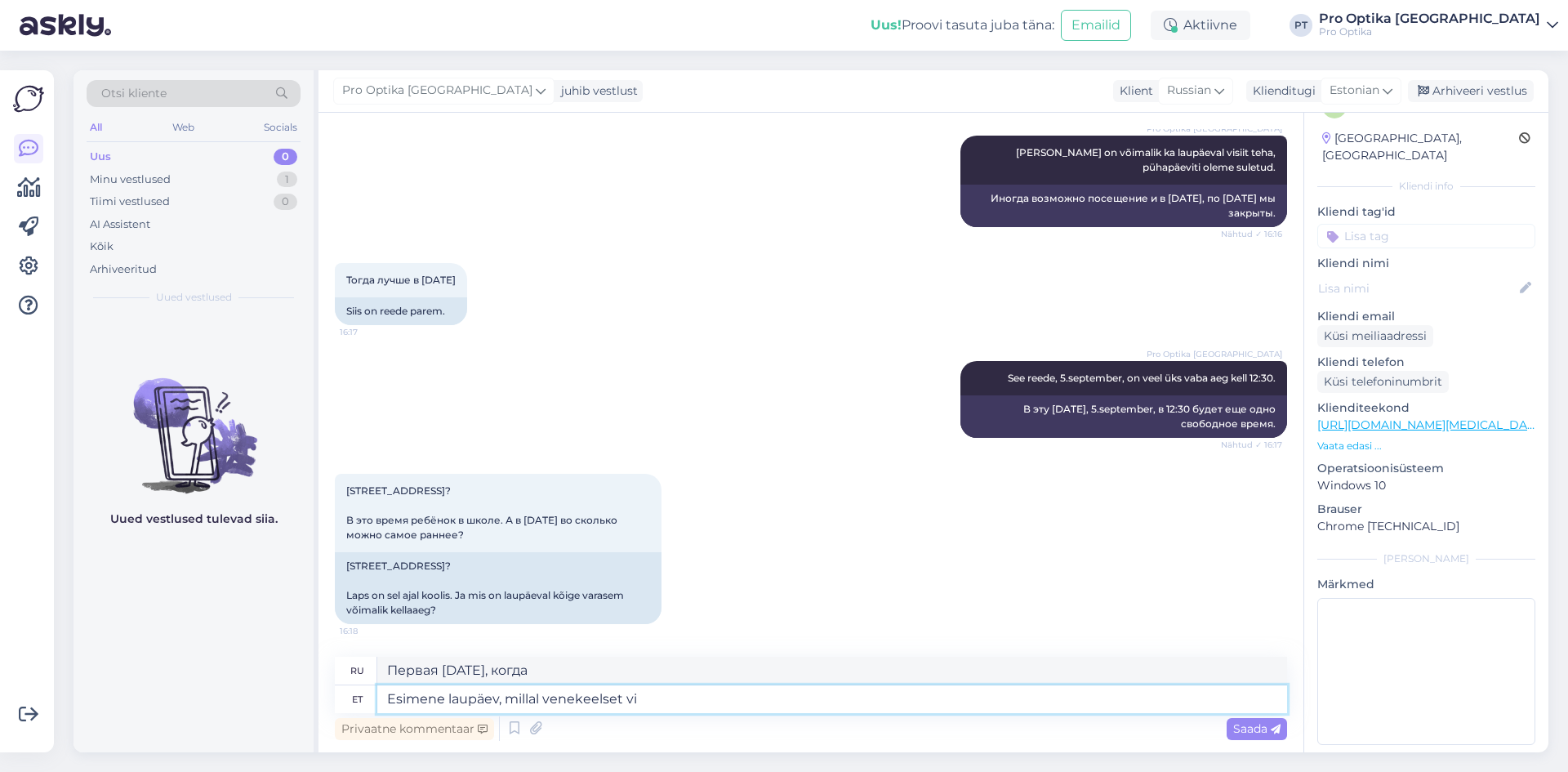
type textarea "Первая [DATE], когда на русском языке"
type textarea "Esimene laupäev, millal venekeelset visiiti"
type textarea "Первая [DATE], когда будет русскоговорящий визит"
type textarea "Esimene laupäev, millal venekeelset visiiti Teile pa"
type textarea "Первая [DATE], когда к вам приедет русскоговорящий гость"
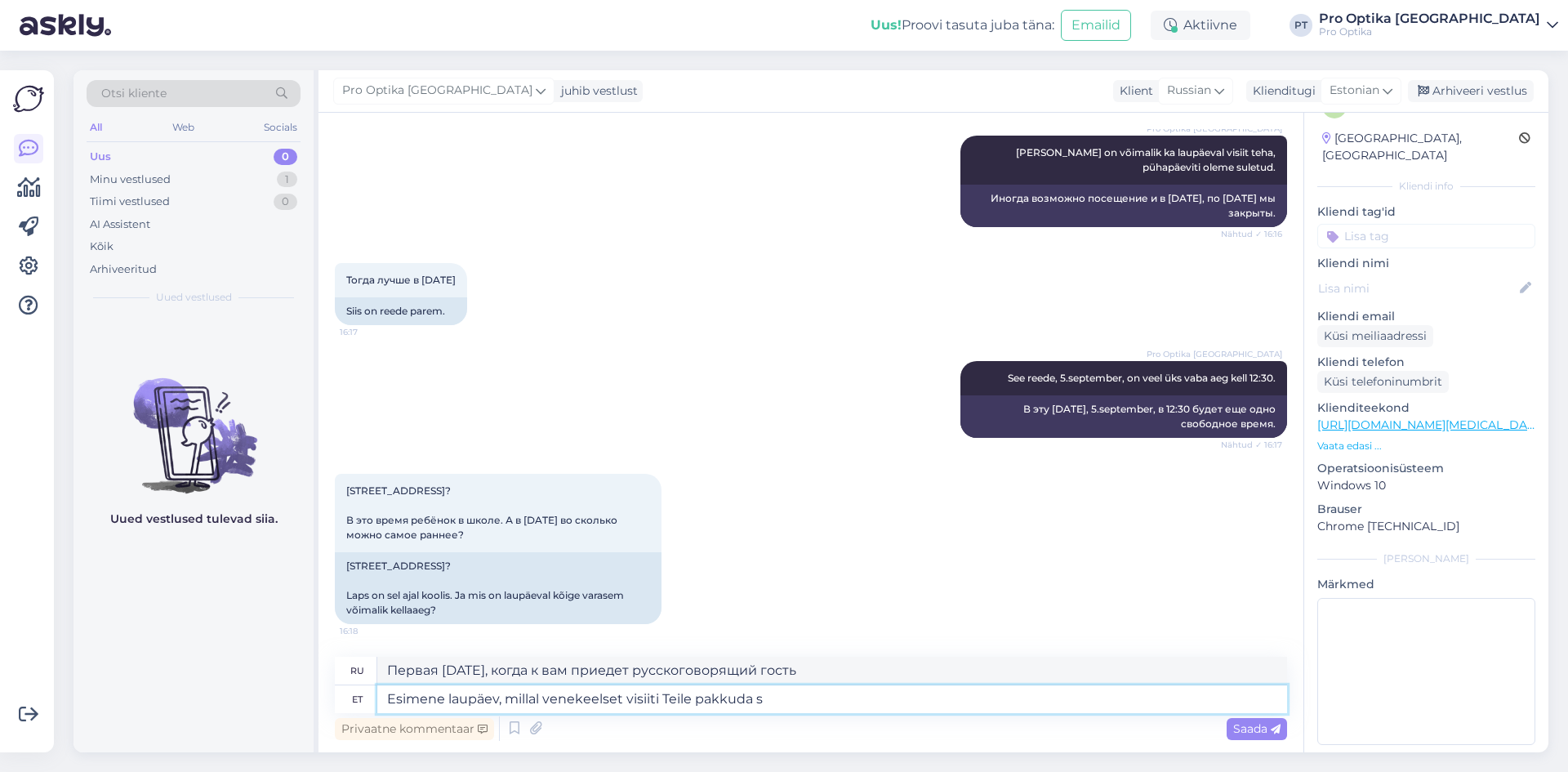
type textarea "Esimene laupäev, millal venekeelset visiiti Teile pakkuda sa"
type textarea "Первая [DATE], когда мы можем предложить вам русскоязычное посещение"
type textarea "Esimene laupäev, millal venekeelset visiiti Teile pakkuda saame"
type textarea "Первая [DATE], когда мы можем предложить вам посещение на русском языке"
type textarea "Esimene laupäev, millal venekeelset visiiti Teile pakkuda saame, o"
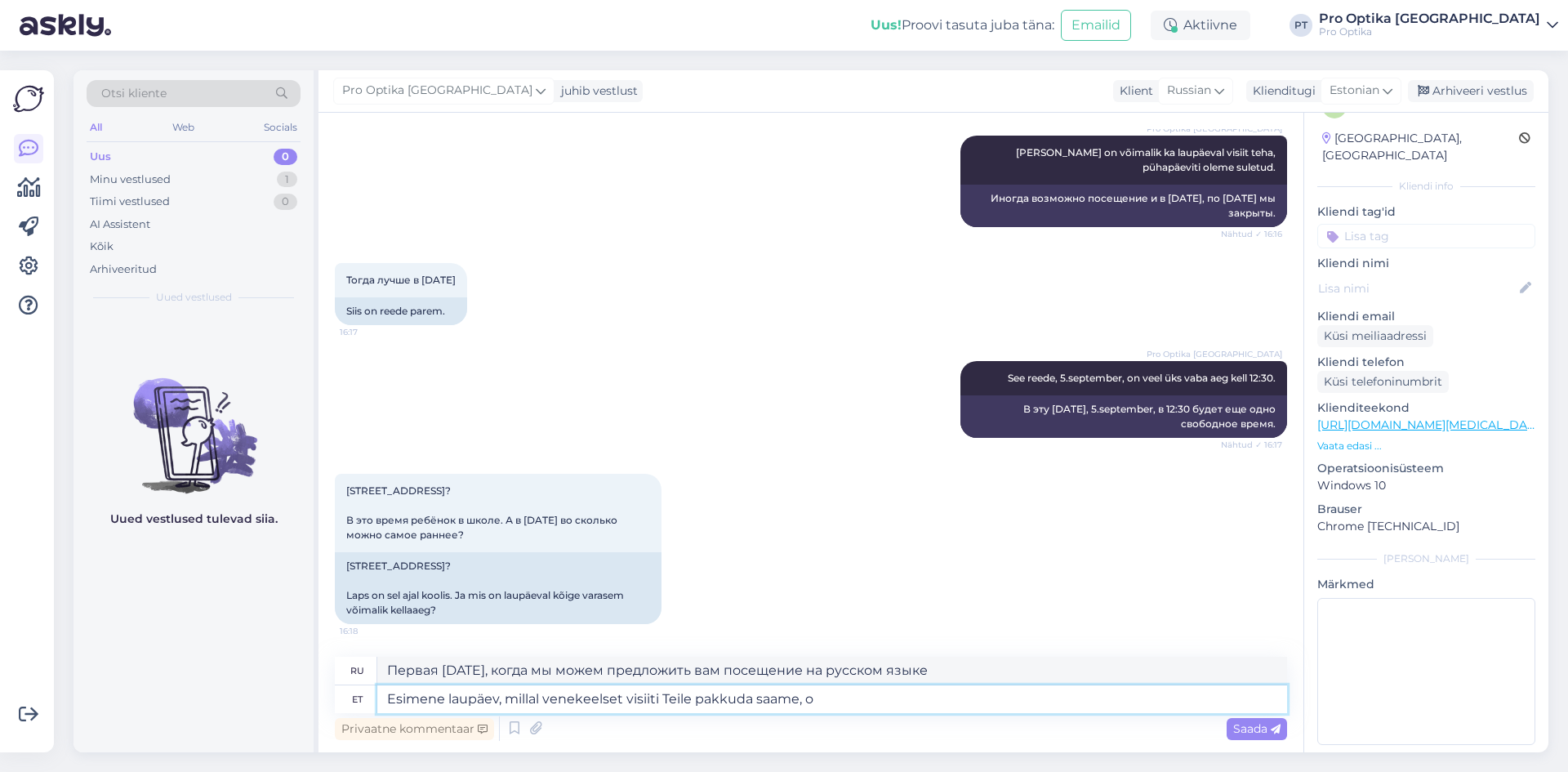
type textarea "Первая [DATE], когда мы можем предложить вам посещение на русском языке,"
type textarea "Esimene laupäev, millal venekeelset visiiti Teile pakkuda saame, on"
type textarea "Первая [DATE], когда мы можем предложить вам русскоязычное посещение –"
type textarea "Esimene laupäev, millal venekeelset visiiti Teile pakkuda saame, on 27.septembr…"
type textarea "Первая [DATE], когда мы сможем предложить вам русскоязычное посещение — 27.sept…"
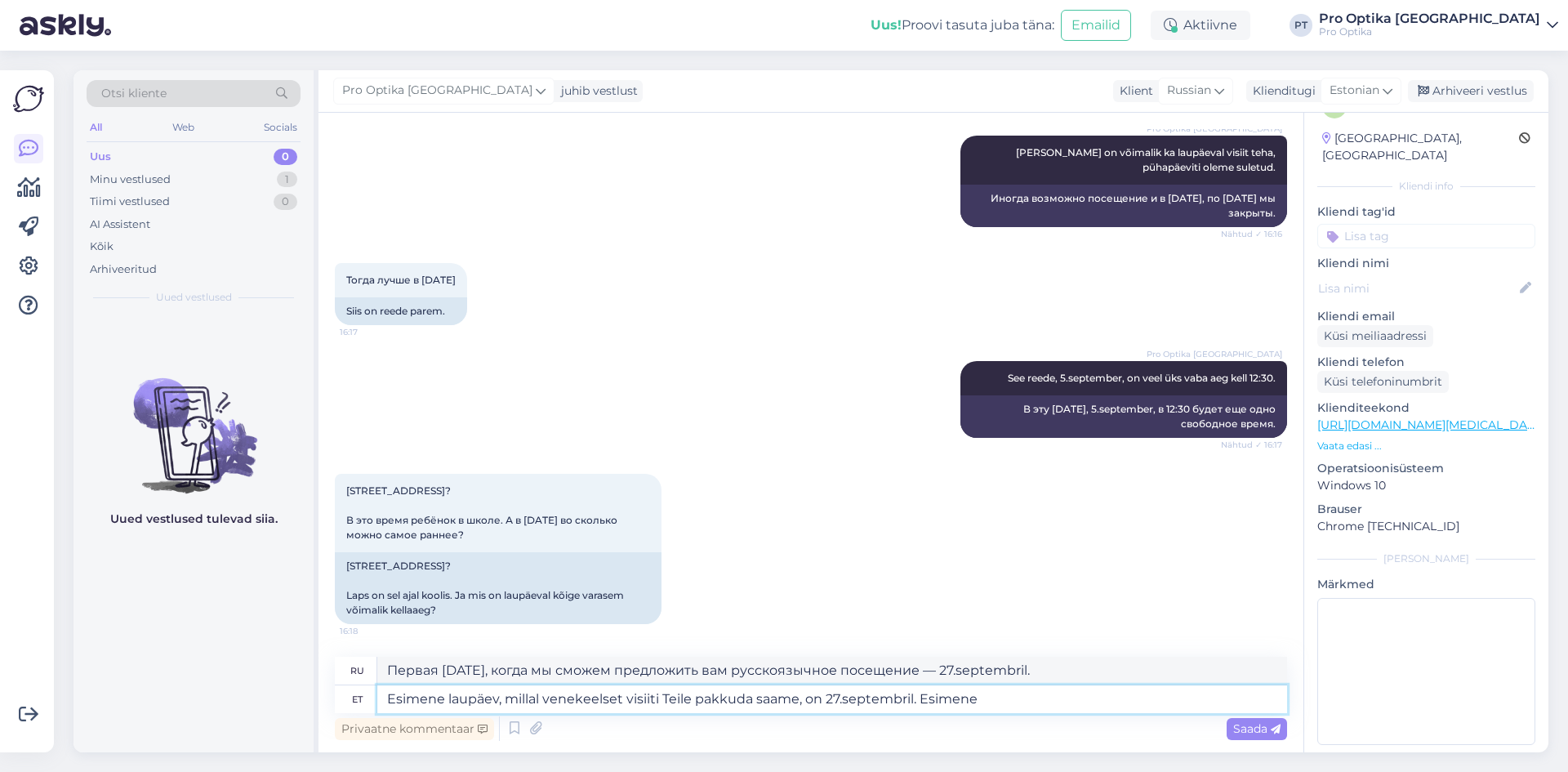
type textarea "Esimene laupäev, millal venekeelset visiiti Teile pakkuda saame, on 27.septembr…"
type textarea "Первая [DATE], когда мы можем предложить вам русскоязычную экскурсию, — 27.sept…"
type textarea "Esimene laupäev, millal venekeelset visiiti Teile pakkuda saame, on 27.septembr…"
type textarea "Первая [DATE], когда мы сможем предложить вам посещение на русском языке, — 27.…"
type textarea "Esimene laupäev, millal venekeelset visiiti Teile pakkuda saame, on 27.septembr…"
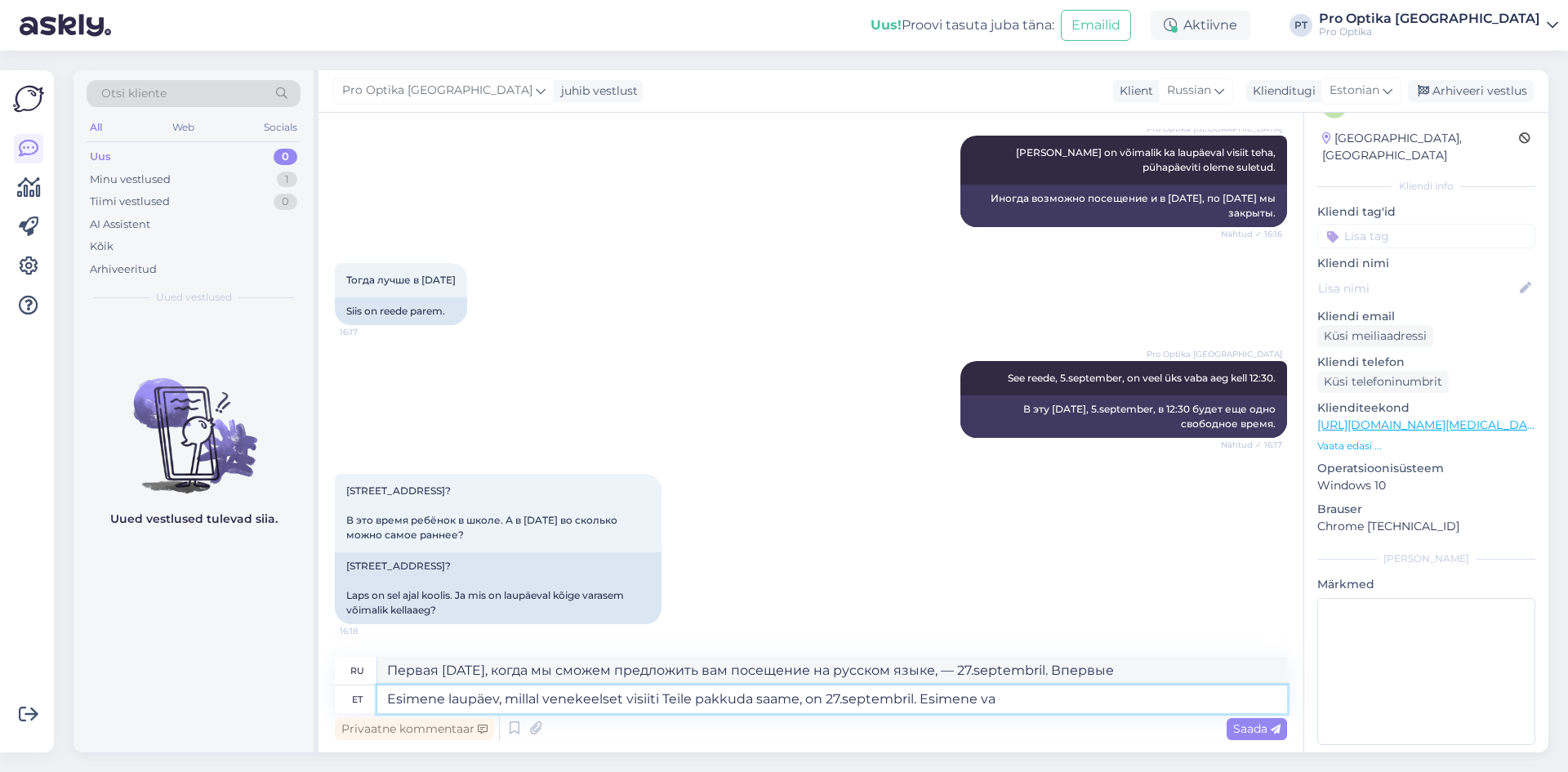
type textarea "Первая [DATE], когда мы можем предложить вам русскоязычную экскурсию, — 27.sept…"
type textarea "Esimene laupäev, millal venekeelset visiiti Teile pakkuda saame, on 27.septembr…"
type textarea "Первая [DATE], когда мы сможем предложить вам посещение на русском языке, — 27.…"
type textarea "Esimene laupäev, millal venekeelset visiiti Teile pakkuda saame, on 27.septembr…"
type textarea "Первая [DATE], когда мы сможем предложить вам посещение на русском языке, — 27.…"
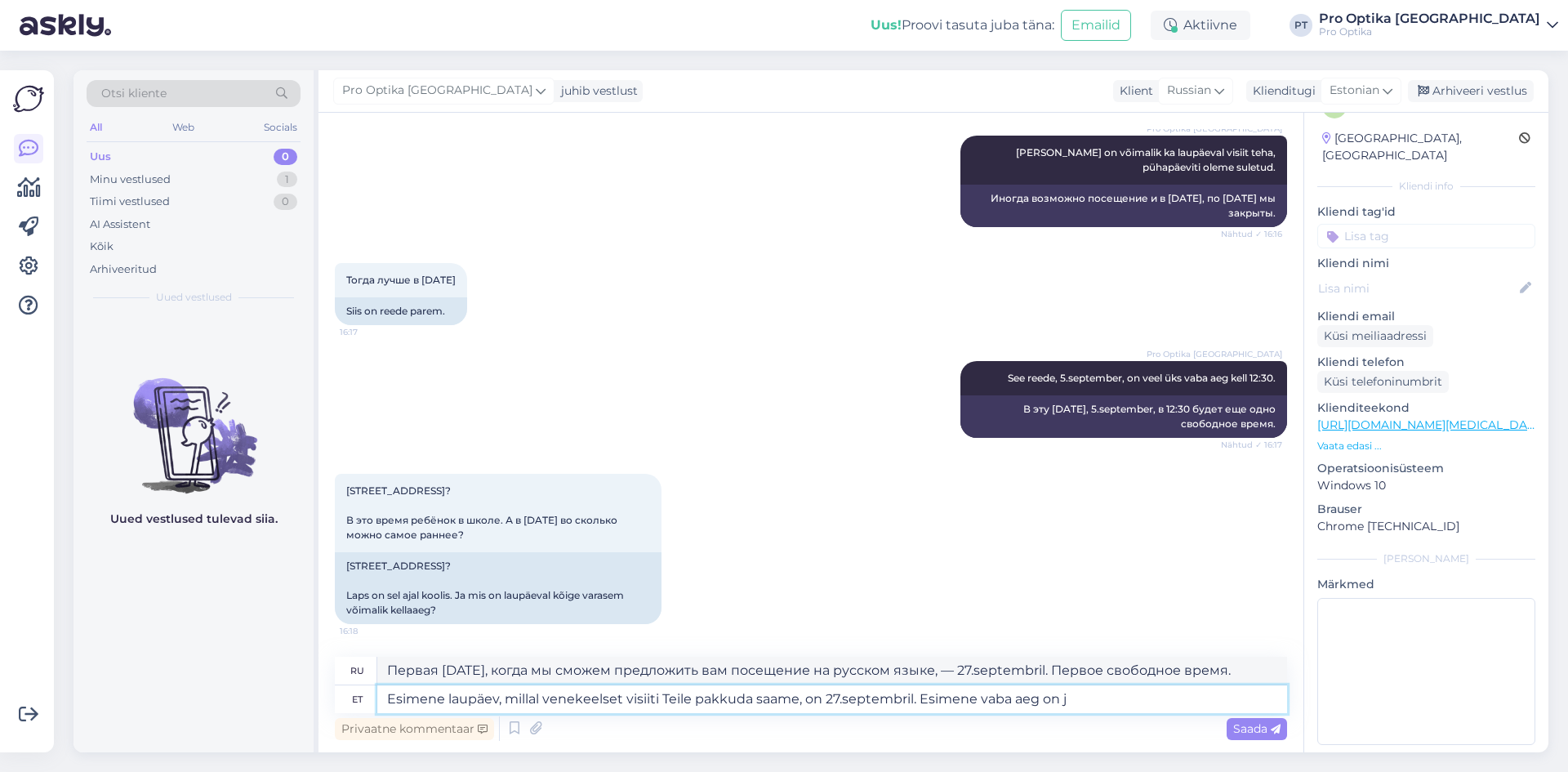
type textarea "Esimene laupäev, millal venekeelset visiiti Teile pakkuda saame, on 27.septembr…"
type textarea "Первая [DATE], когда мы можем предложить вам русскоязычную экскурсию, — 27.sept…"
type textarea "Esimene laupäev, millal venekeelset visiiti Teile pakkuda saame, on 27.septembr…"
type textarea "Первая [DATE], когда мы можем предложить вам посещение на русском языке, — 27.s…"
type textarea "Esimene laupäev, millal venekeelset visiiti Teile pakkuda saame, on 27.septembr…"
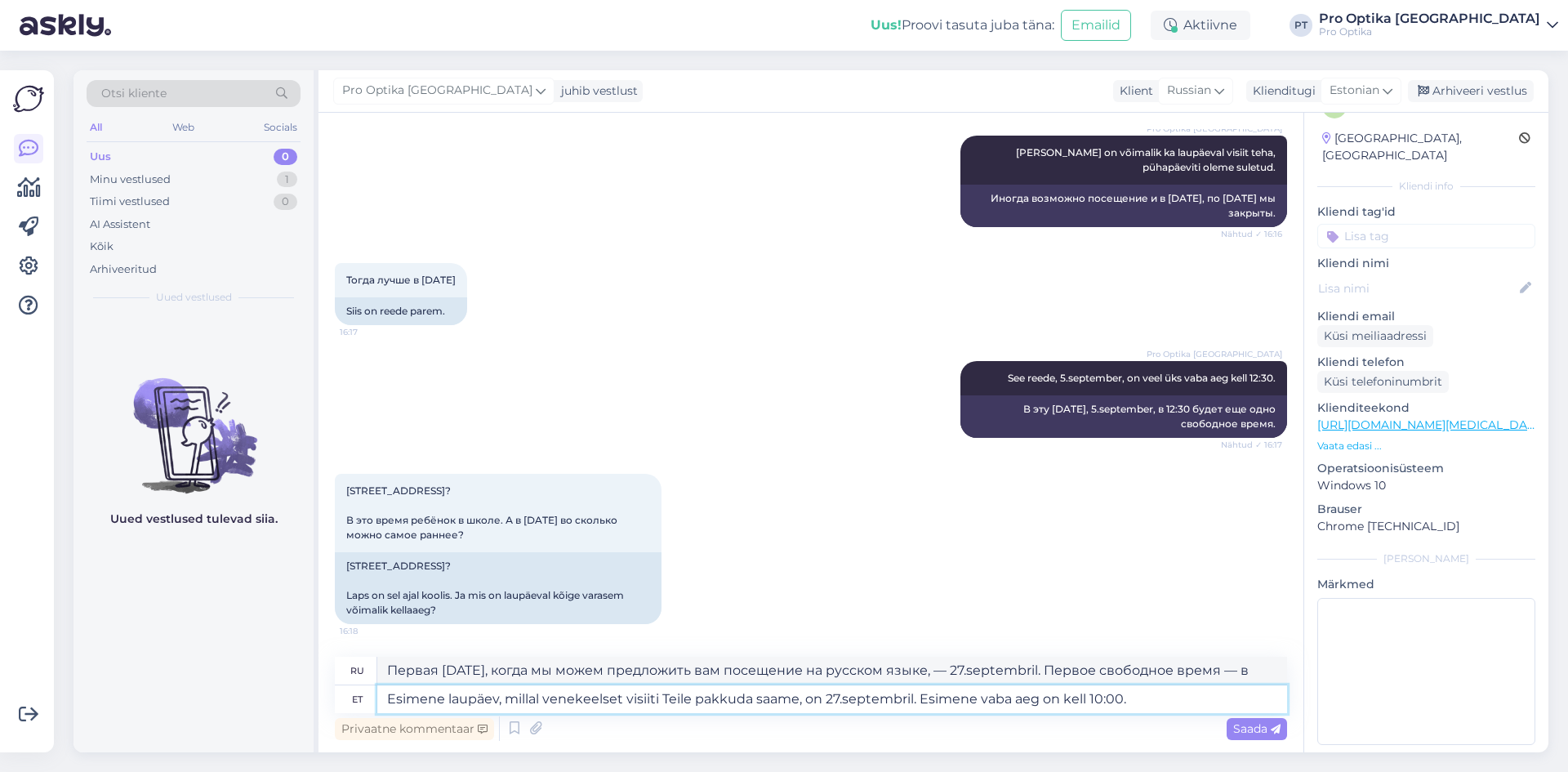
type textarea "Первая [DATE], когда мы сможем предложить вам экскурсию на русском языке, — 27.…"
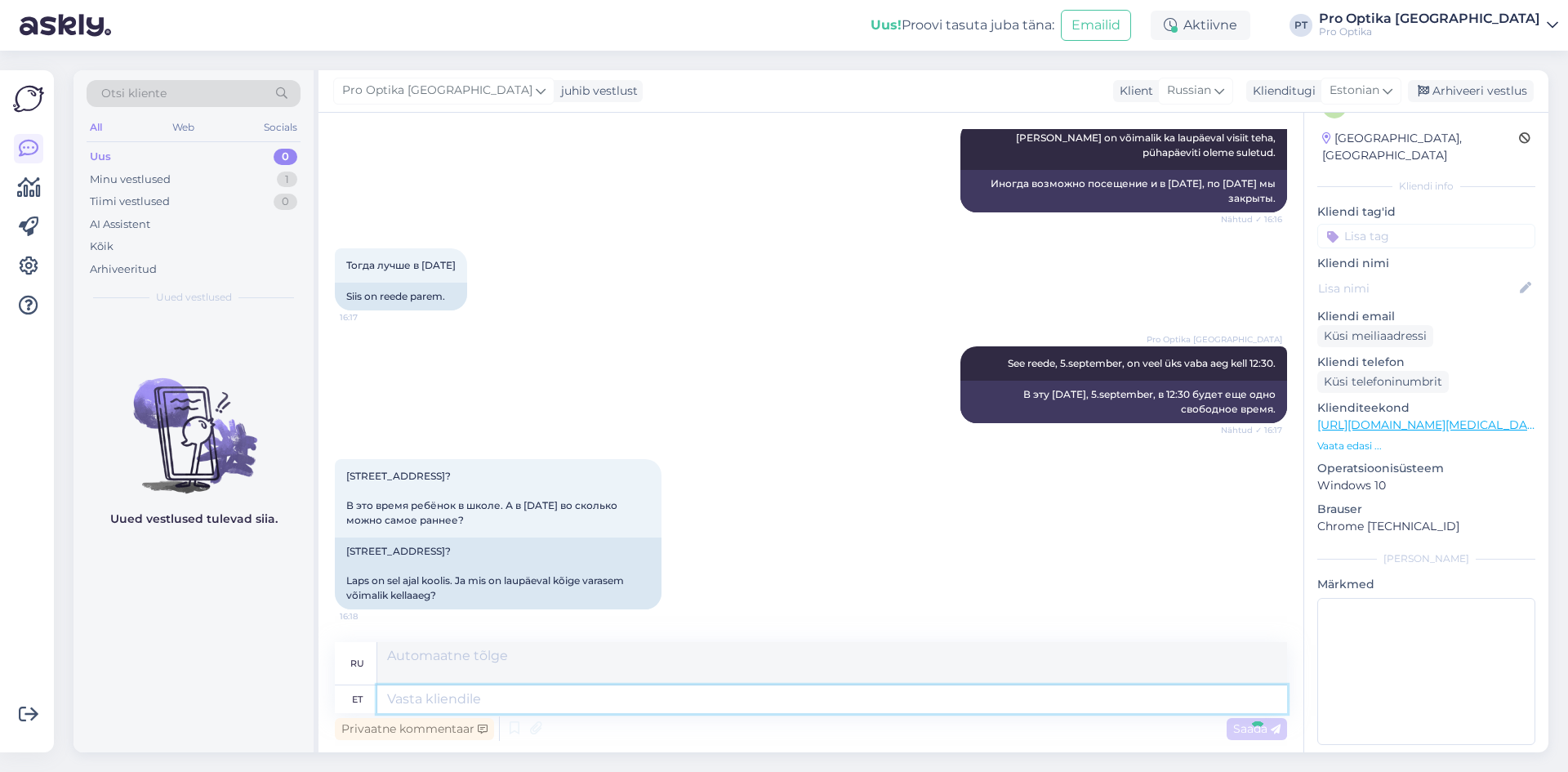
scroll to position [1854, 0]
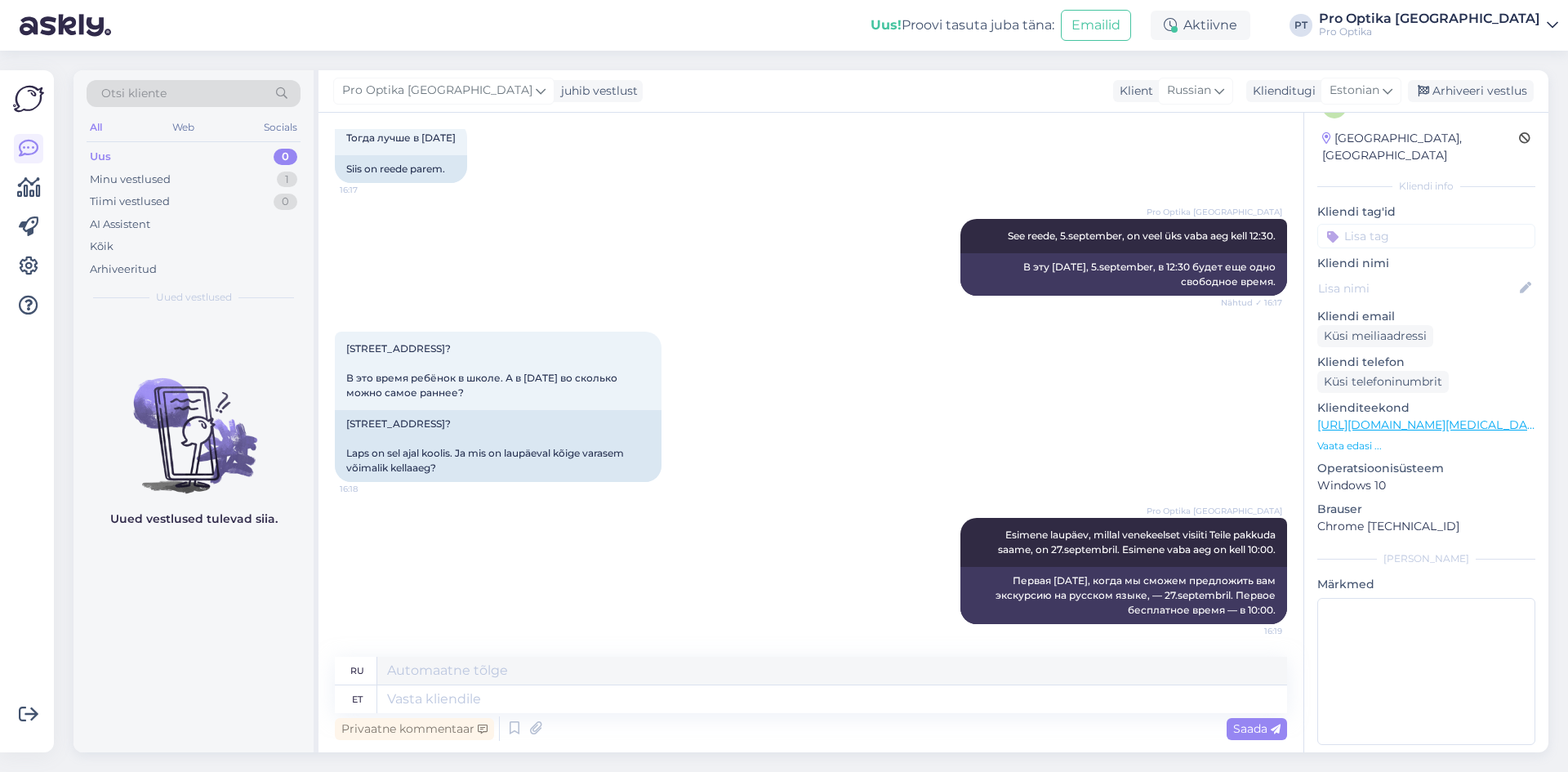
click at [238, 625] on div "Uued vestlused tulevad siia." at bounding box center [194, 533] width 240 height 438
click at [631, 696] on textarea at bounding box center [832, 699] width 909 height 28
type textarea "27"
type textarea "27. s"
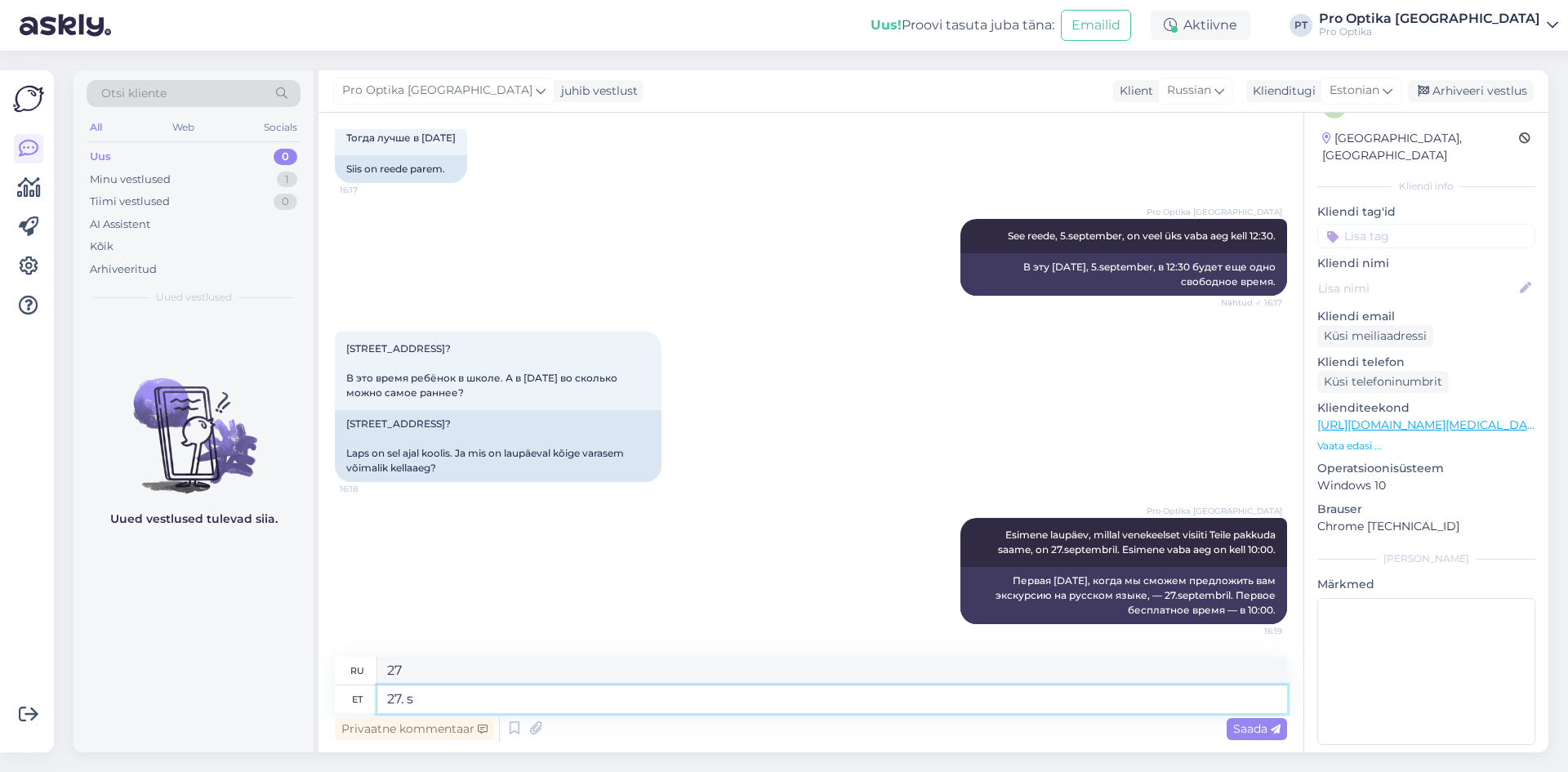
type textarea "27."
type textarea "27. septemrbil*"
type textarea "[DATE]*"
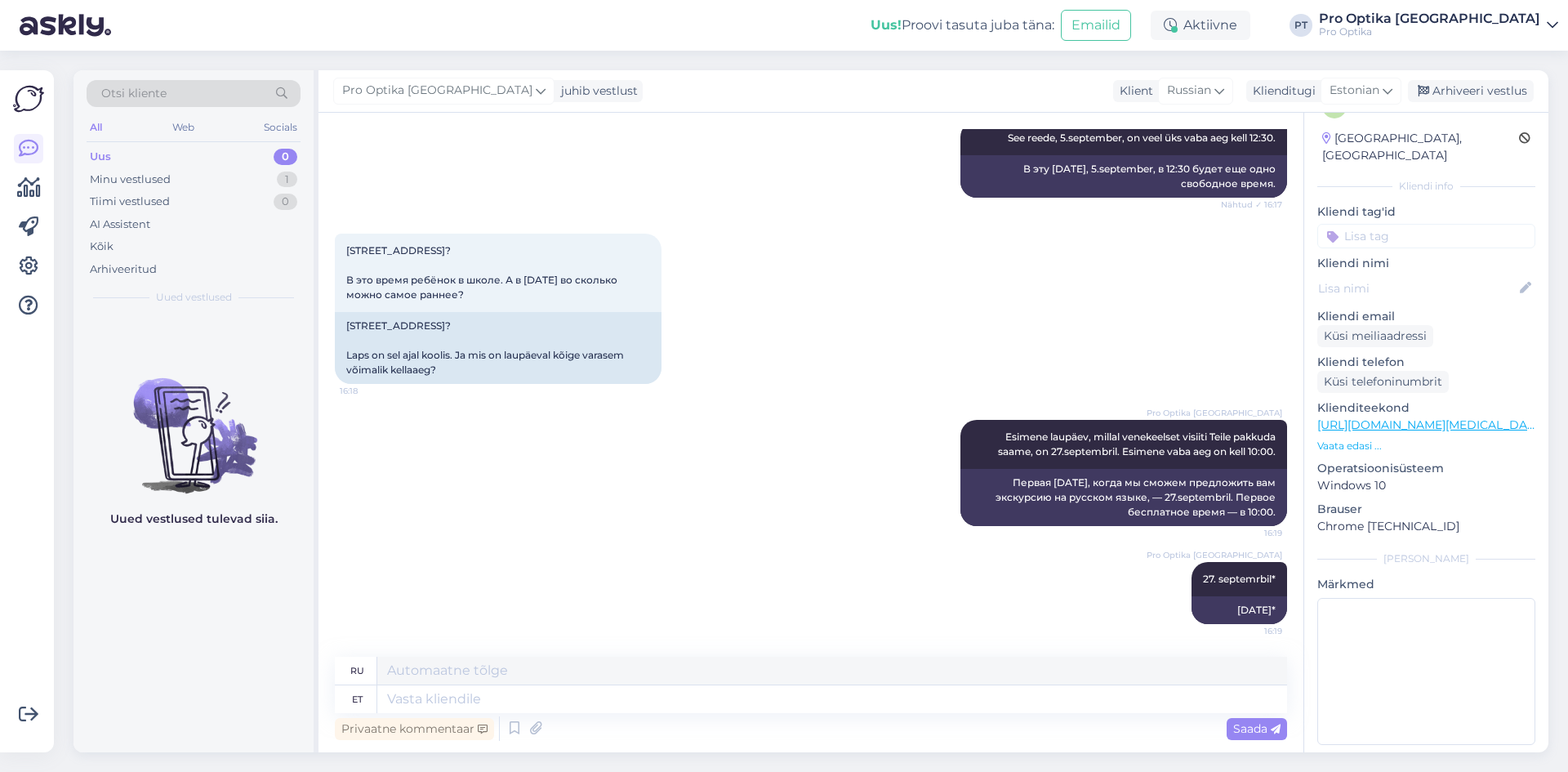
click at [167, 613] on div "Uued vestlused tulevad siia." at bounding box center [194, 533] width 240 height 438
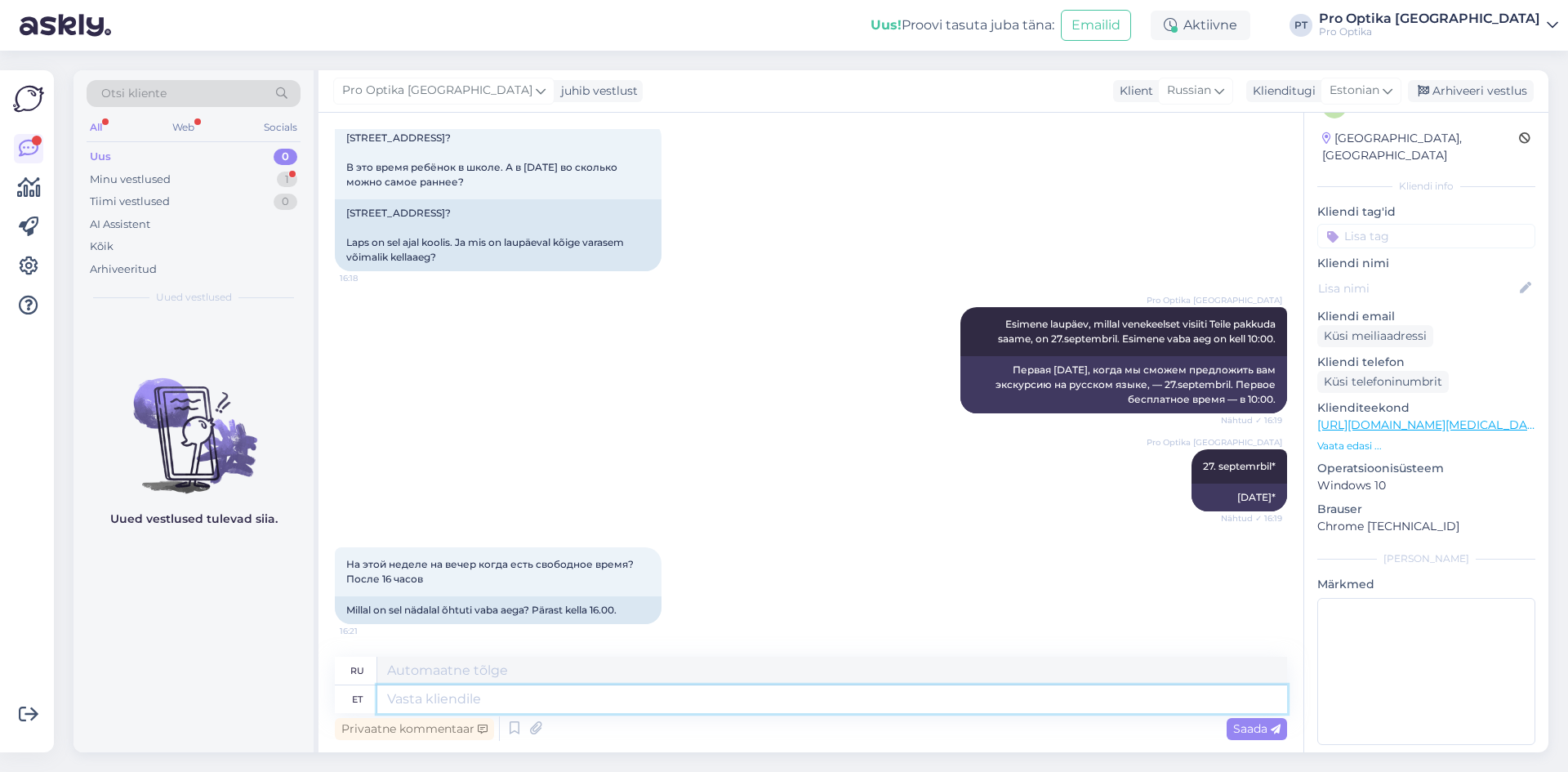
click at [484, 711] on textarea at bounding box center [832, 699] width 909 height 28
type textarea "Sellel n"
type textarea "На этом"
type textarea "Sellel nädalal e"
type textarea "На этой неделе"
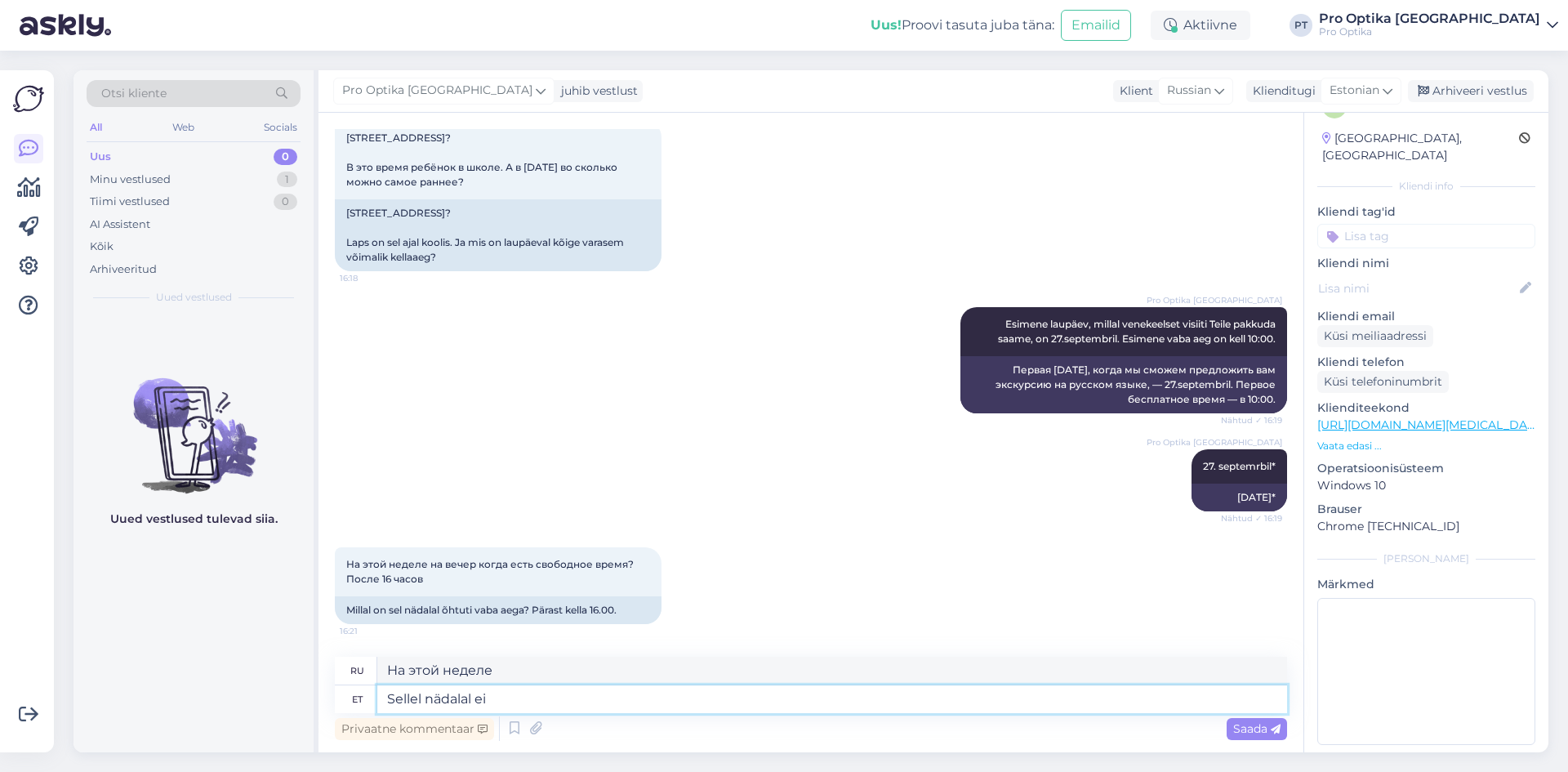
type textarea "Sellel nädalal ei o"
type textarea "Не на этой неделе"
type textarea "Sellel nädalal ei ole"
type textarea "На этой неделе их нет."
type textarea "Sellel nädalal ei ole kahj"
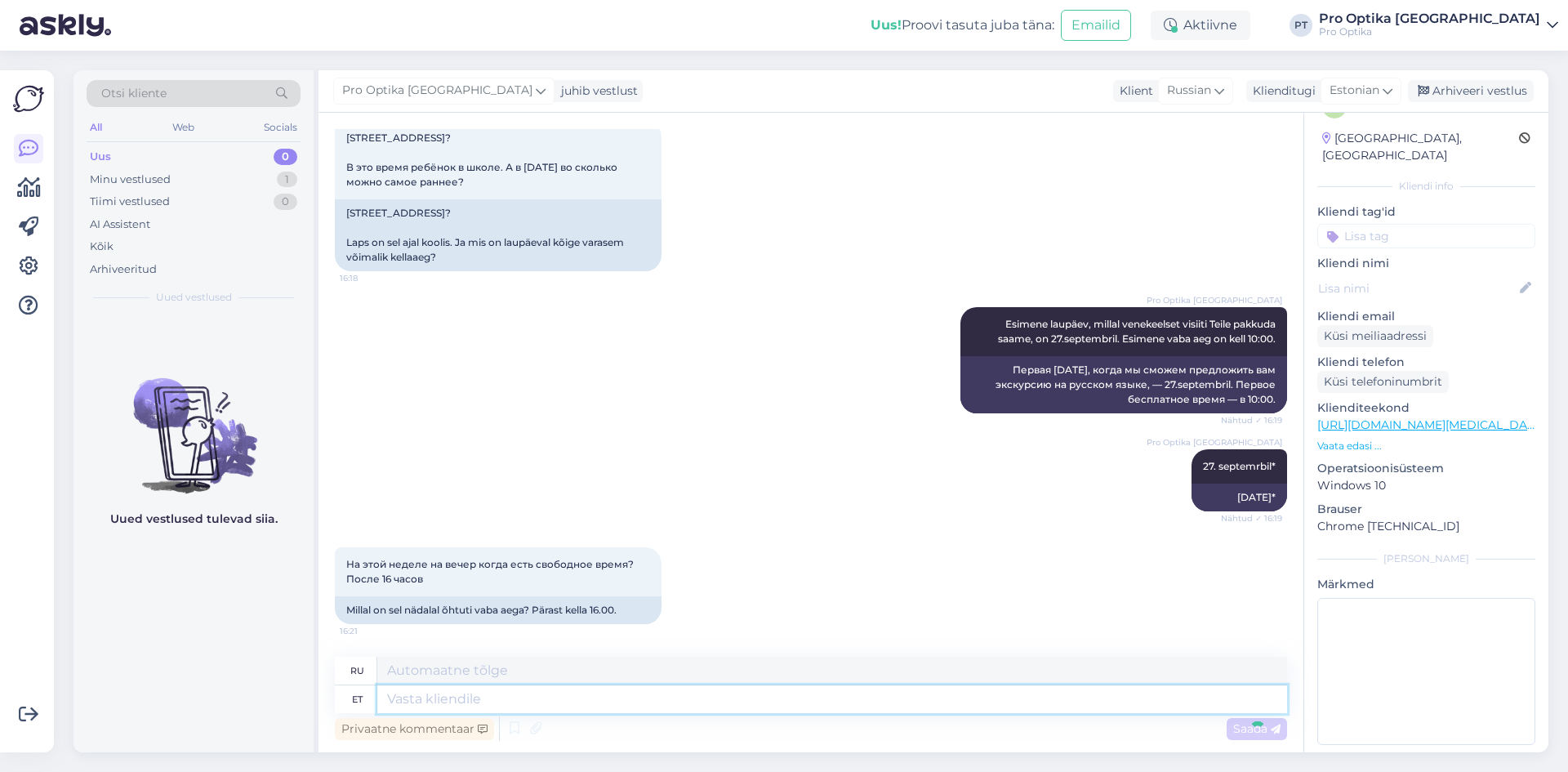
scroll to position [2177, 0]
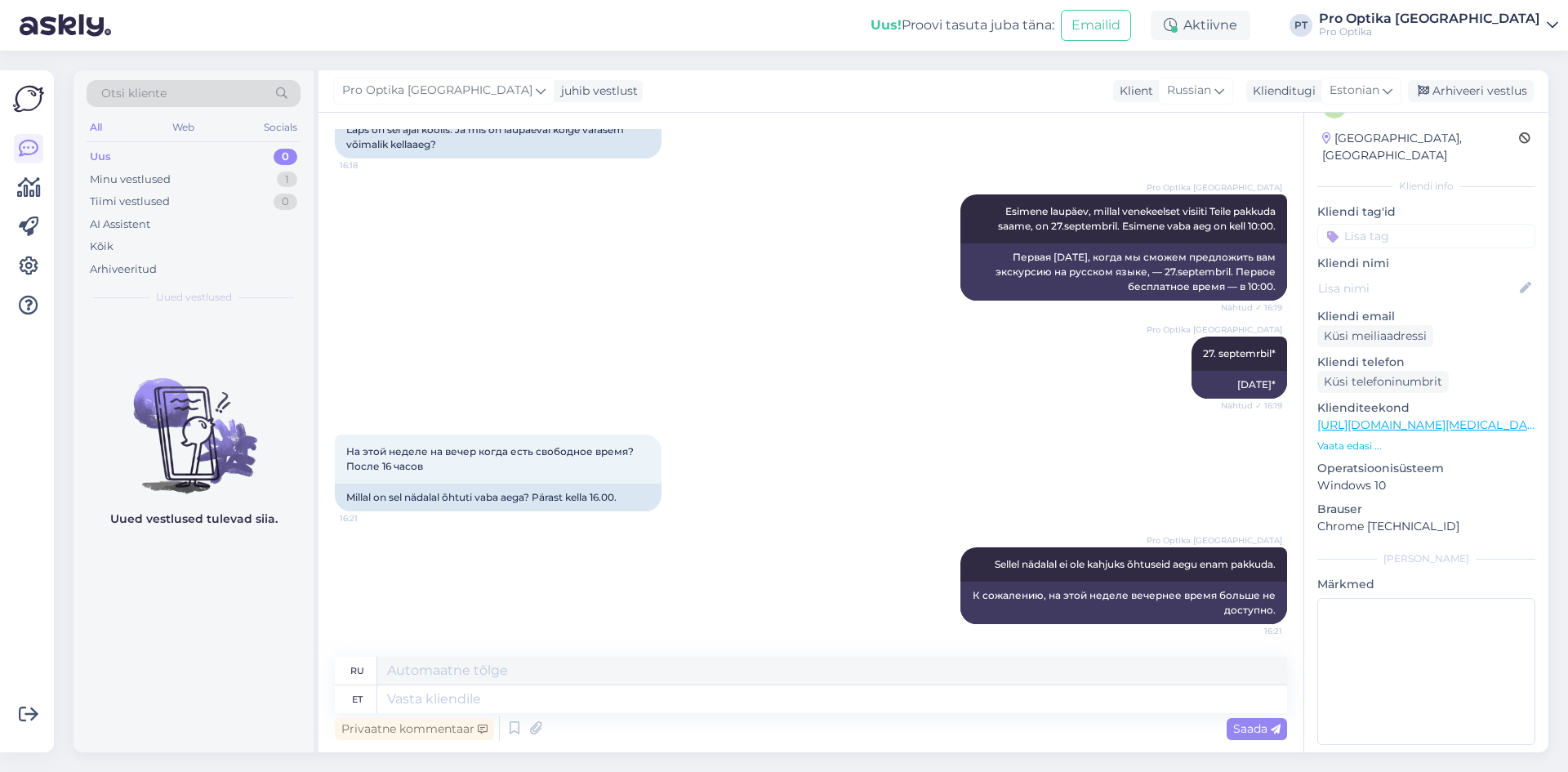
click at [272, 668] on div "Uued vestlused tulevad siia." at bounding box center [194, 533] width 240 height 438
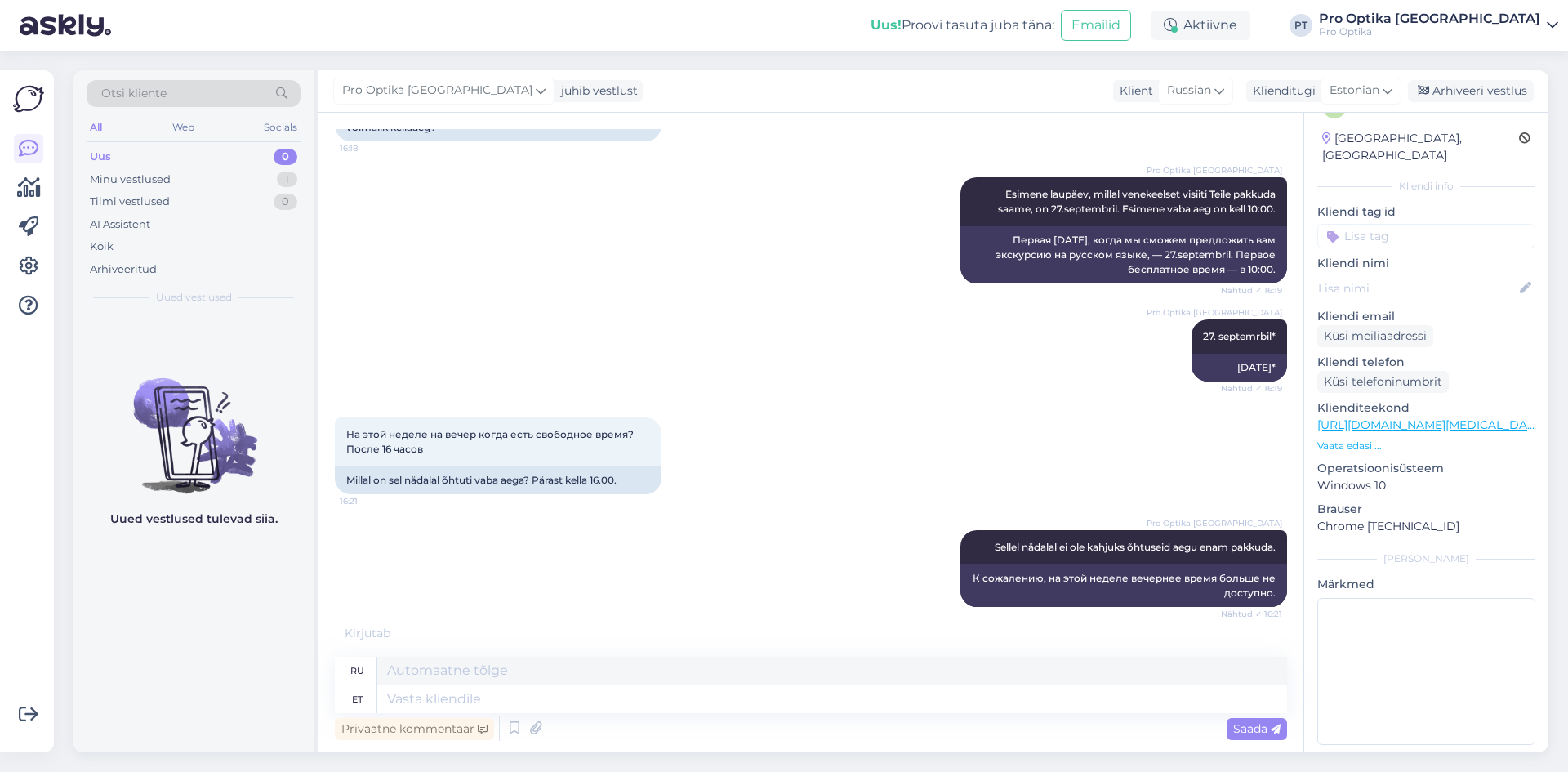
scroll to position [2276, 0]
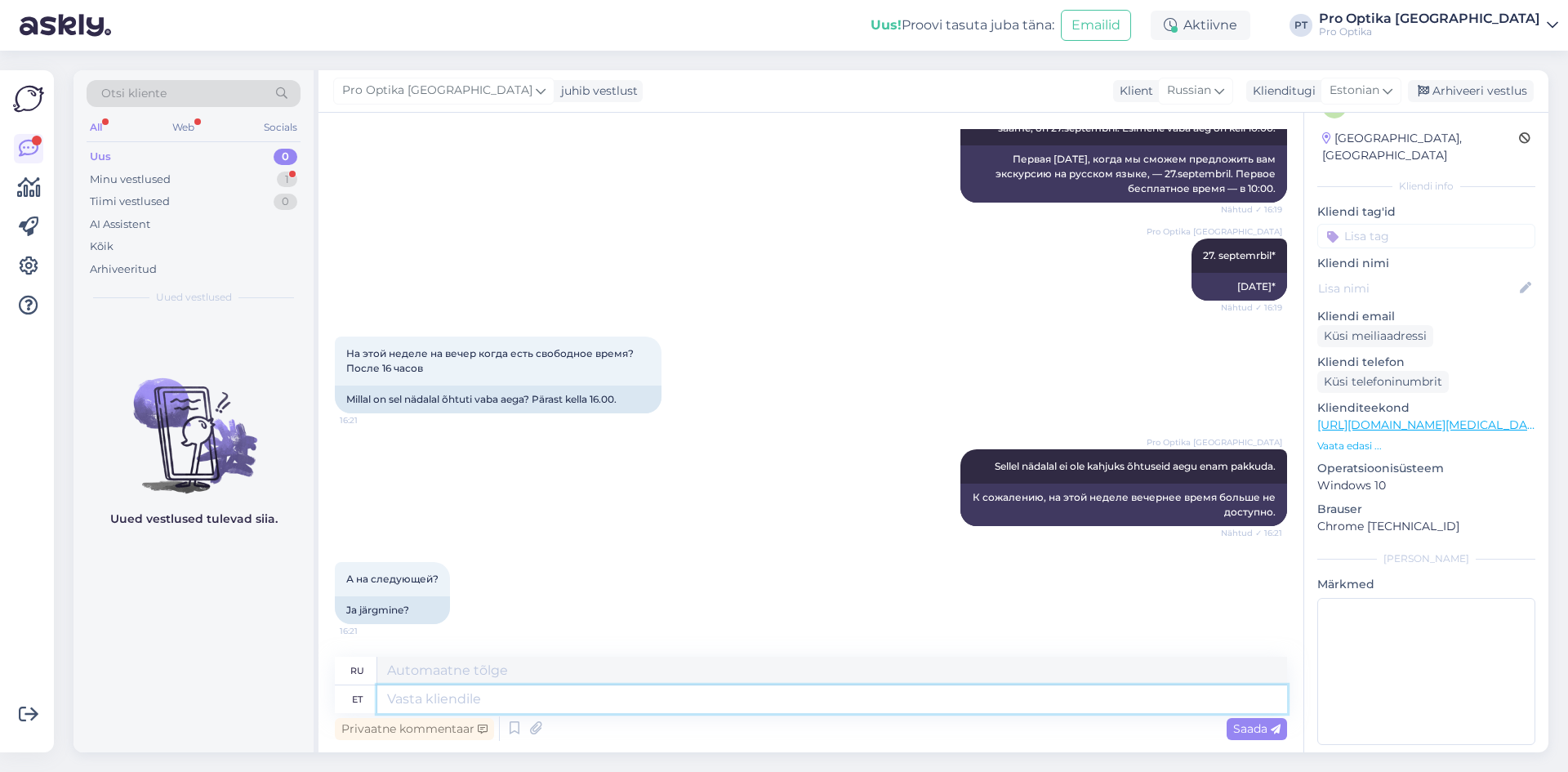
click at [499, 708] on textarea at bounding box center [832, 699] width 909 height 28
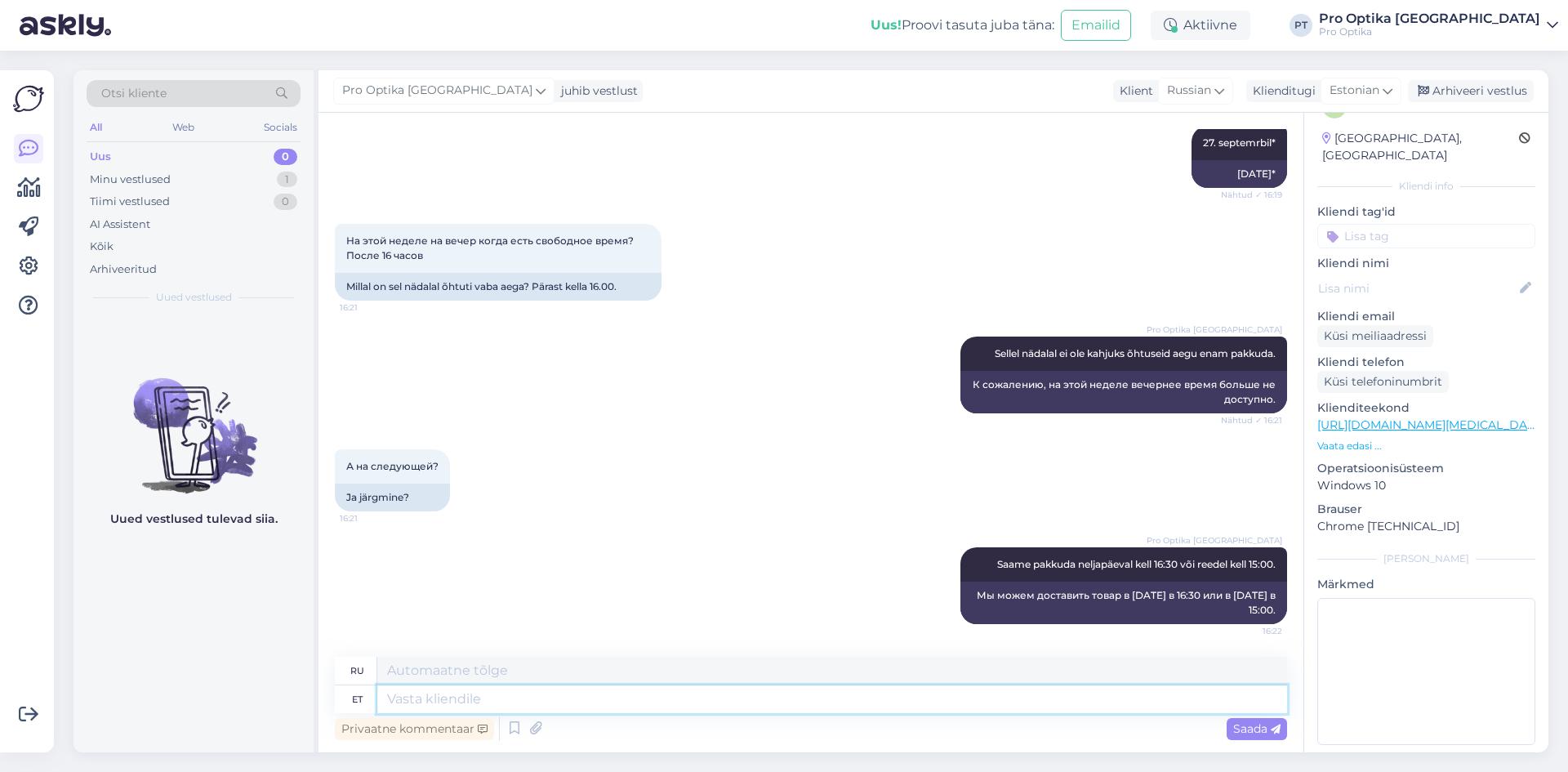
scroll to position [2389, 0]
click at [200, 641] on div "Uued vestlused tulevad siia." at bounding box center [194, 533] width 240 height 438
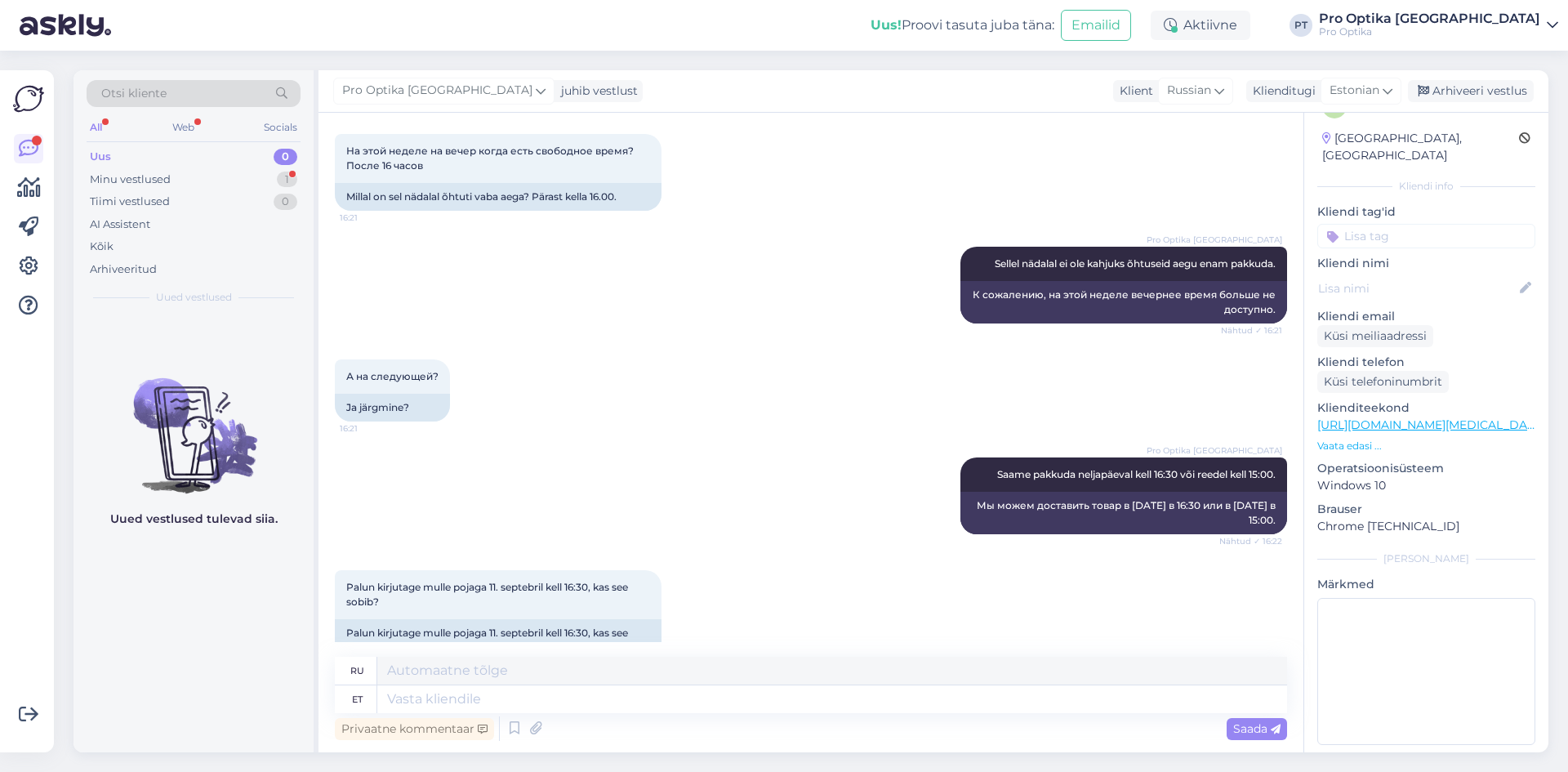
scroll to position [2516, 0]
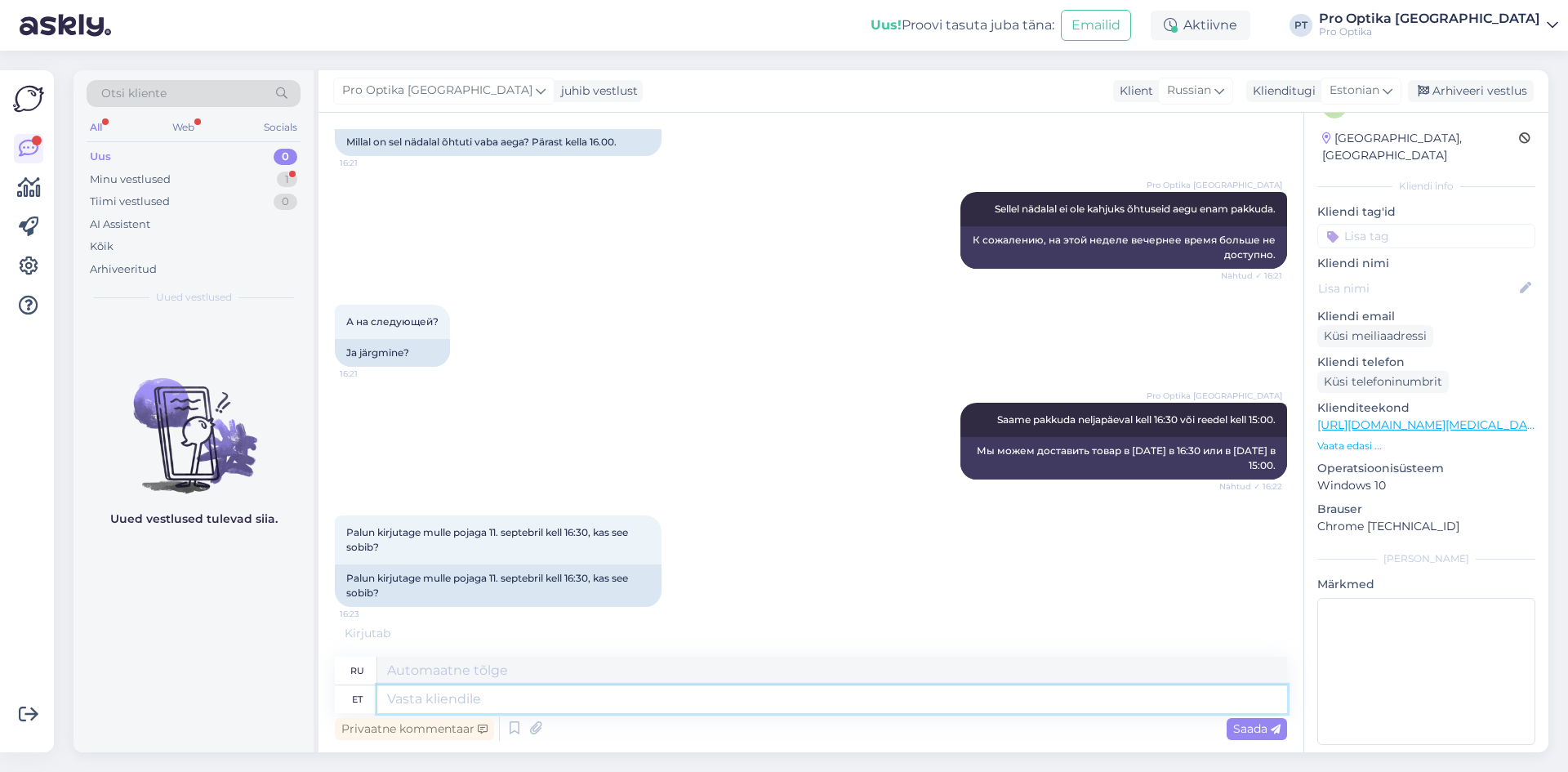
click at [587, 696] on textarea at bounding box center [832, 699] width 909 height 28
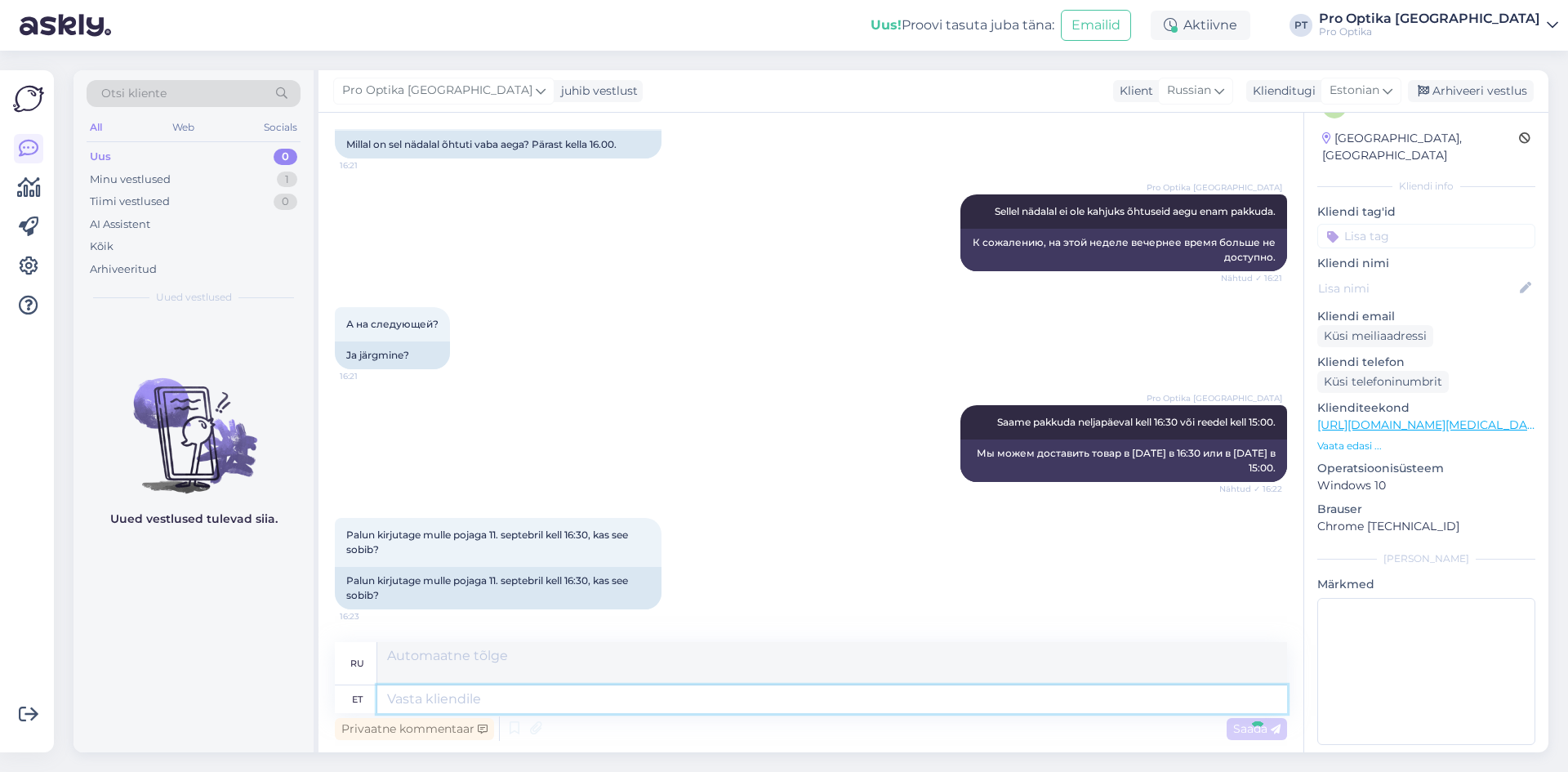
scroll to position [2658, 0]
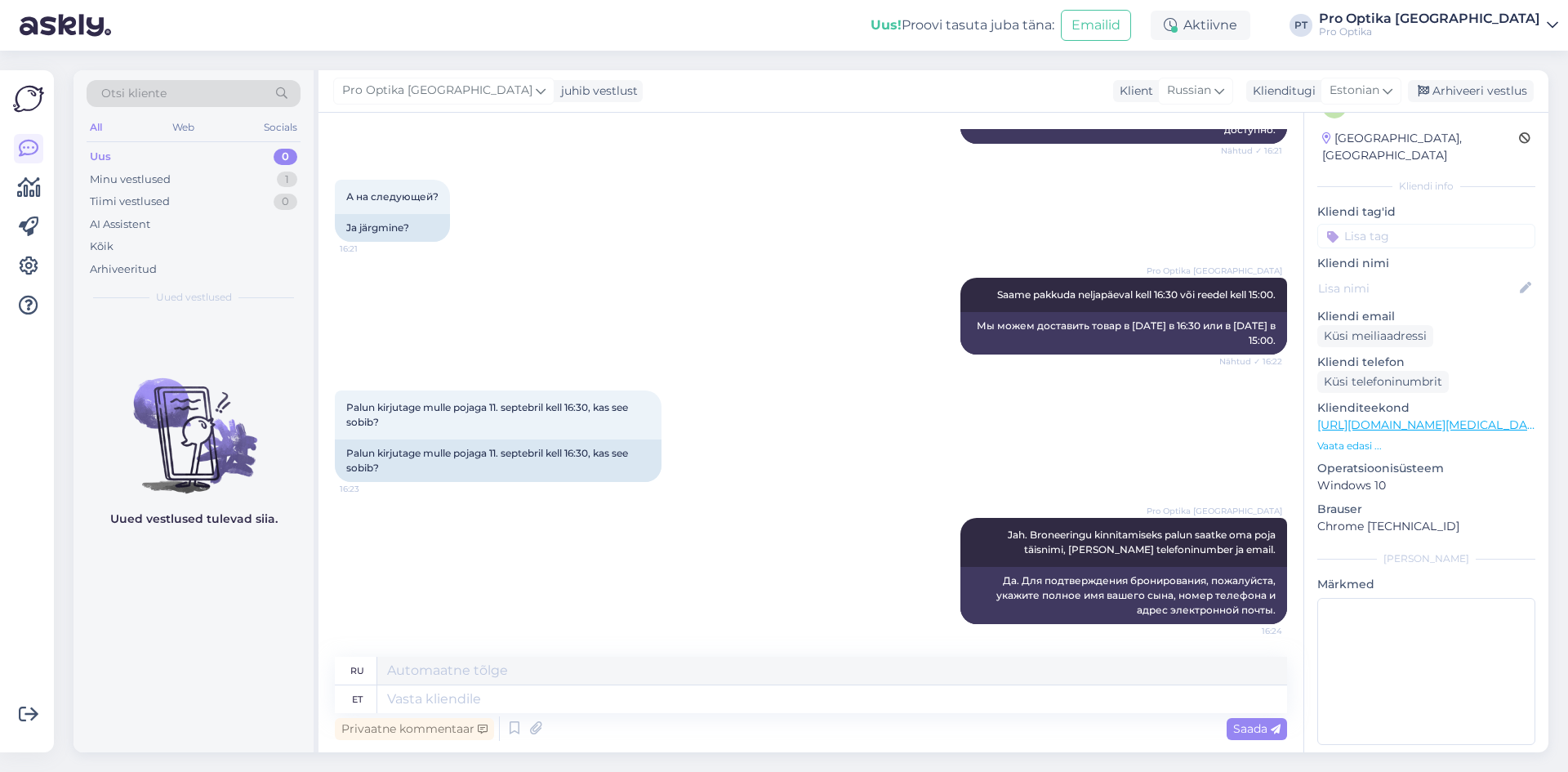
click at [230, 645] on div "Uued vestlused tulevad siia." at bounding box center [194, 533] width 240 height 438
click at [247, 584] on div "Uued vestlused tulevad siia." at bounding box center [194, 533] width 240 height 438
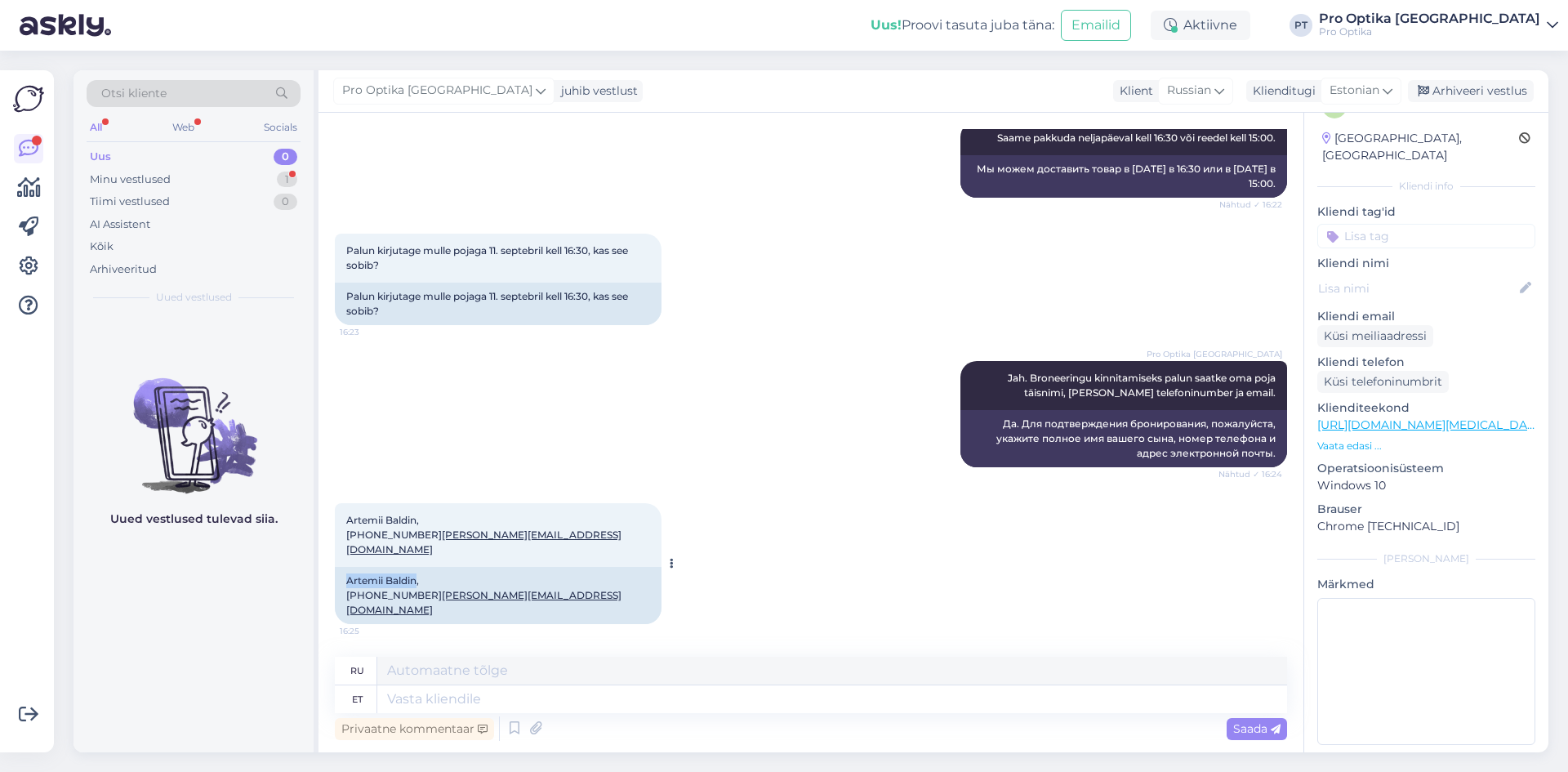
drag, startPoint x: 348, startPoint y: 577, endPoint x: 417, endPoint y: 583, distance: 69.3
click at [417, 583] on div "[PERSON_NAME], [PHONE_NUMBER] [PERSON_NAME][EMAIL_ADDRESS][DOMAIN_NAME]" at bounding box center [498, 595] width 326 height 57
copy div "Artemii Baldin"
drag, startPoint x: 420, startPoint y: 600, endPoint x: 372, endPoint y: 598, distance: 48.0
click at [372, 598] on div "[PERSON_NAME], [PHONE_NUMBER] [PERSON_NAME][EMAIL_ADDRESS][DOMAIN_NAME]" at bounding box center [498, 595] width 326 height 57
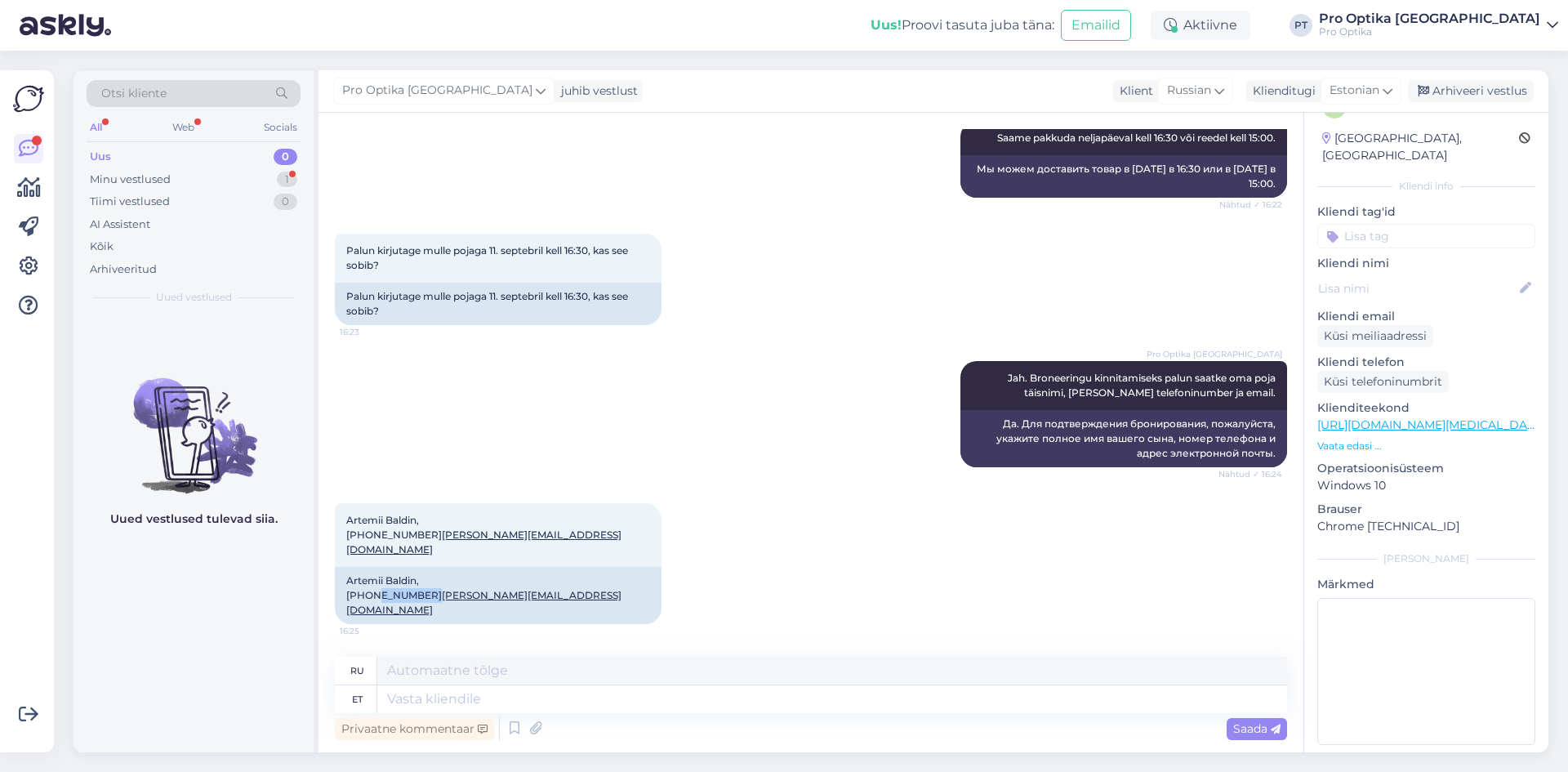
copy div "5890 3501"
drag, startPoint x: 498, startPoint y: 612, endPoint x: 338, endPoint y: 611, distance: 160.0
click at [338, 611] on div "[PERSON_NAME], [PHONE_NUMBER] [PERSON_NAME][EMAIL_ADDRESS][DOMAIN_NAME]" at bounding box center [498, 595] width 326 height 57
copy link "[PERSON_NAME][EMAIL_ADDRESS][DOMAIN_NAME]"
click at [556, 701] on textarea at bounding box center [832, 699] width 909 height 28
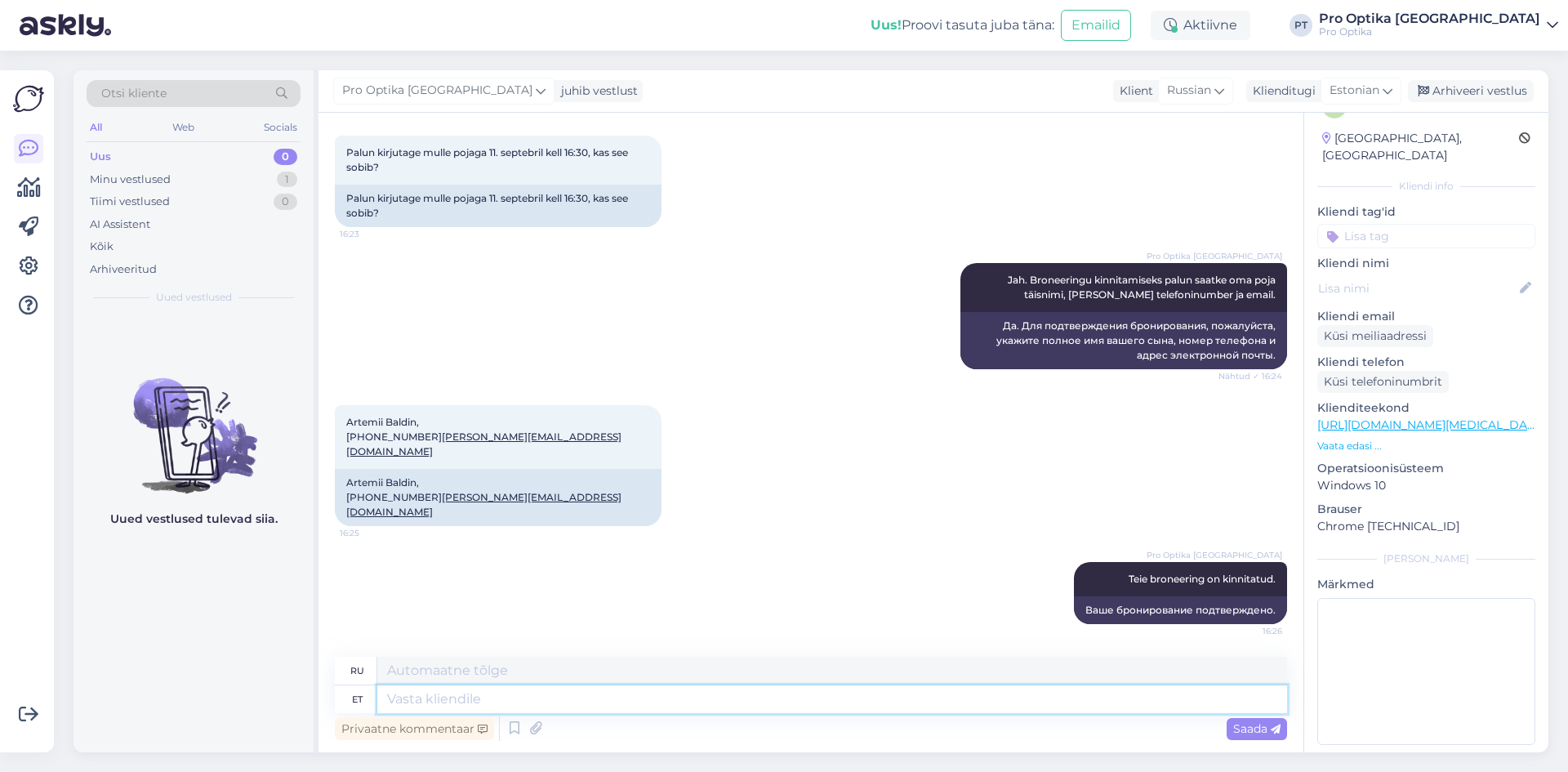
scroll to position [2913, 0]
click at [176, 683] on div "Uued vestlused tulevad siia." at bounding box center [194, 533] width 240 height 438
click at [298, 678] on div "Uued vestlused tulevad siia." at bounding box center [194, 533] width 240 height 438
click at [157, 620] on div "Uued vestlused tulevad siia." at bounding box center [194, 533] width 240 height 438
